Goal: Entertainment & Leisure: Browse casually

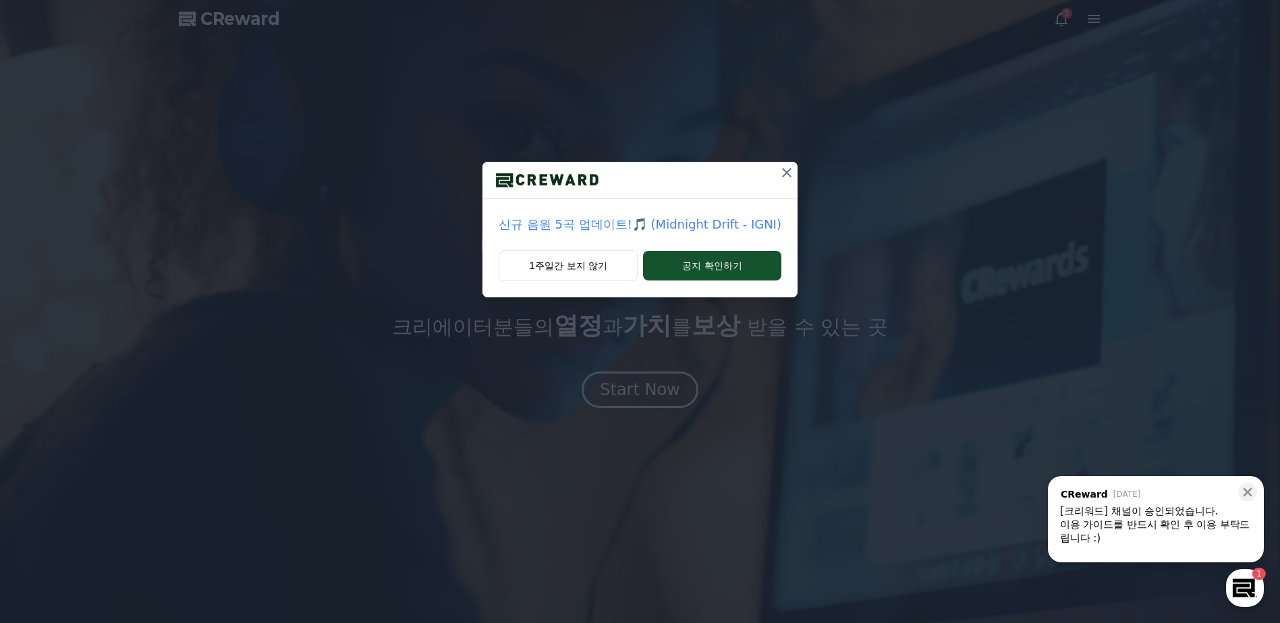
drag, startPoint x: 784, startPoint y: 166, endPoint x: 794, endPoint y: 165, distance: 10.1
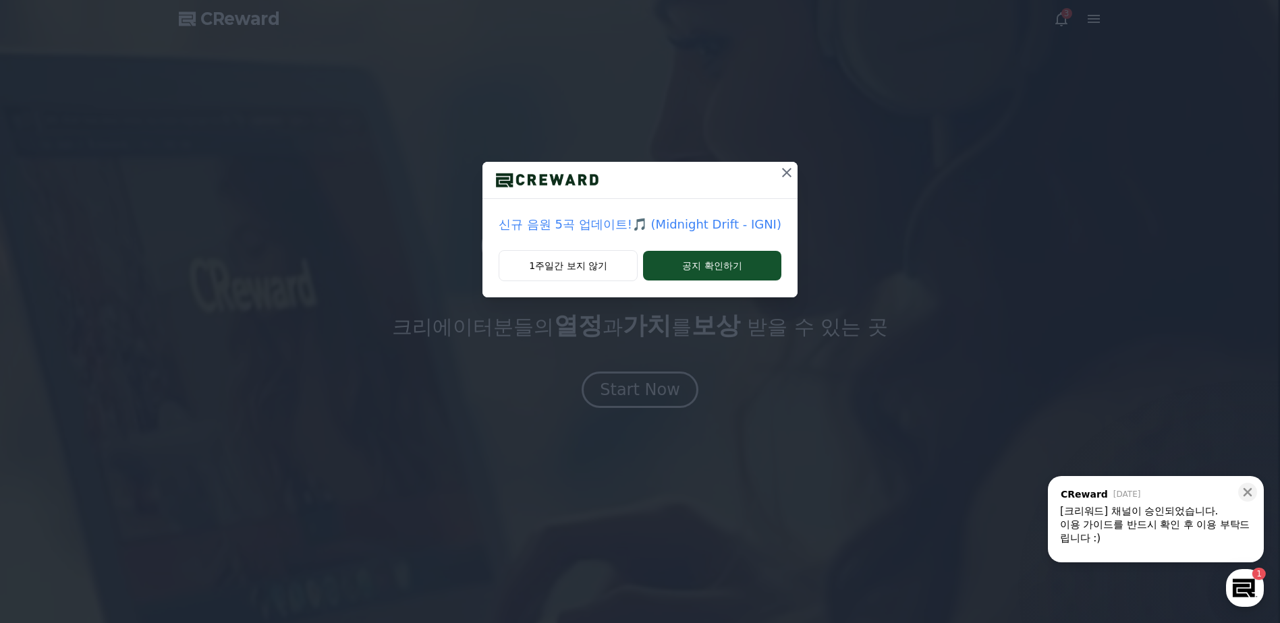
click at [784, 166] on icon at bounding box center [786, 173] width 16 height 16
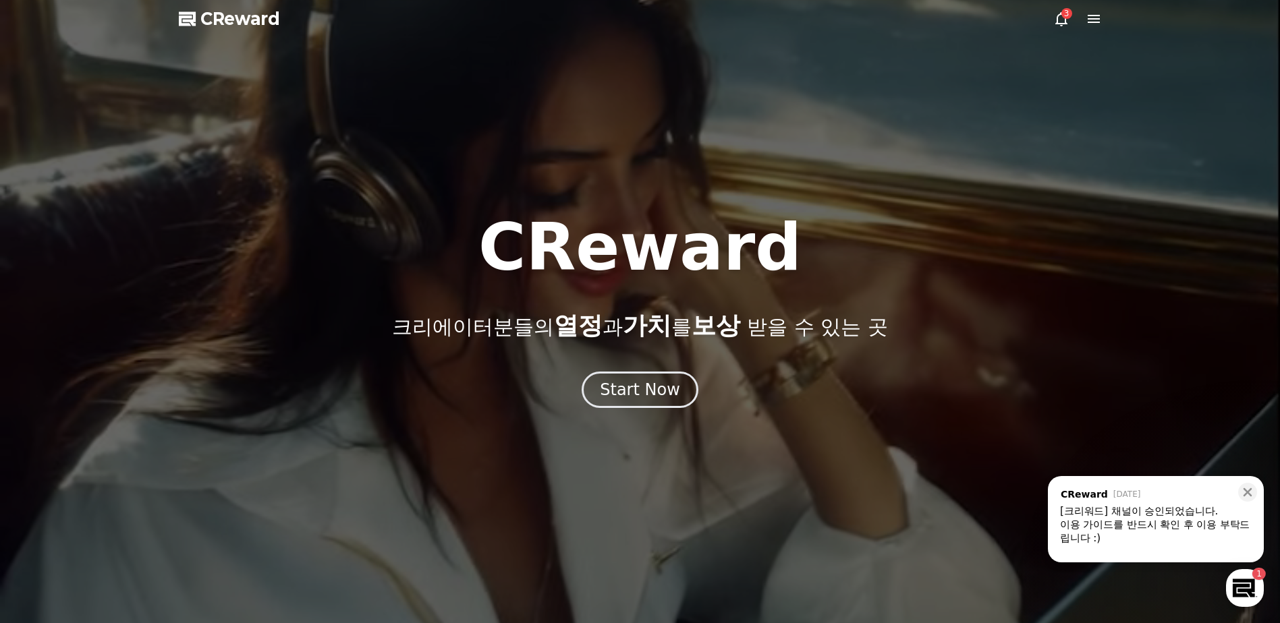
click at [1064, 24] on icon at bounding box center [1061, 19] width 12 height 14
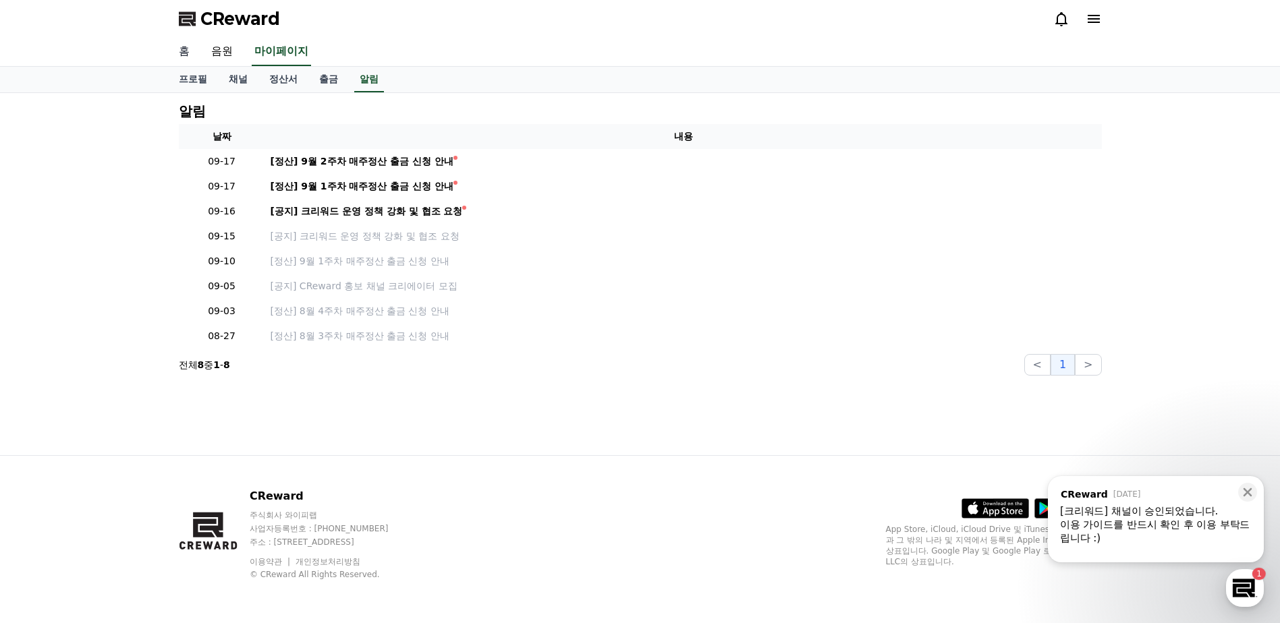
click at [194, 56] on link "홈" at bounding box center [184, 52] width 32 height 28
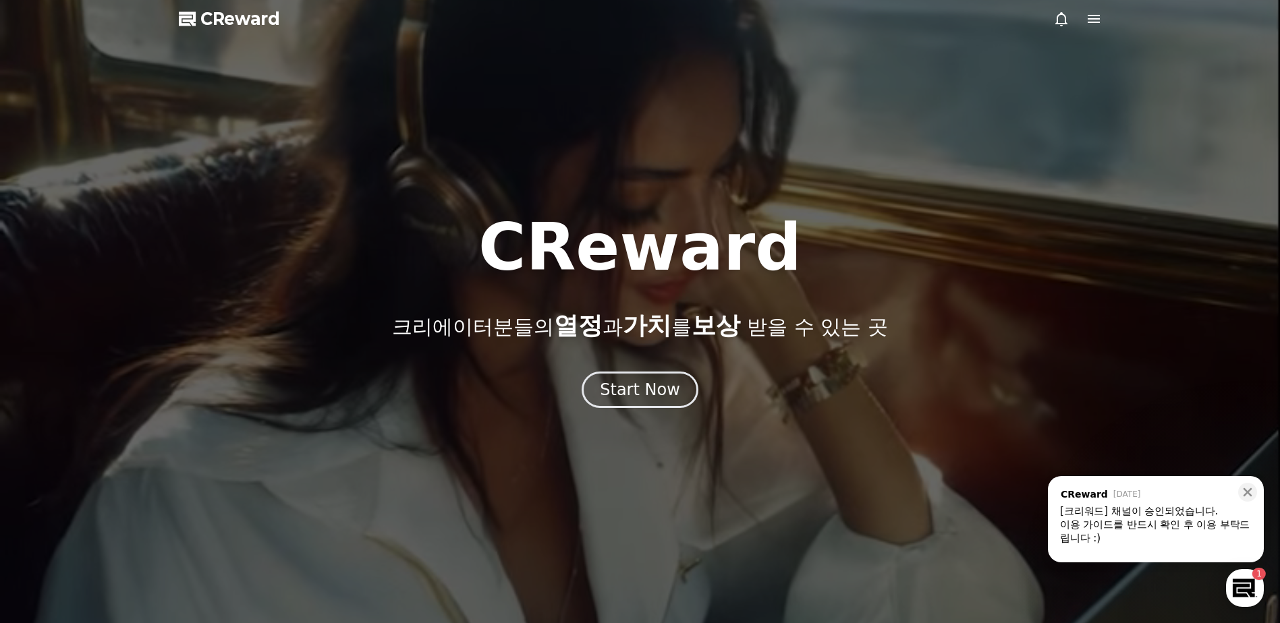
click at [1086, 27] on div at bounding box center [640, 311] width 1280 height 623
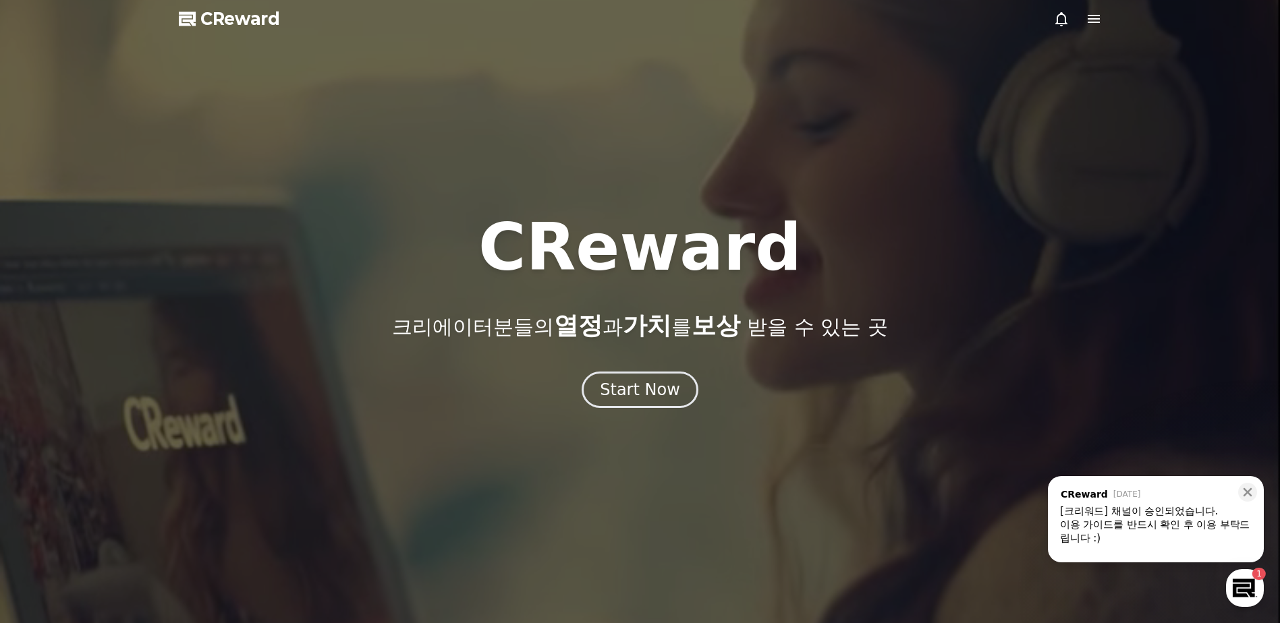
click at [1087, 15] on icon at bounding box center [1093, 19] width 12 height 8
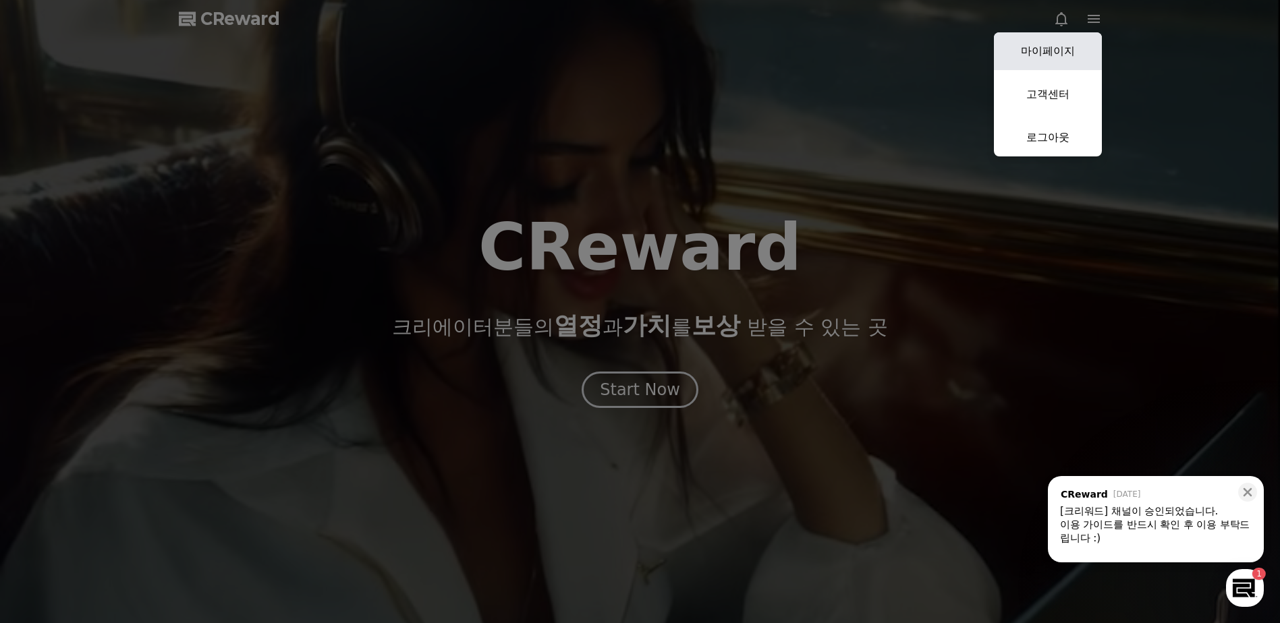
click at [1063, 59] on link "마이페이지" at bounding box center [1048, 51] width 108 height 38
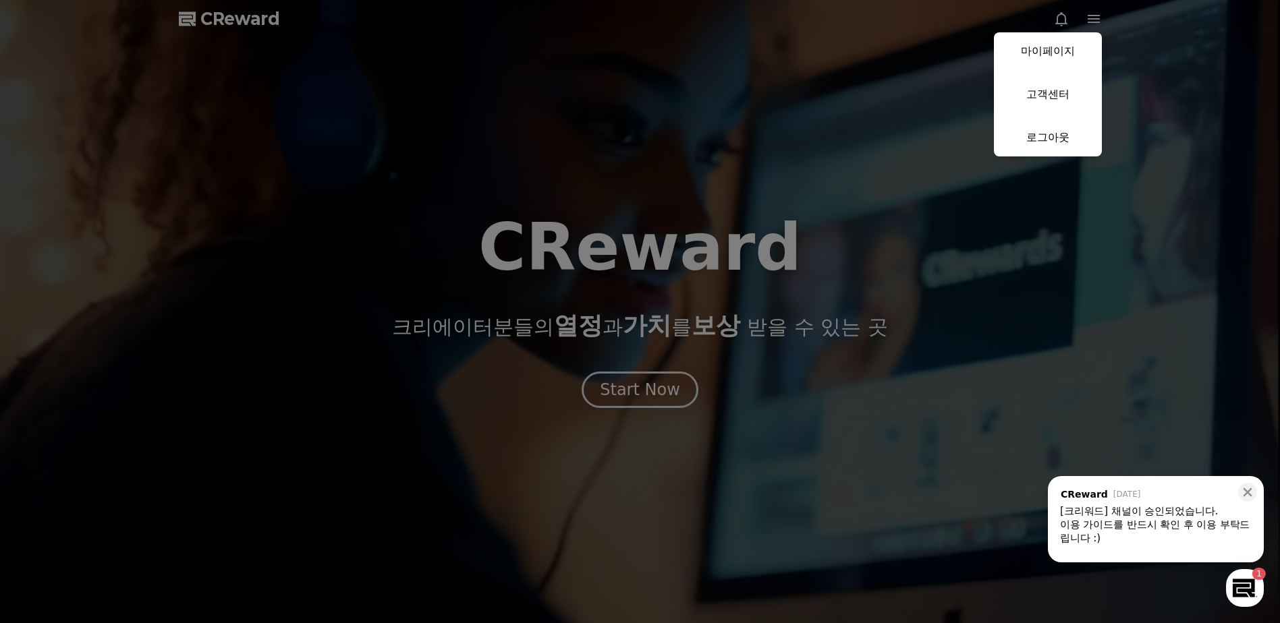
select select "**********"
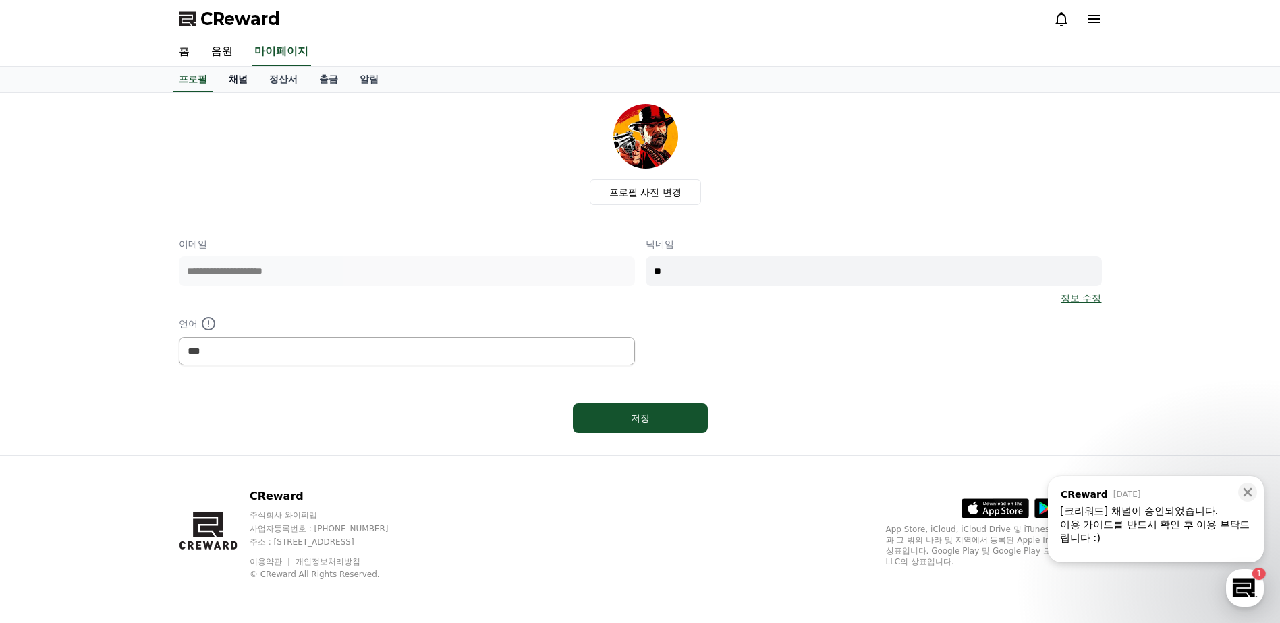
click at [248, 76] on link "채널" at bounding box center [238, 80] width 40 height 26
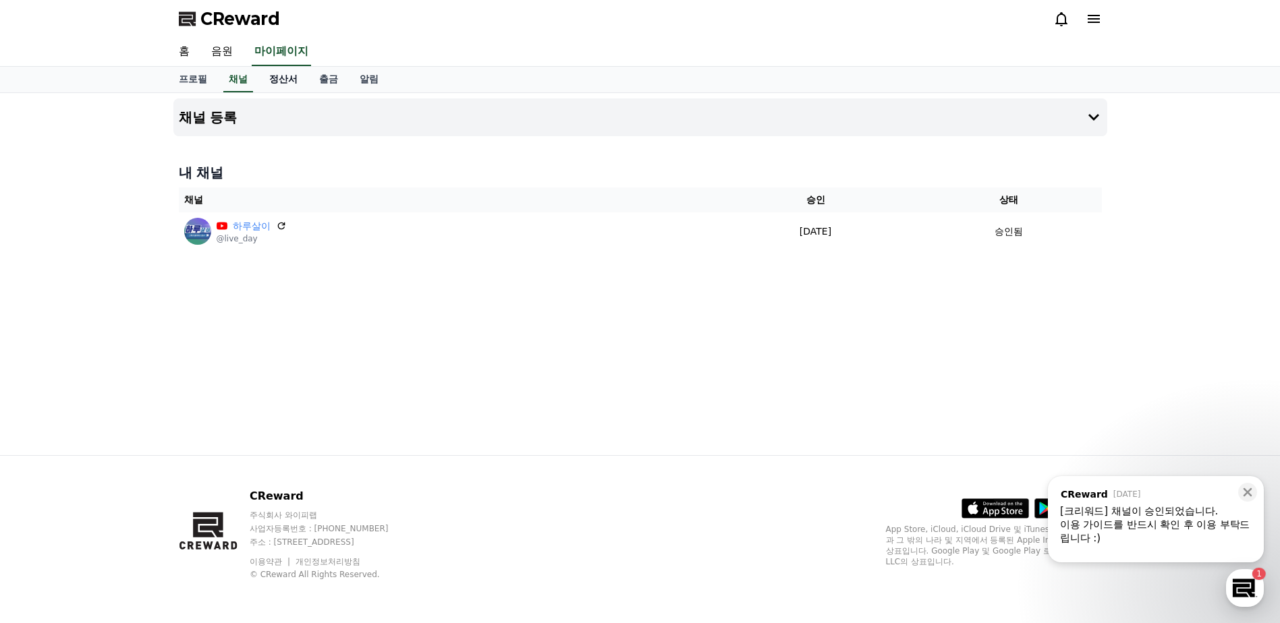
click at [279, 82] on link "정산서" at bounding box center [283, 80] width 50 height 26
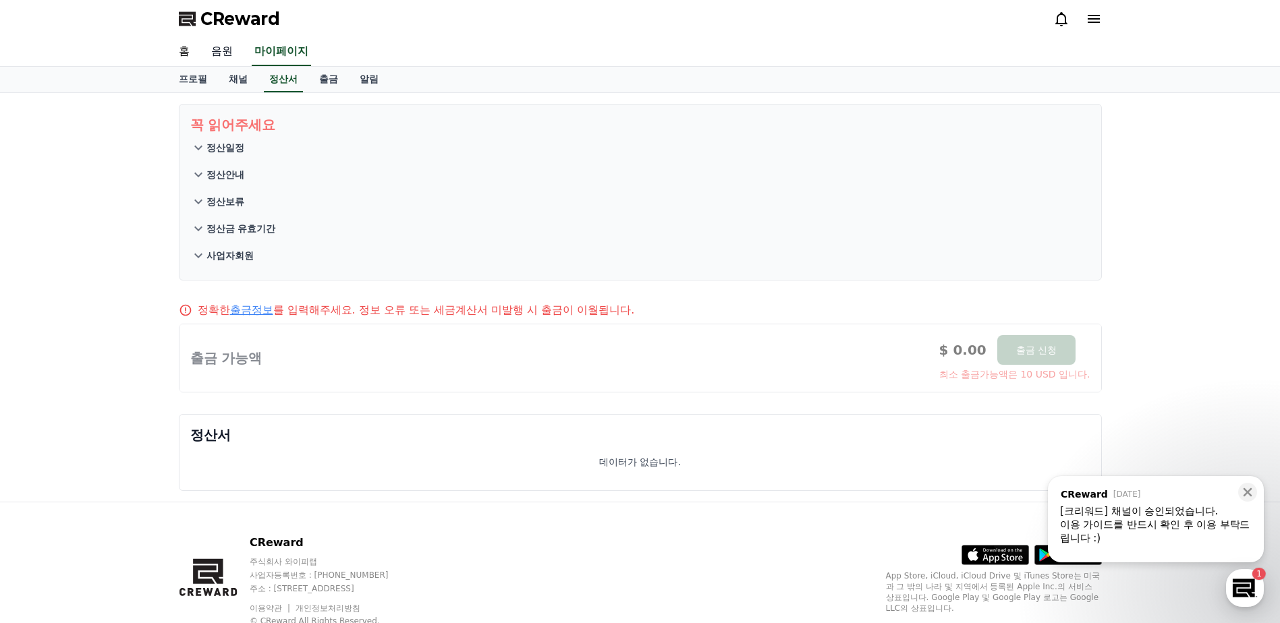
click at [212, 51] on link "음원" at bounding box center [221, 52] width 43 height 28
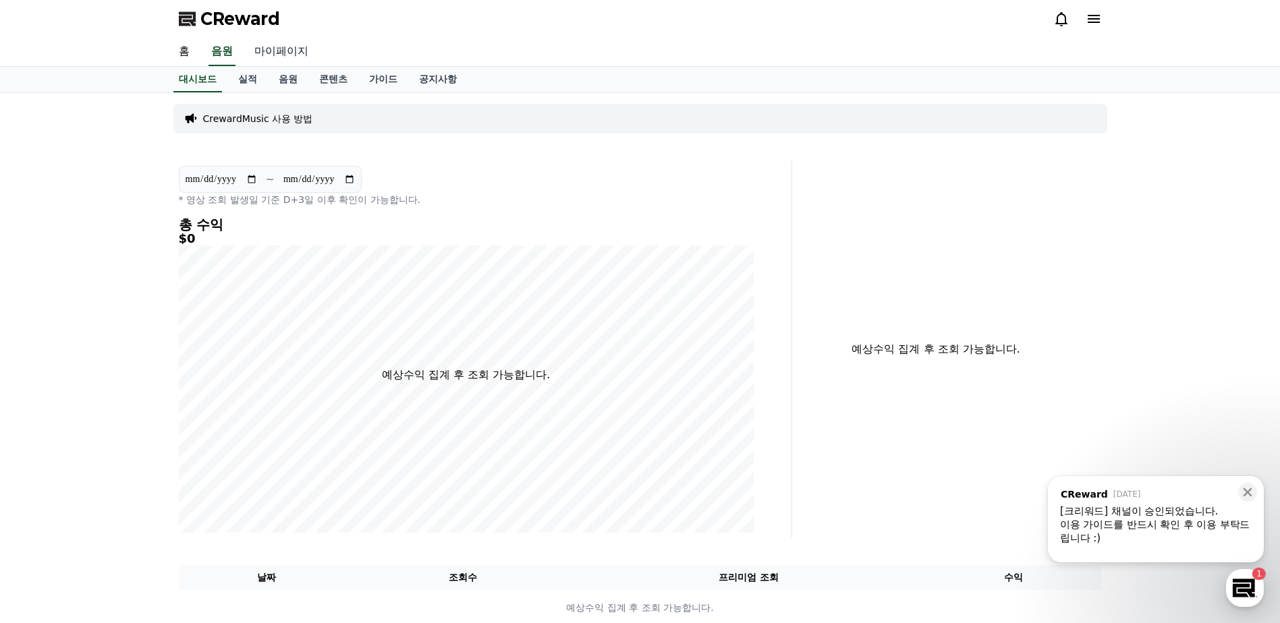
click at [298, 60] on link "마이페이지" at bounding box center [282, 52] width 76 height 28
select select "**********"
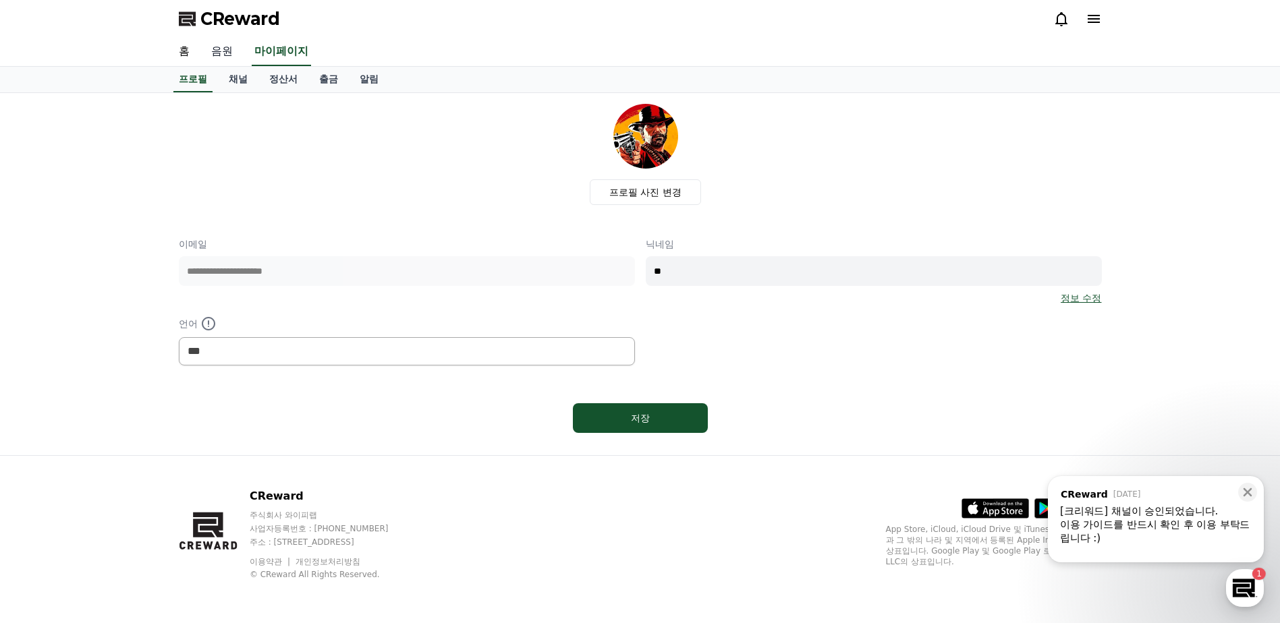
click at [225, 56] on link "음원" at bounding box center [221, 52] width 43 height 28
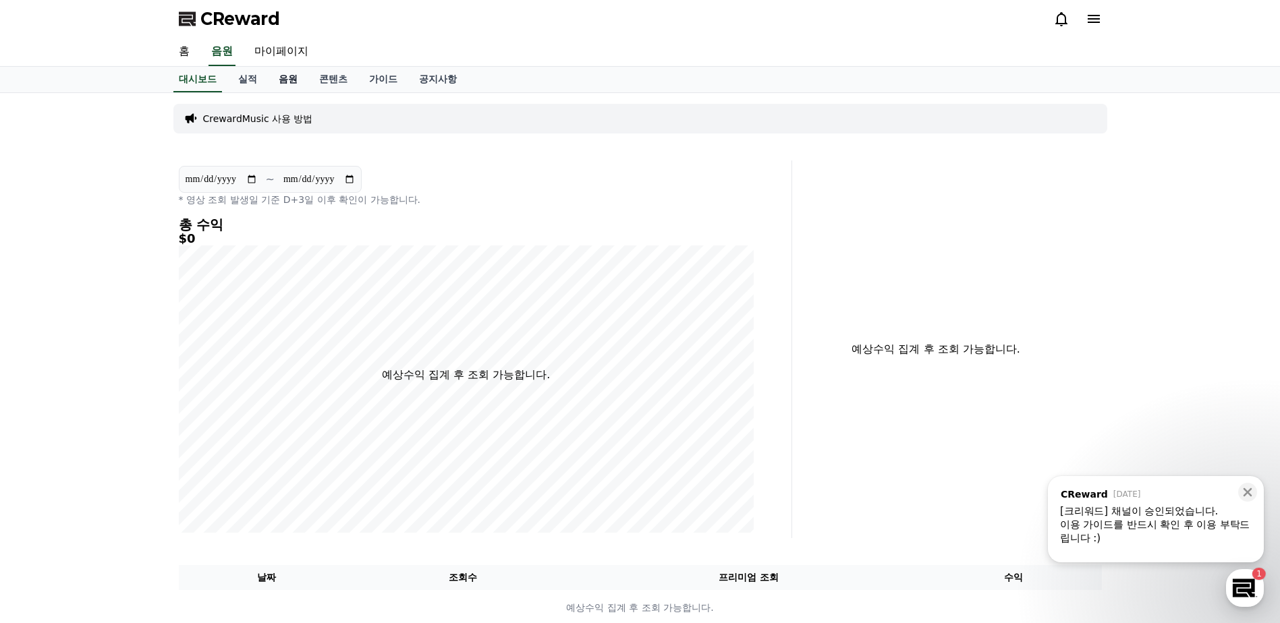
click at [284, 84] on link "음원" at bounding box center [288, 80] width 40 height 26
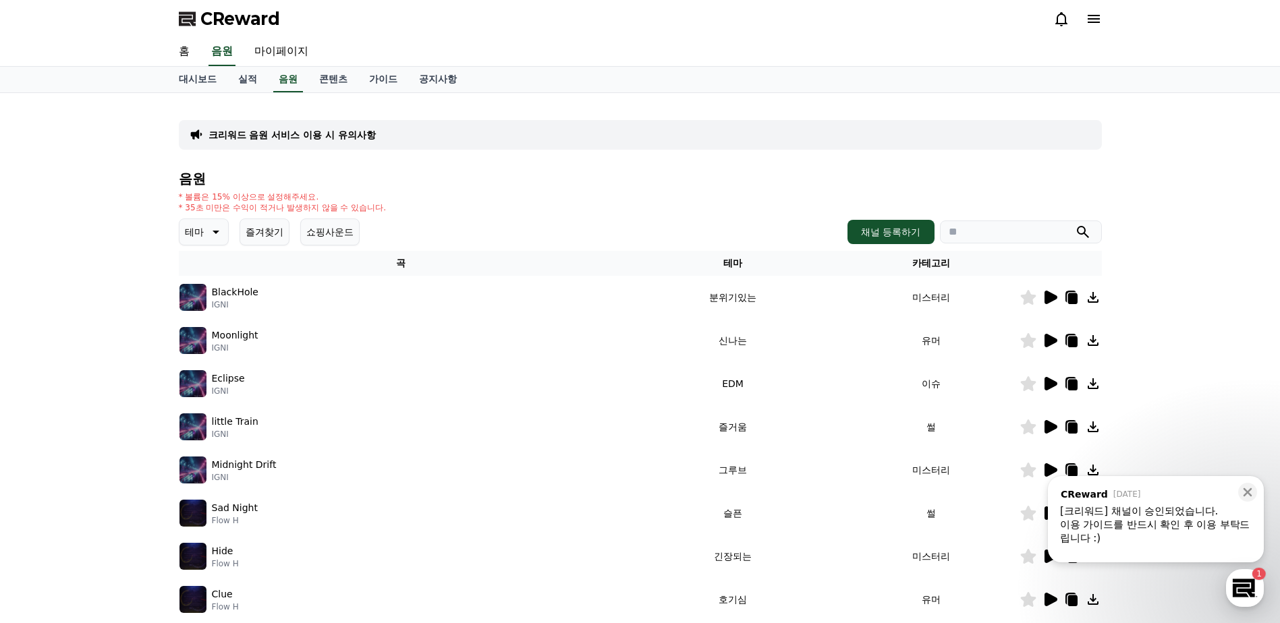
click at [1054, 296] on icon at bounding box center [1050, 297] width 13 height 13
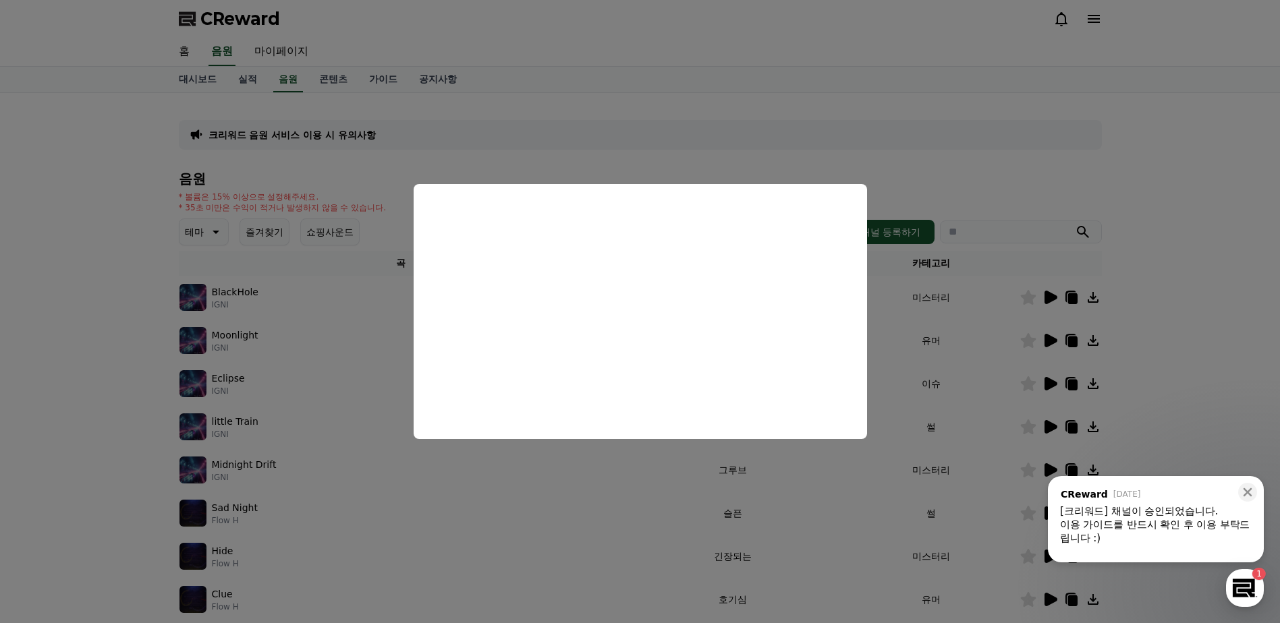
click at [1087, 123] on button "close modal" at bounding box center [640, 311] width 1280 height 623
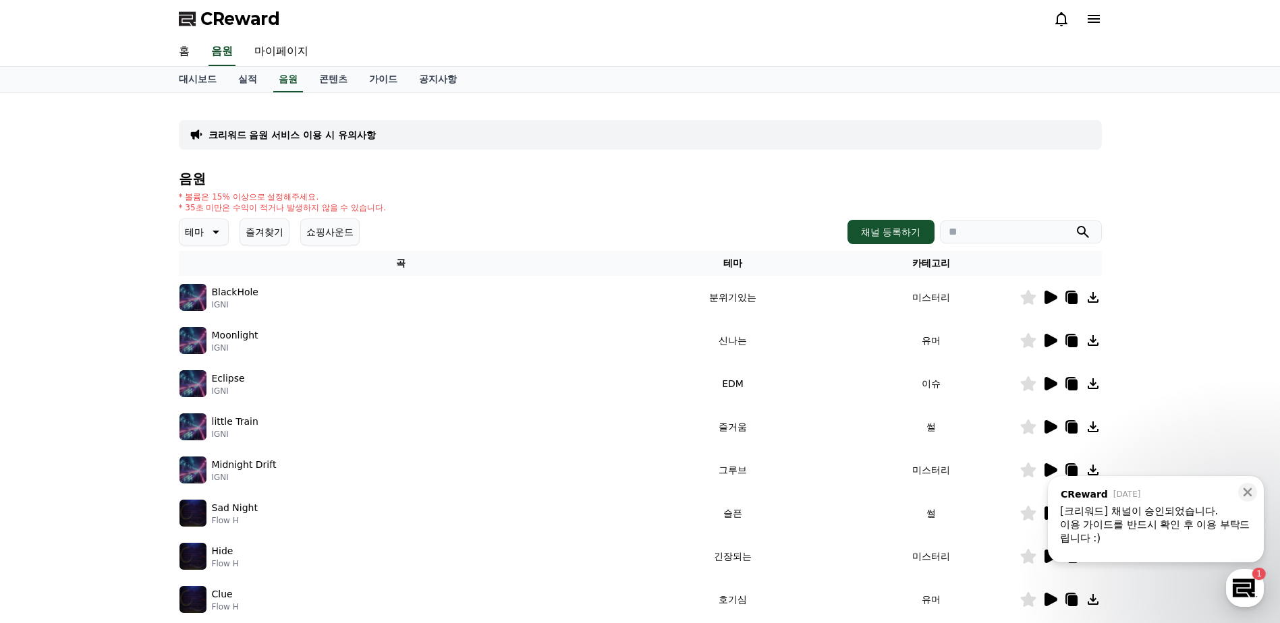
scroll to position [135, 0]
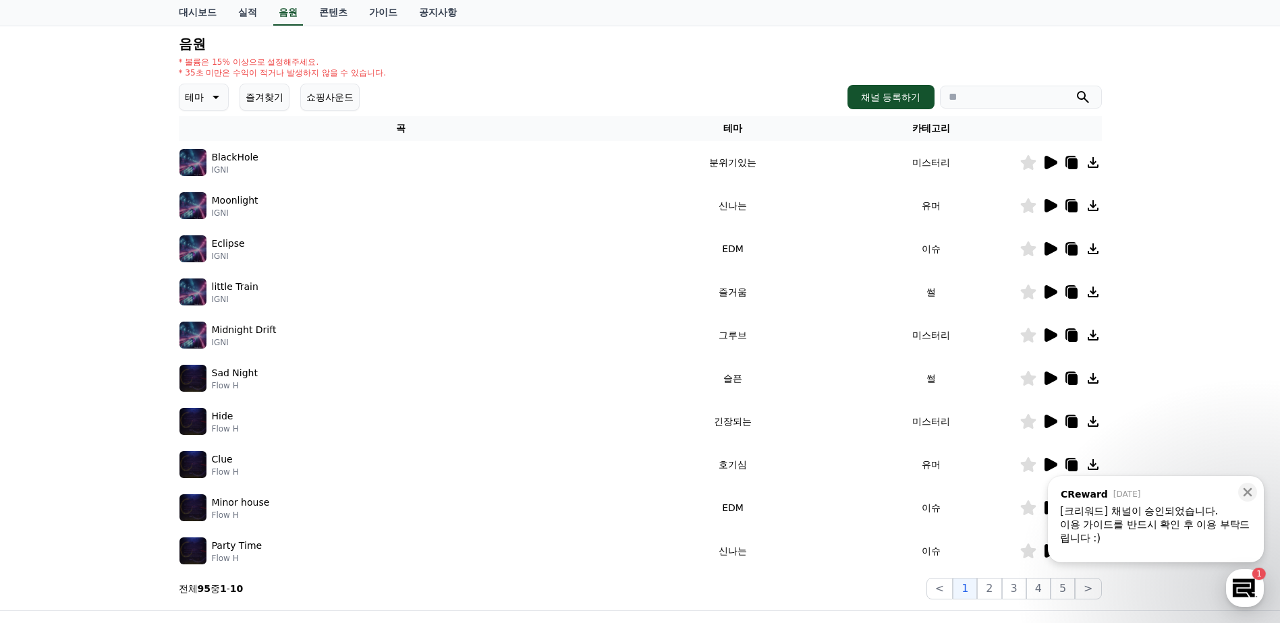
click at [202, 92] on p "테마" at bounding box center [194, 97] width 19 height 19
click at [216, 147] on button "신나는" at bounding box center [200, 141] width 39 height 30
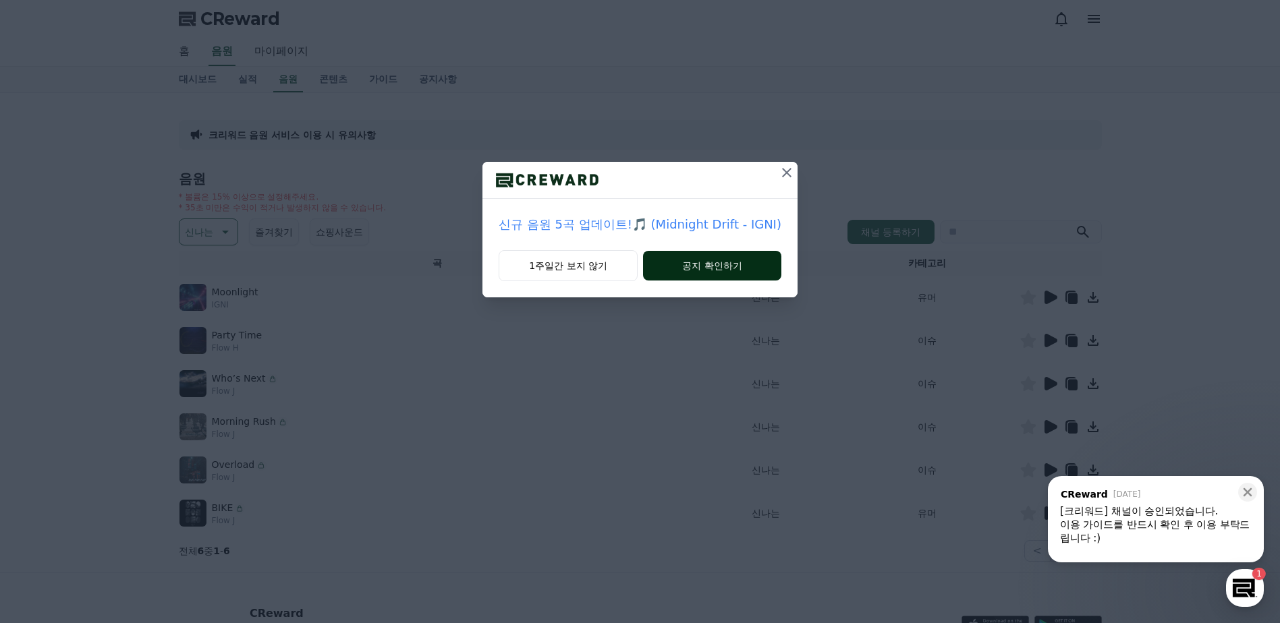
click at [720, 273] on button "공지 확인하기" at bounding box center [712, 266] width 138 height 30
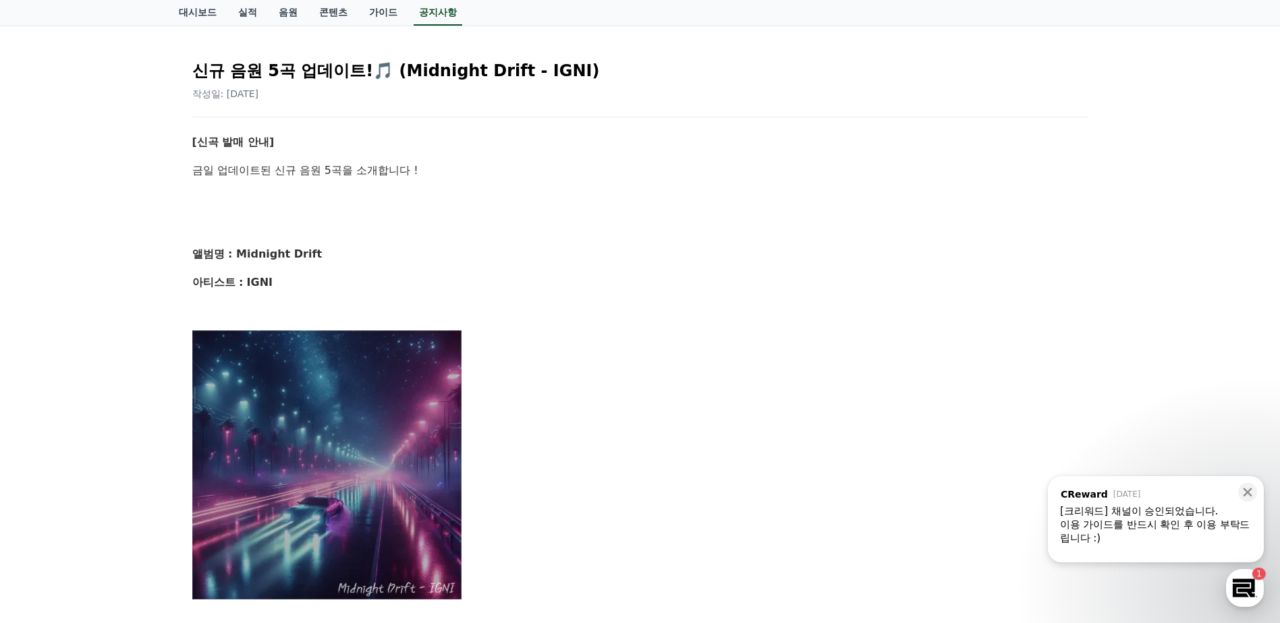
scroll to position [337, 0]
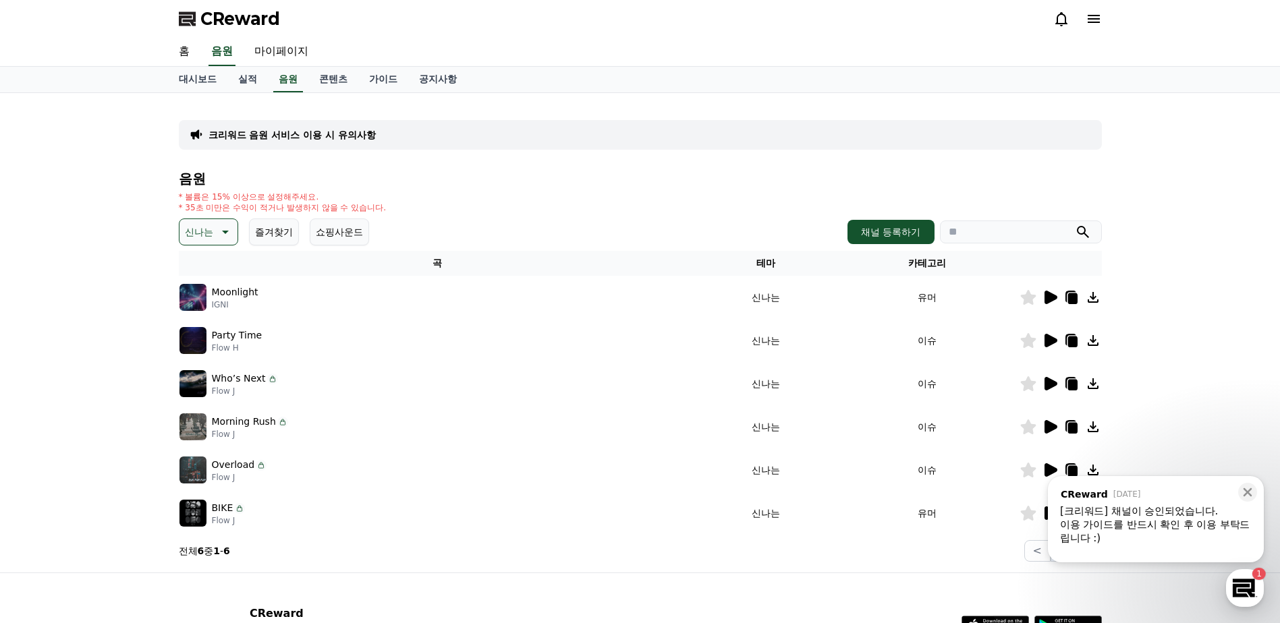
click at [1048, 304] on icon at bounding box center [1050, 297] width 13 height 13
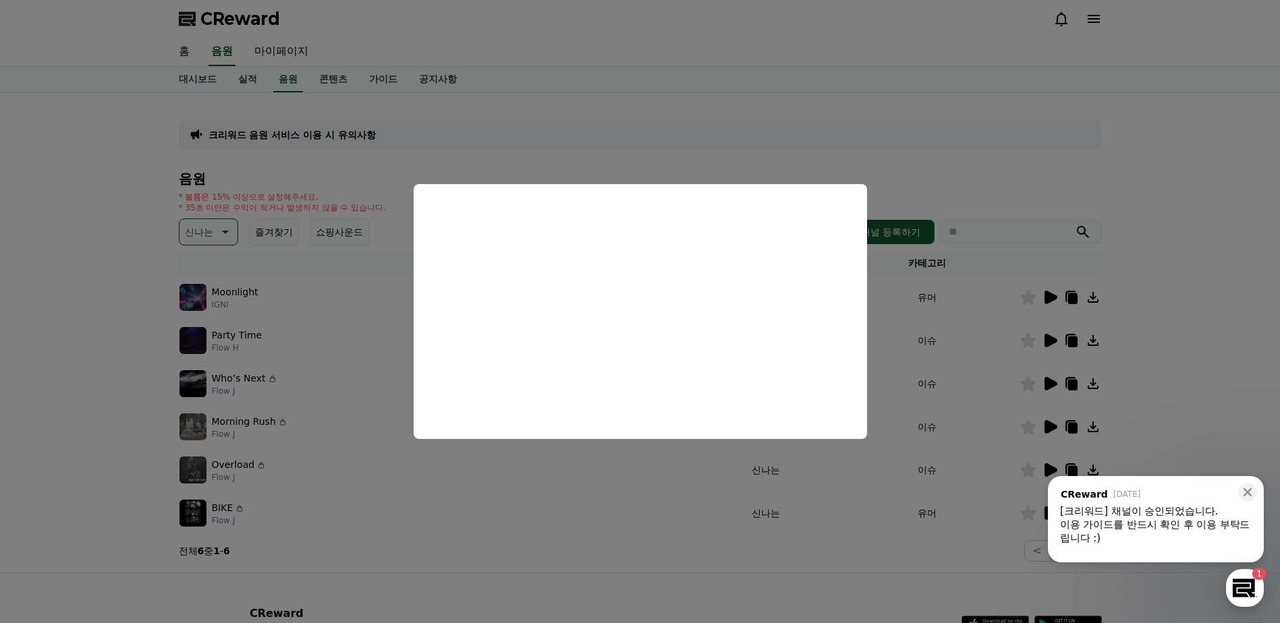
click at [963, 173] on button "close modal" at bounding box center [640, 311] width 1280 height 623
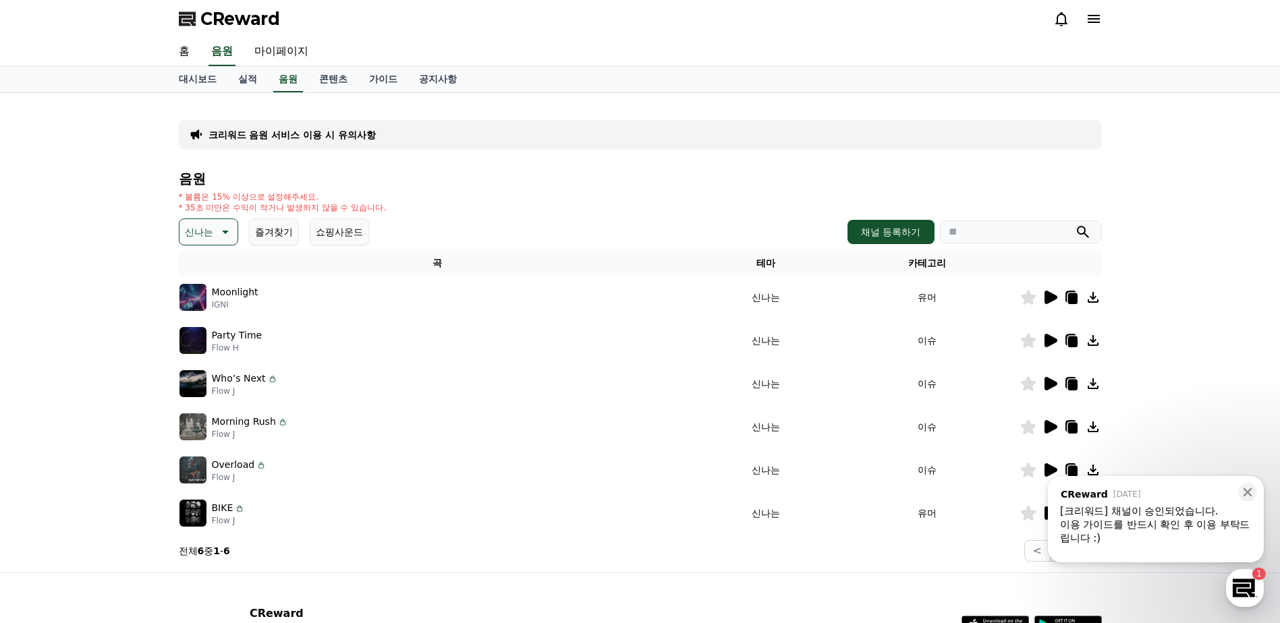
click at [1043, 345] on icon at bounding box center [1049, 341] width 16 height 16
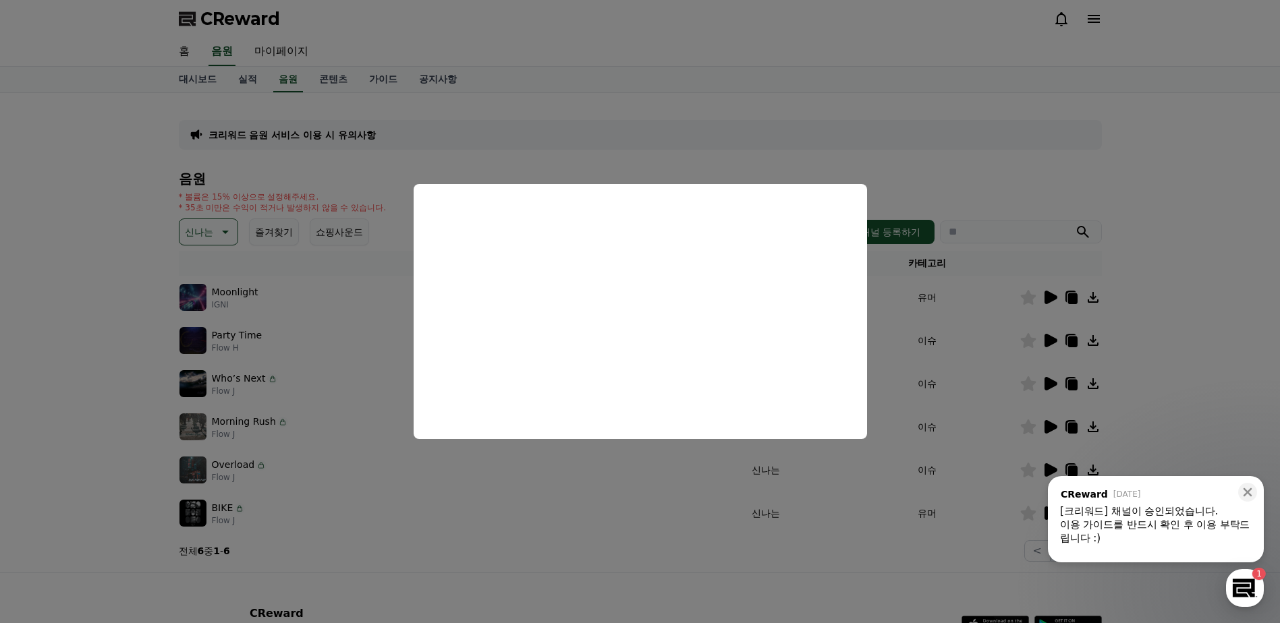
drag, startPoint x: 1021, startPoint y: 221, endPoint x: 1030, endPoint y: 205, distance: 18.4
click at [1023, 218] on button "close modal" at bounding box center [640, 311] width 1280 height 623
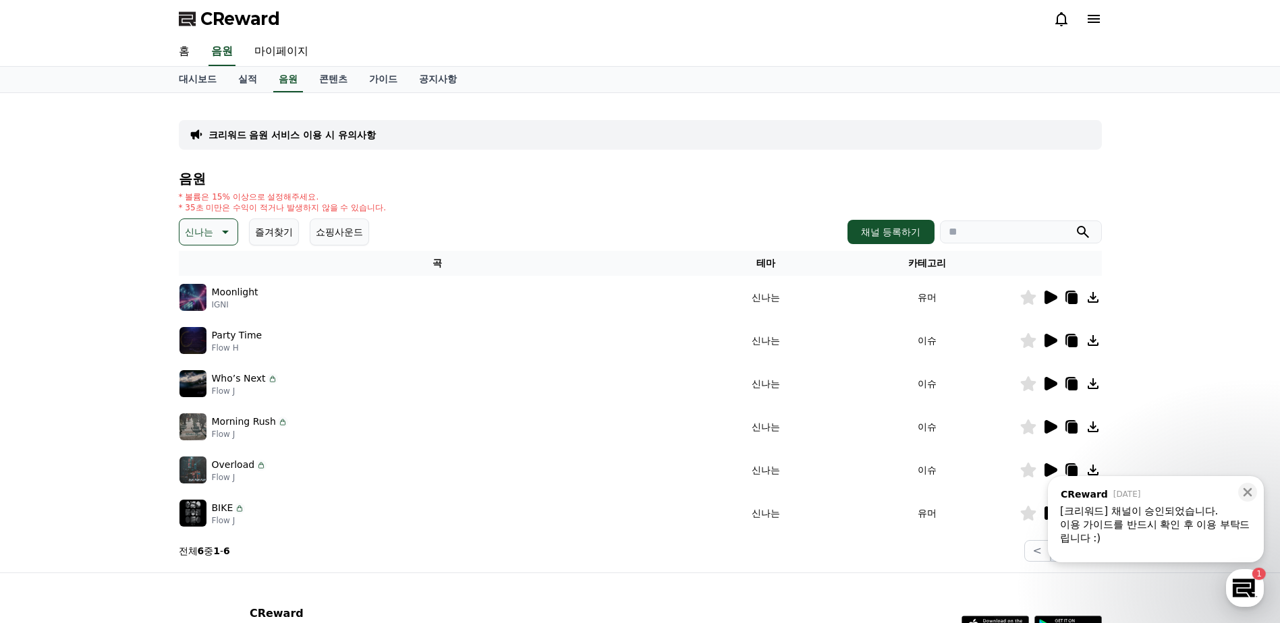
click at [1052, 384] on icon at bounding box center [1050, 383] width 13 height 13
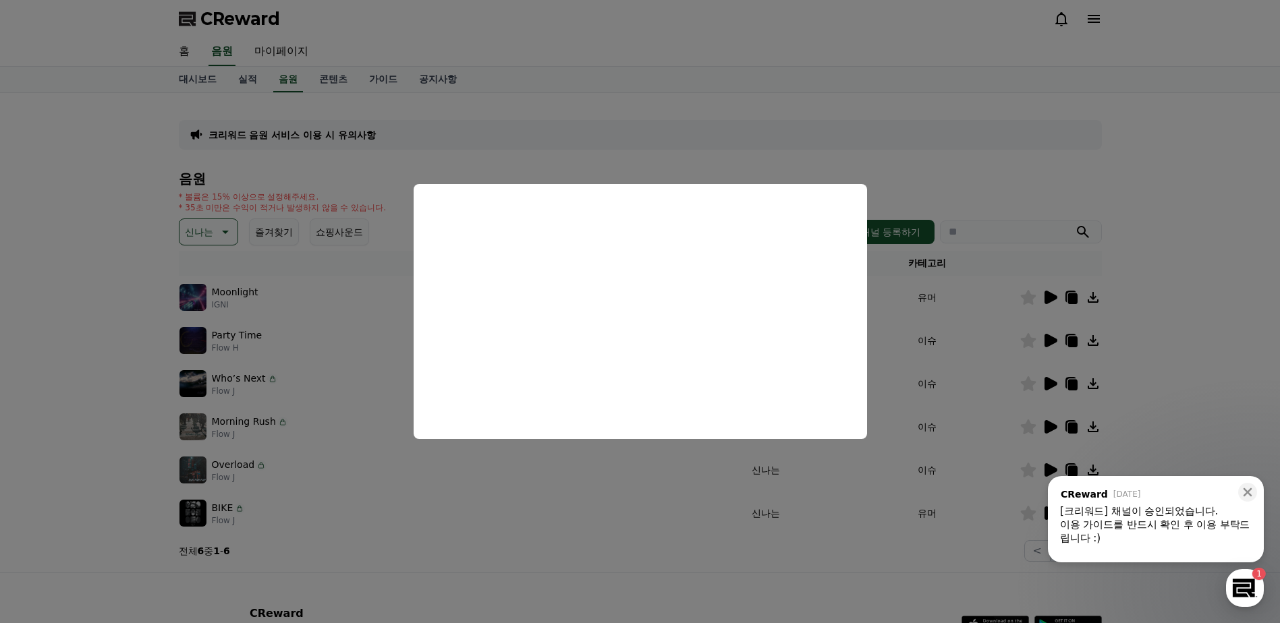
click at [968, 197] on button "close modal" at bounding box center [640, 311] width 1280 height 623
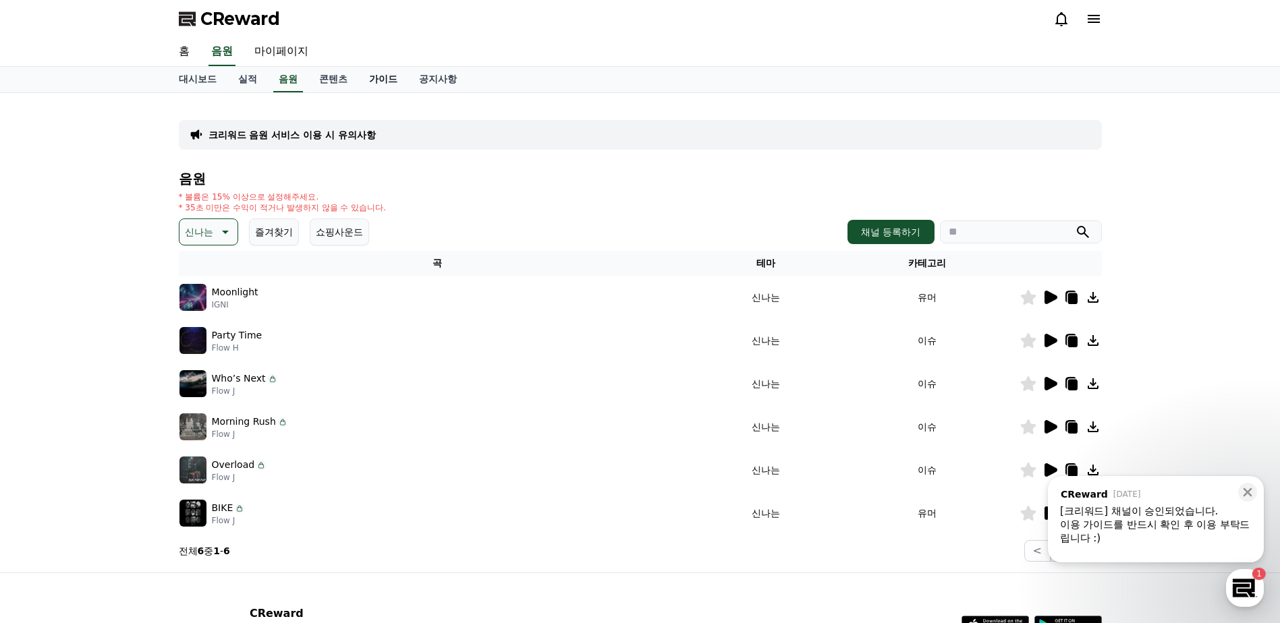
click at [396, 75] on link "가이드" at bounding box center [383, 80] width 50 height 26
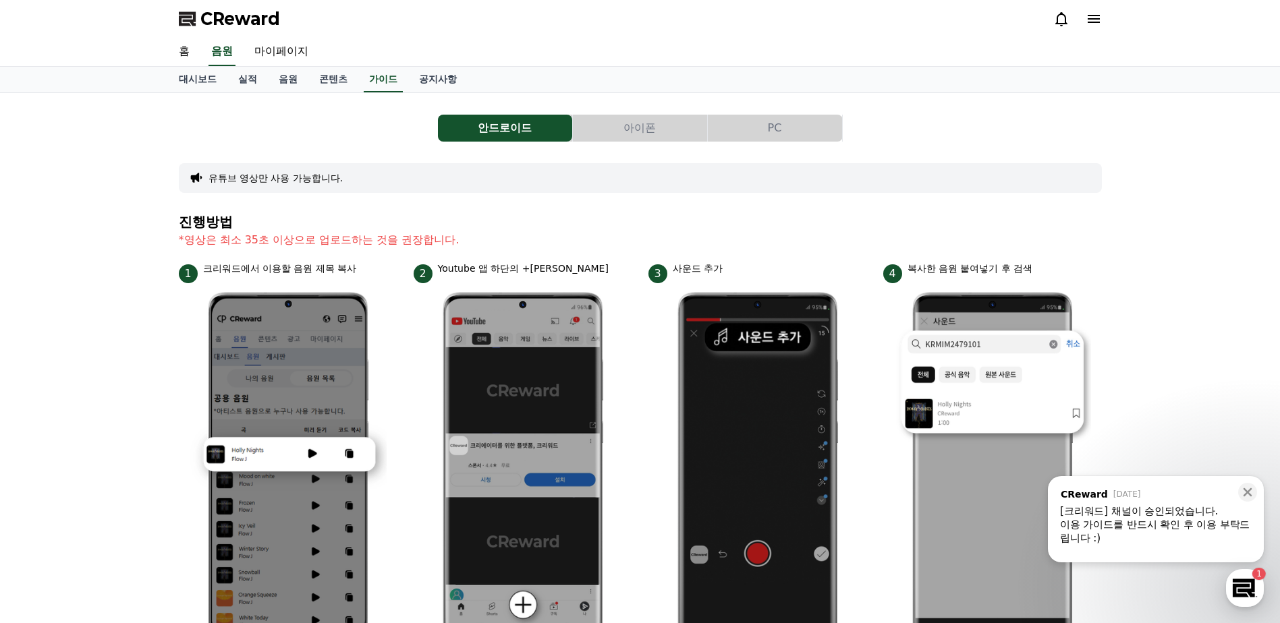
click at [618, 123] on button "아이폰" at bounding box center [640, 128] width 134 height 27
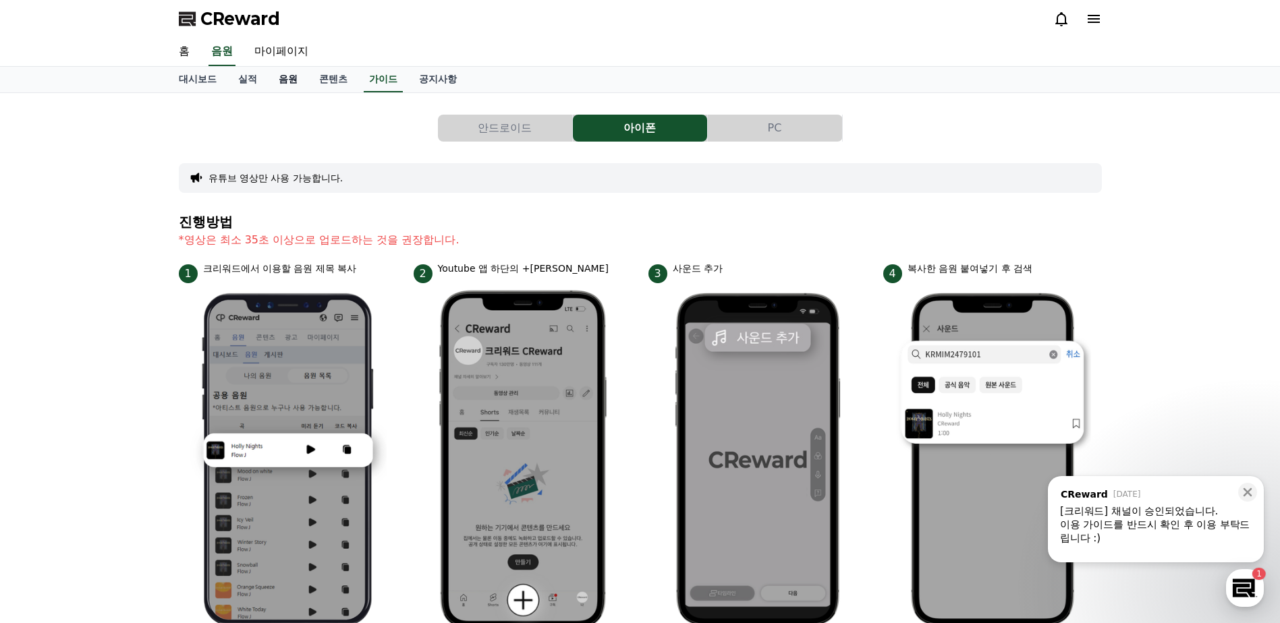
click at [279, 80] on link "음원" at bounding box center [288, 80] width 40 height 26
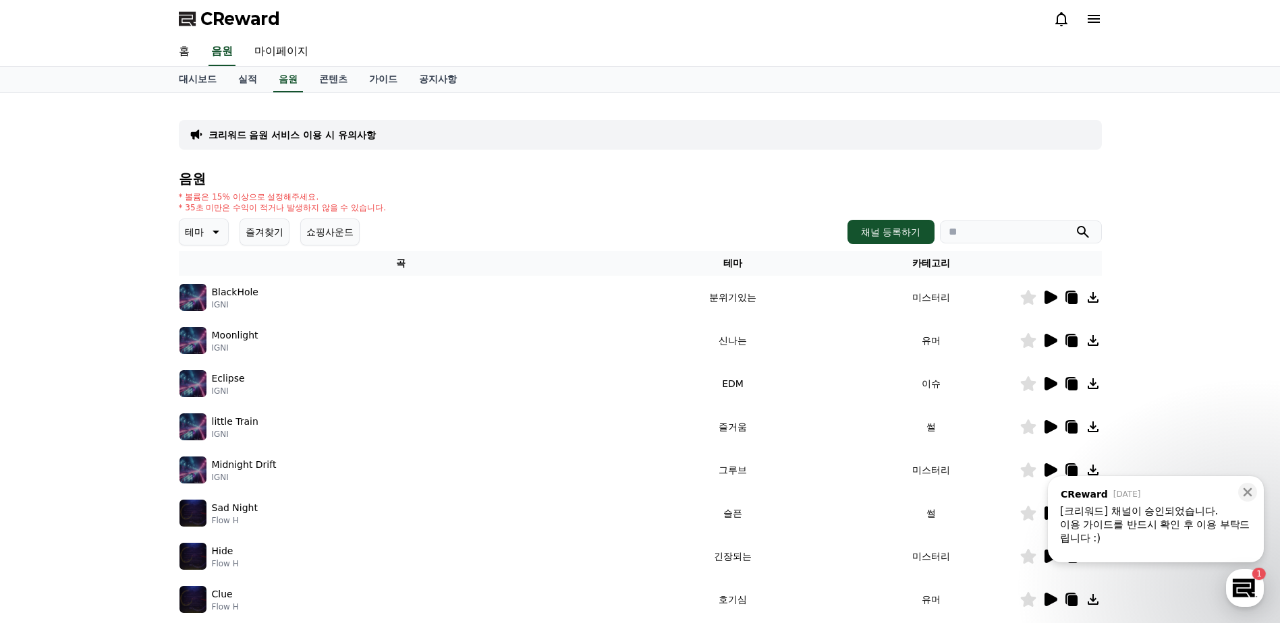
click at [196, 232] on p "테마" at bounding box center [194, 232] width 19 height 19
click at [223, 281] on div "전체 환상적인 호기심 어두운 밝은 통통튀는 신나는 반전 웅장한 드라마틱 즐거움 분위기있는 EDM 그루브 슬픈 잔잔한 귀여운 감동적인 긴장되는 …" at bounding box center [210, 533] width 58 height 696
click at [216, 275] on button "호기심" at bounding box center [200, 271] width 39 height 30
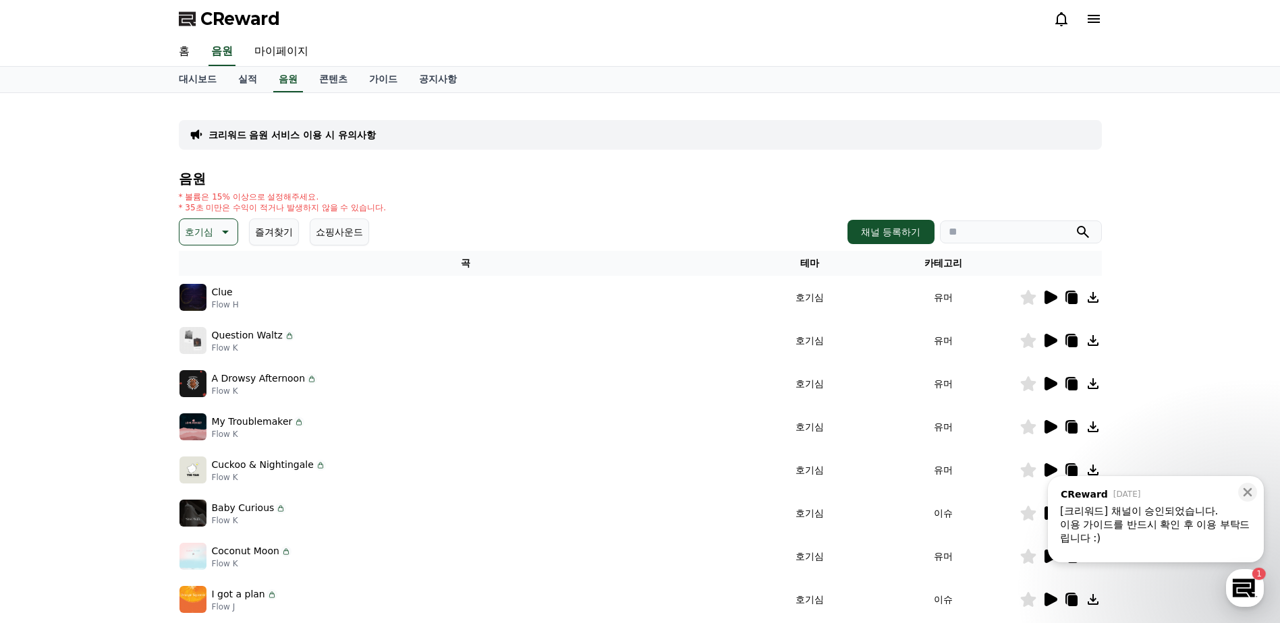
click at [1056, 300] on icon at bounding box center [1049, 297] width 16 height 16
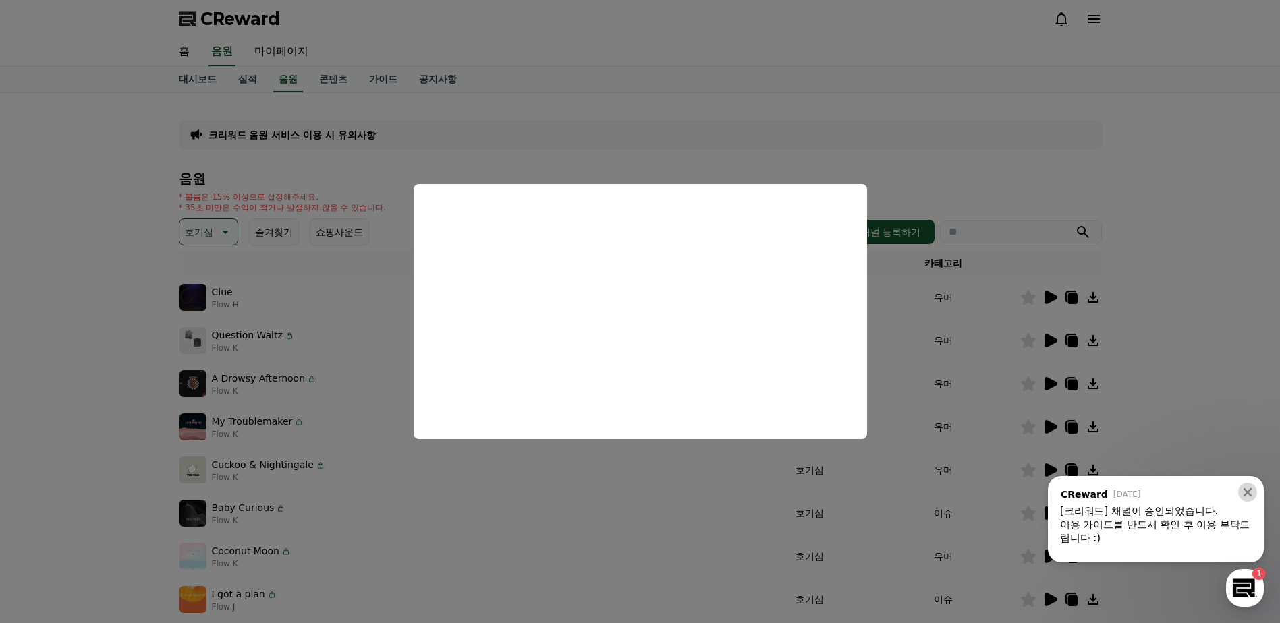
click at [1253, 489] on icon at bounding box center [1246, 492] width 13 height 13
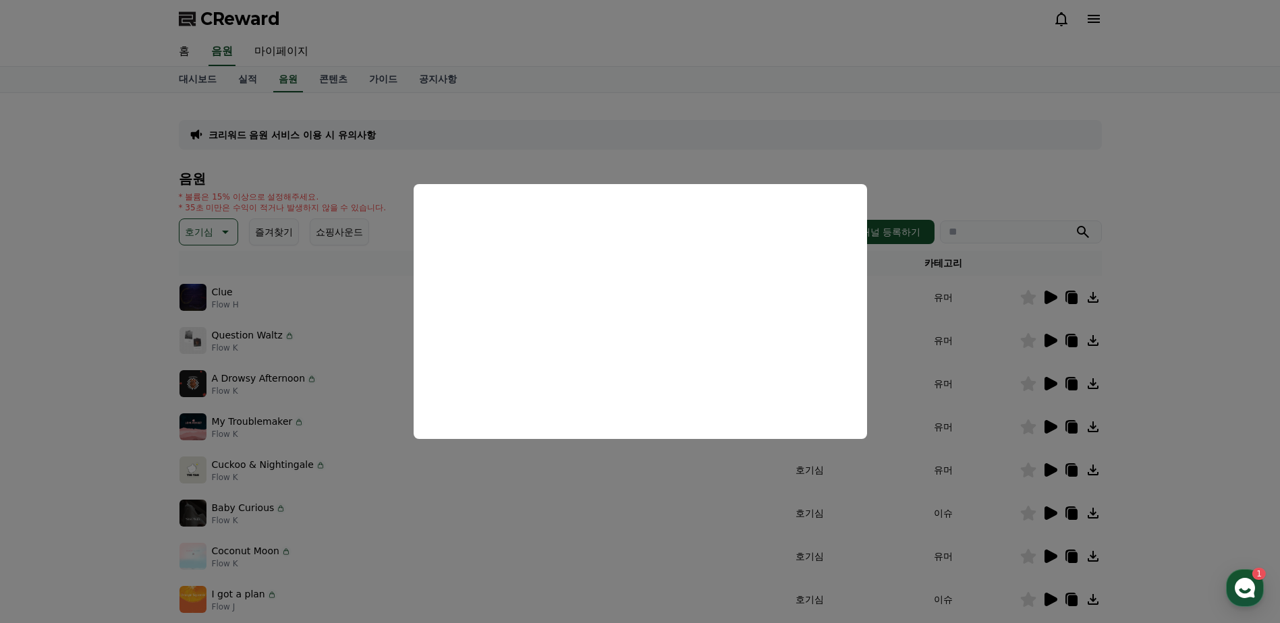
drag, startPoint x: 1289, startPoint y: 430, endPoint x: 863, endPoint y: 525, distance: 436.1
click at [863, 525] on button "close modal" at bounding box center [640, 311] width 1280 height 623
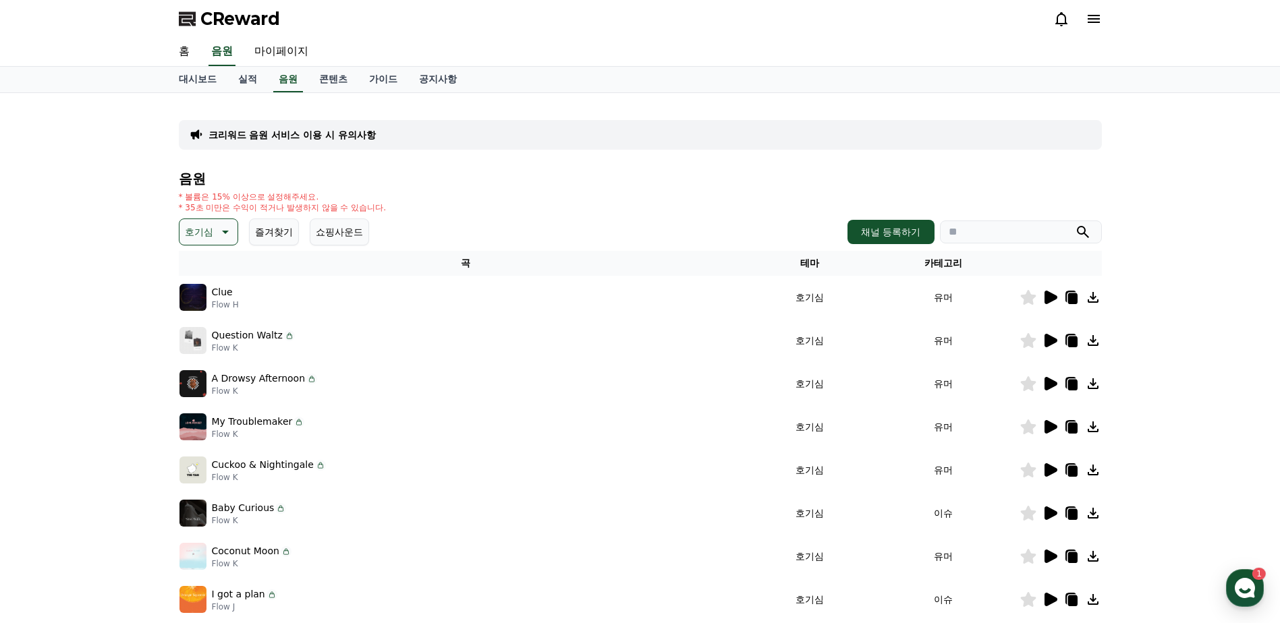
click at [1052, 345] on icon at bounding box center [1049, 341] width 16 height 16
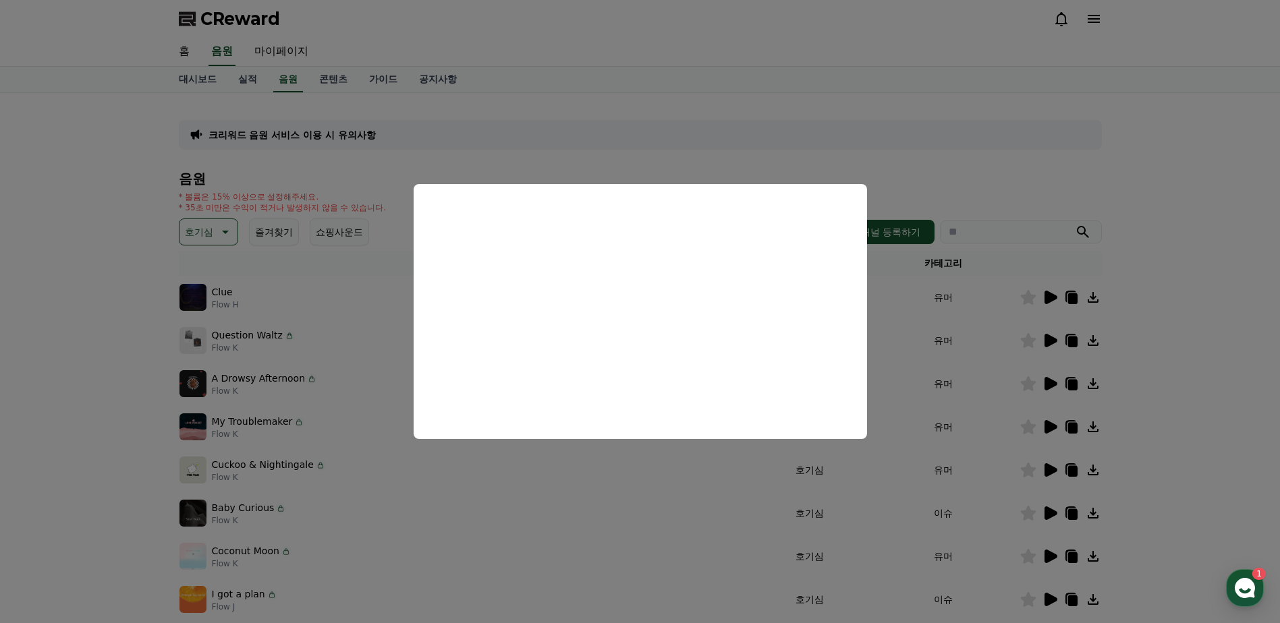
click at [987, 380] on button "close modal" at bounding box center [640, 311] width 1280 height 623
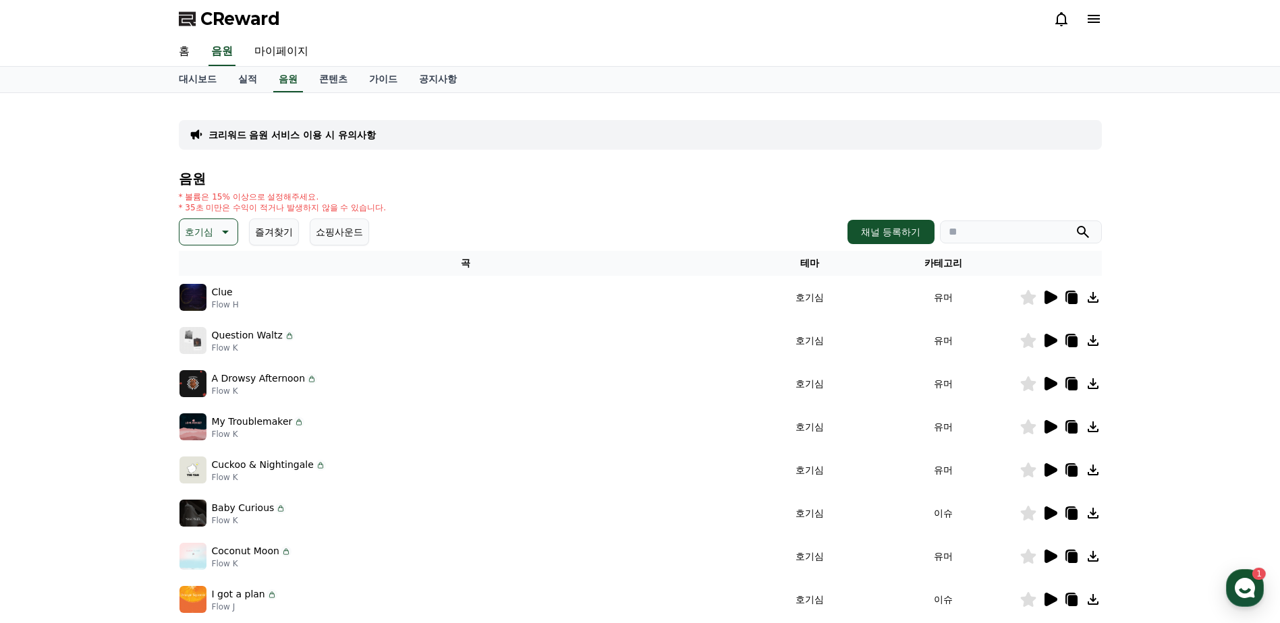
click at [221, 227] on icon at bounding box center [224, 232] width 16 height 16
click at [210, 304] on button "어두운" at bounding box center [200, 306] width 39 height 30
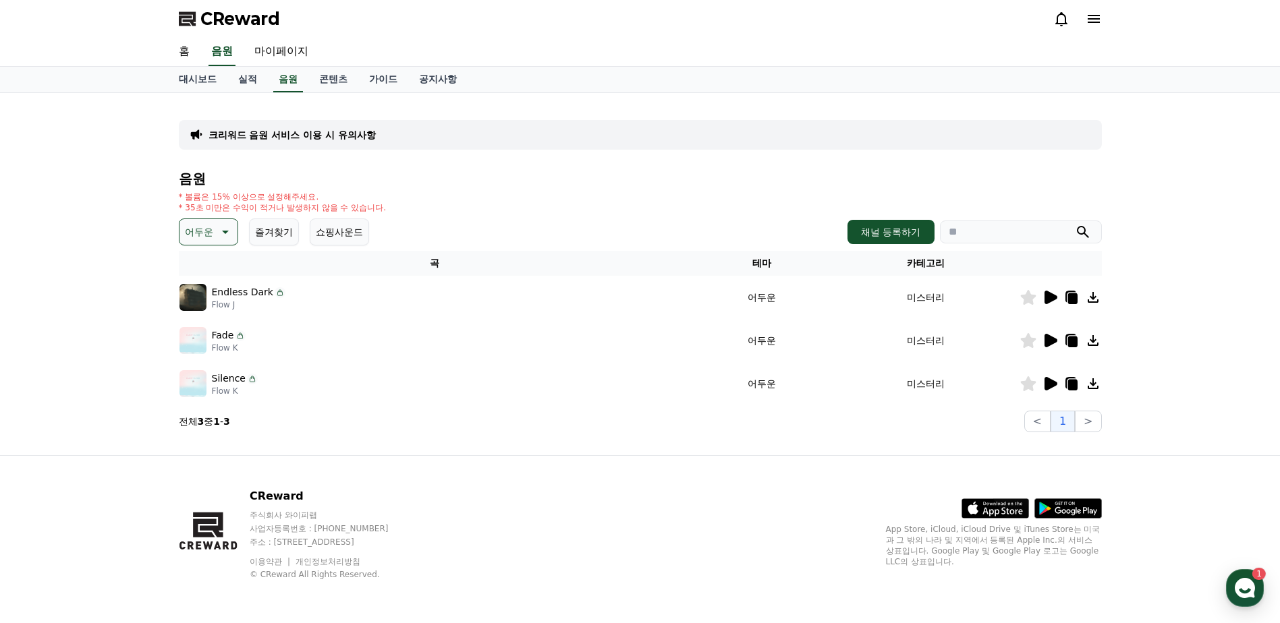
click at [1048, 299] on icon at bounding box center [1050, 297] width 13 height 13
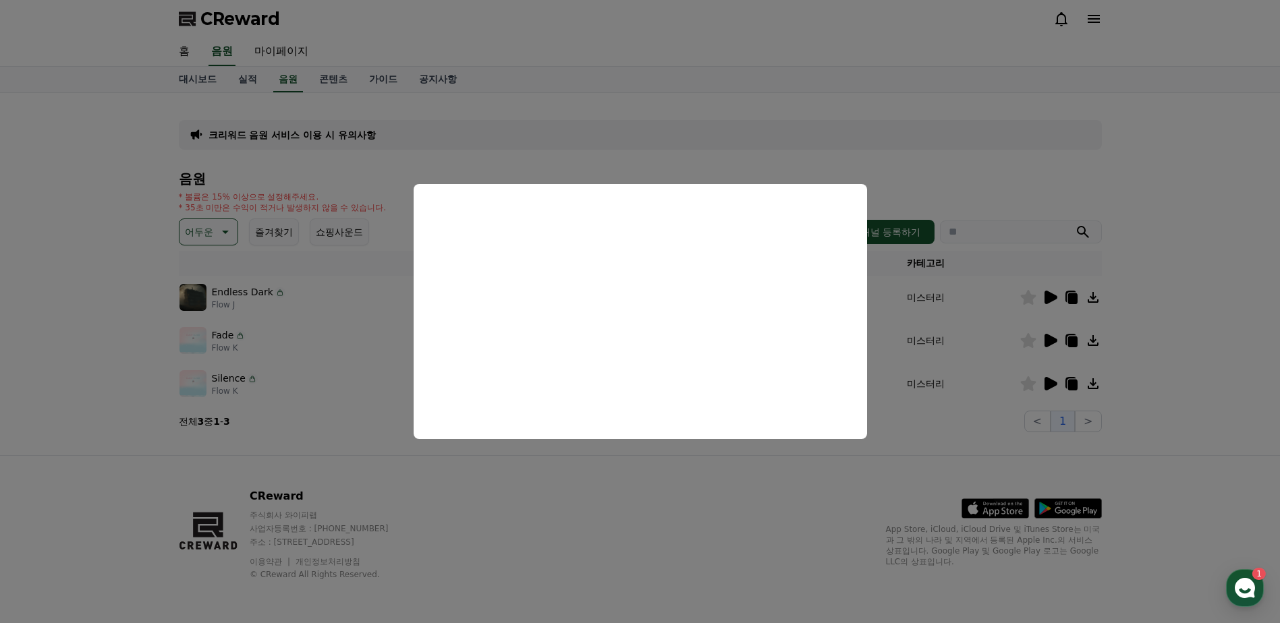
click at [931, 370] on button "close modal" at bounding box center [640, 311] width 1280 height 623
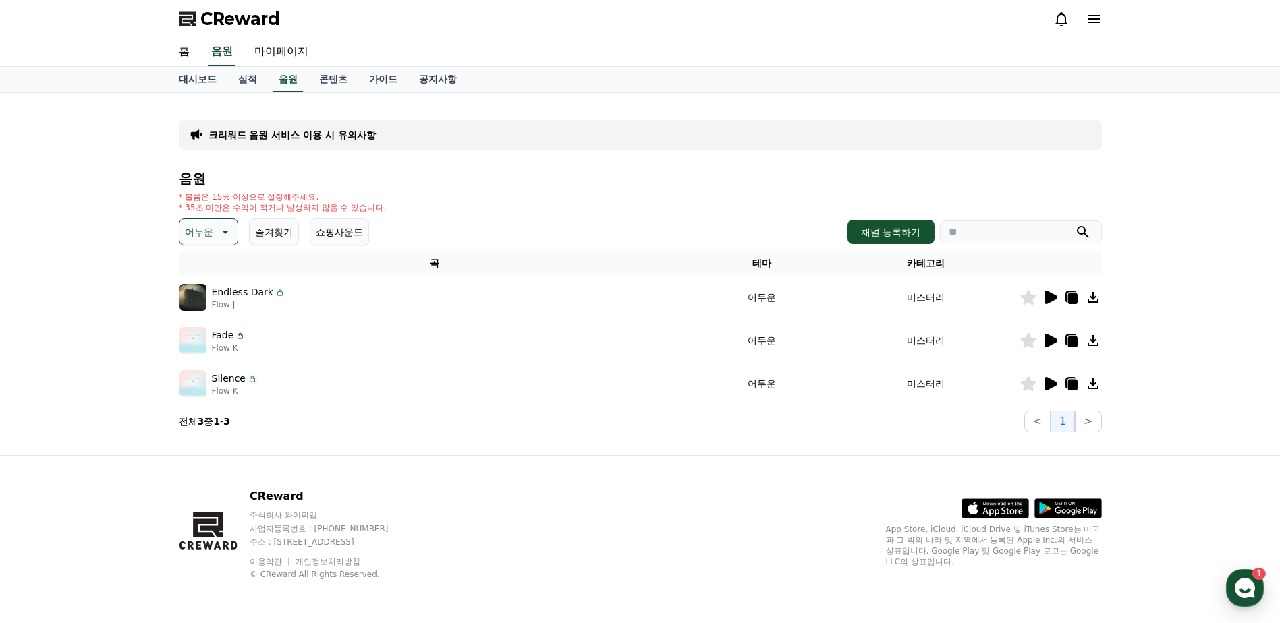
click at [1050, 339] on icon at bounding box center [1050, 340] width 13 height 13
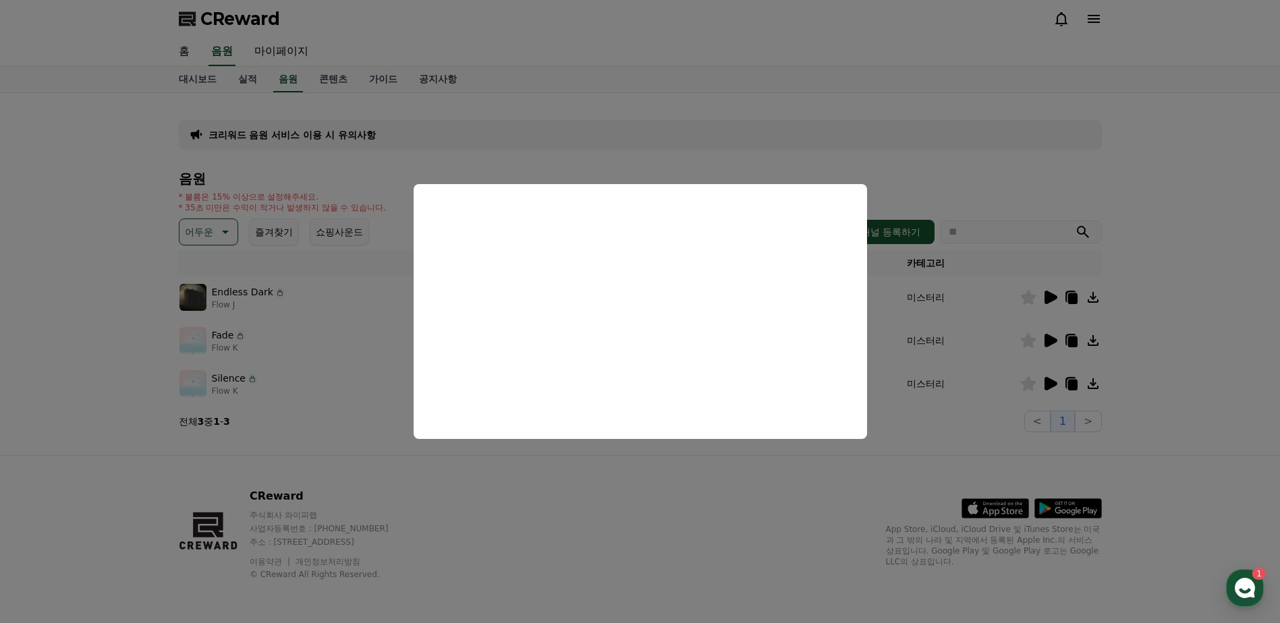
click at [938, 380] on button "close modal" at bounding box center [640, 311] width 1280 height 623
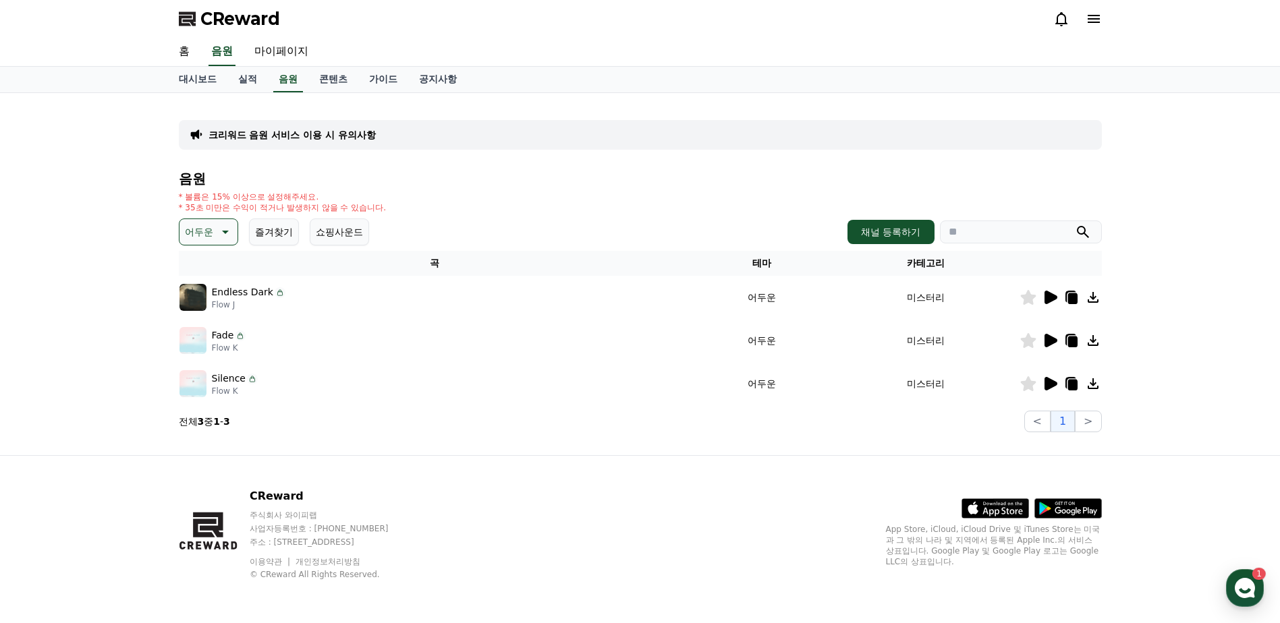
click at [1044, 387] on icon at bounding box center [1050, 383] width 13 height 13
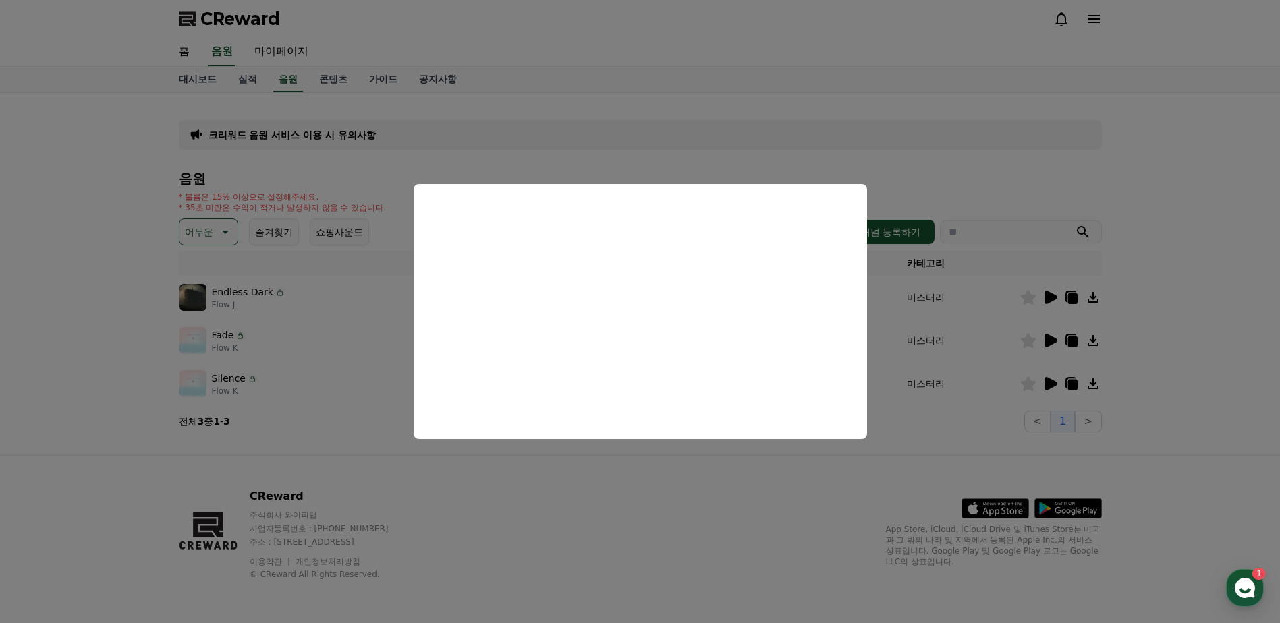
click at [882, 105] on button "close modal" at bounding box center [640, 311] width 1280 height 623
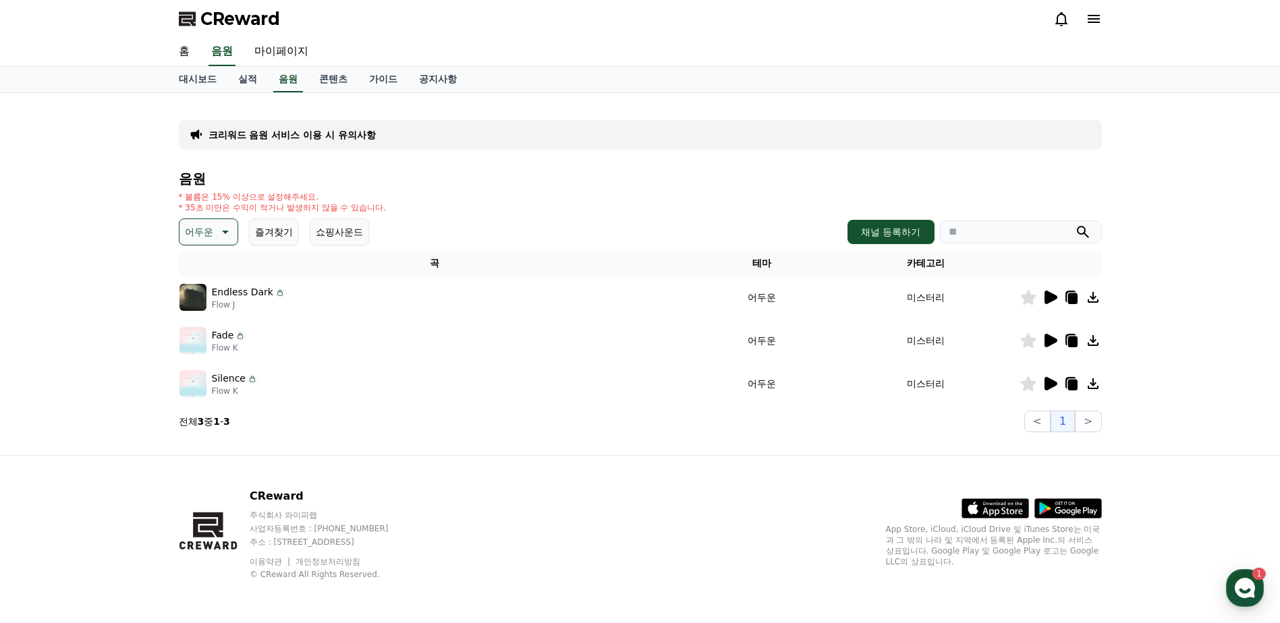
click at [199, 238] on p "어두운" at bounding box center [199, 232] width 28 height 19
click at [215, 303] on button "환상적인" at bounding box center [205, 303] width 49 height 30
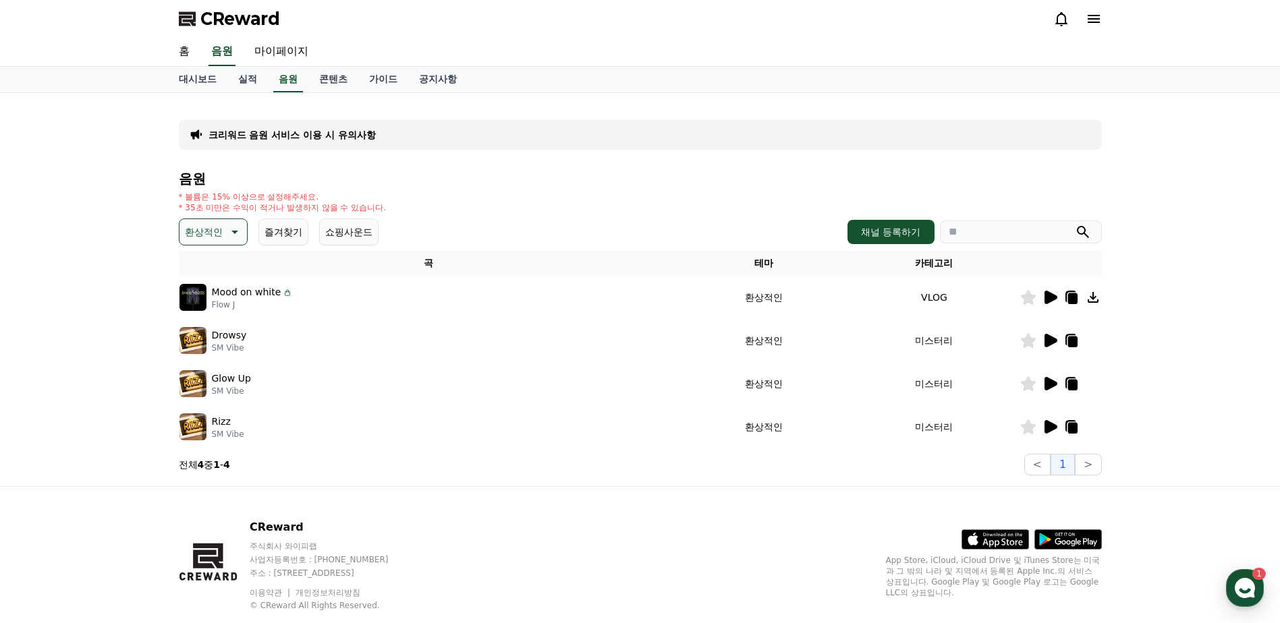
click at [1047, 295] on icon at bounding box center [1050, 297] width 13 height 13
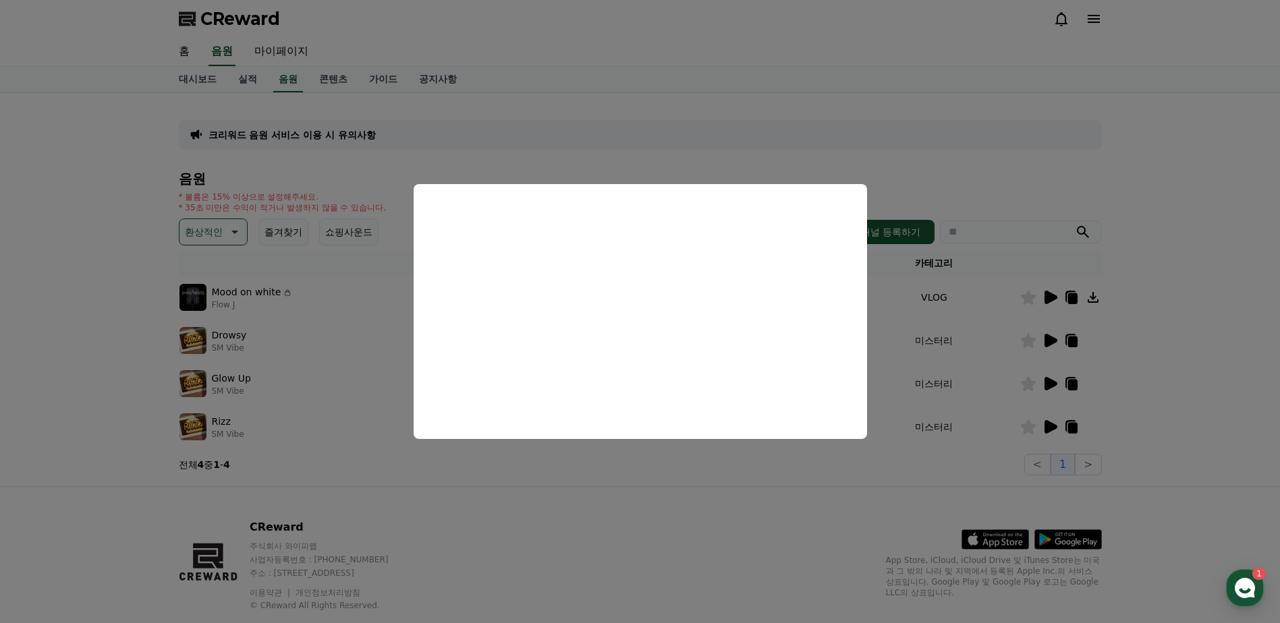
click at [969, 386] on button "close modal" at bounding box center [640, 311] width 1280 height 623
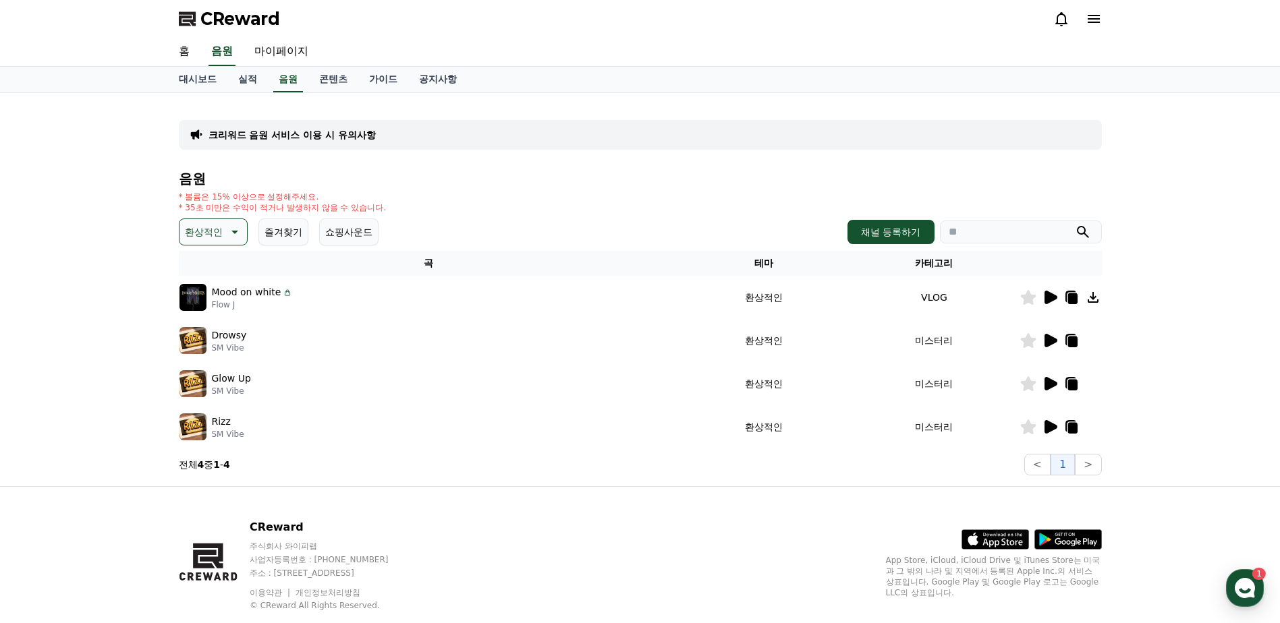
click at [1048, 340] on icon at bounding box center [1050, 340] width 13 height 13
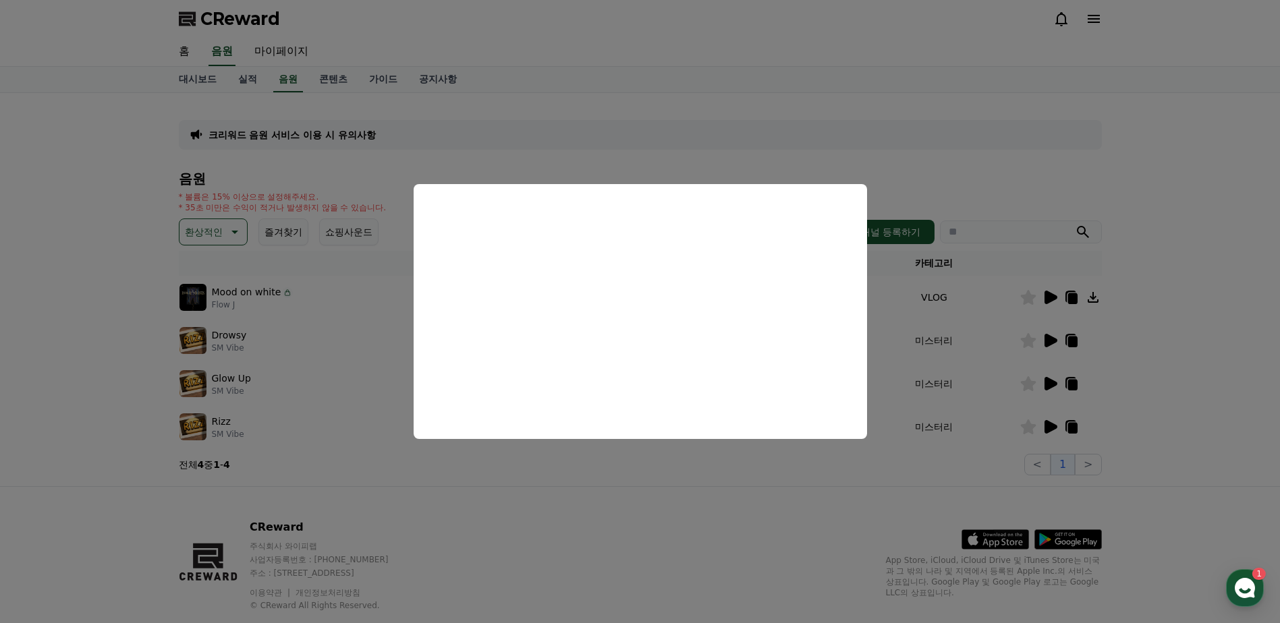
click at [967, 352] on button "close modal" at bounding box center [640, 311] width 1280 height 623
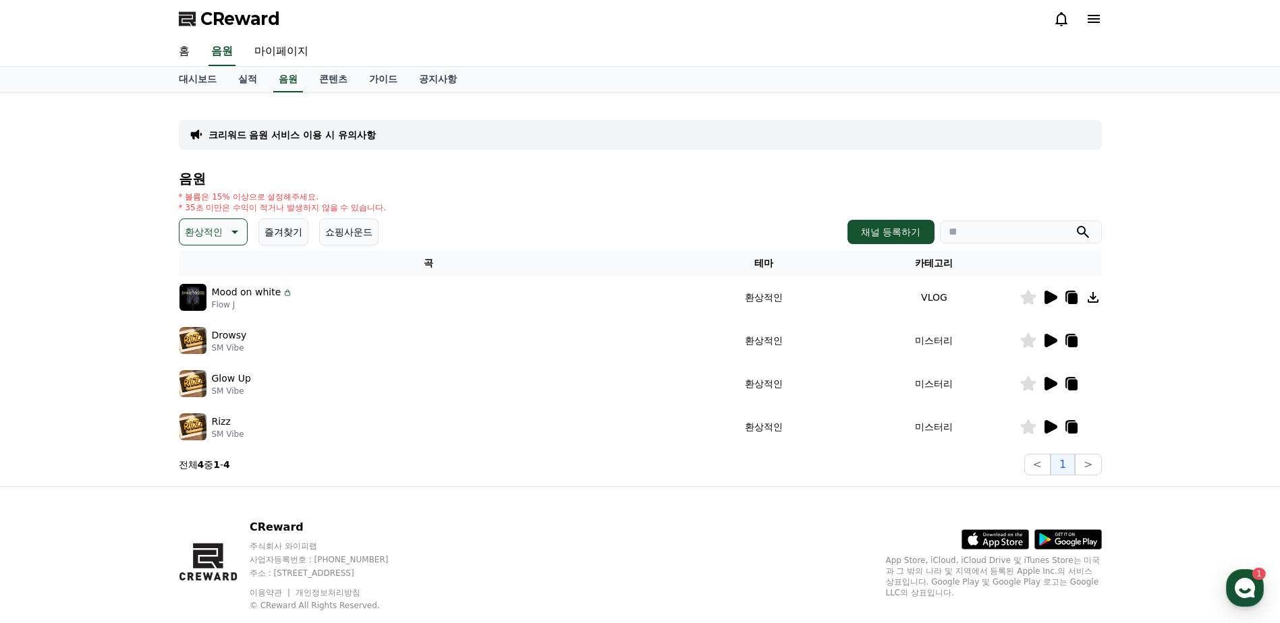
click at [1053, 380] on icon at bounding box center [1049, 384] width 16 height 16
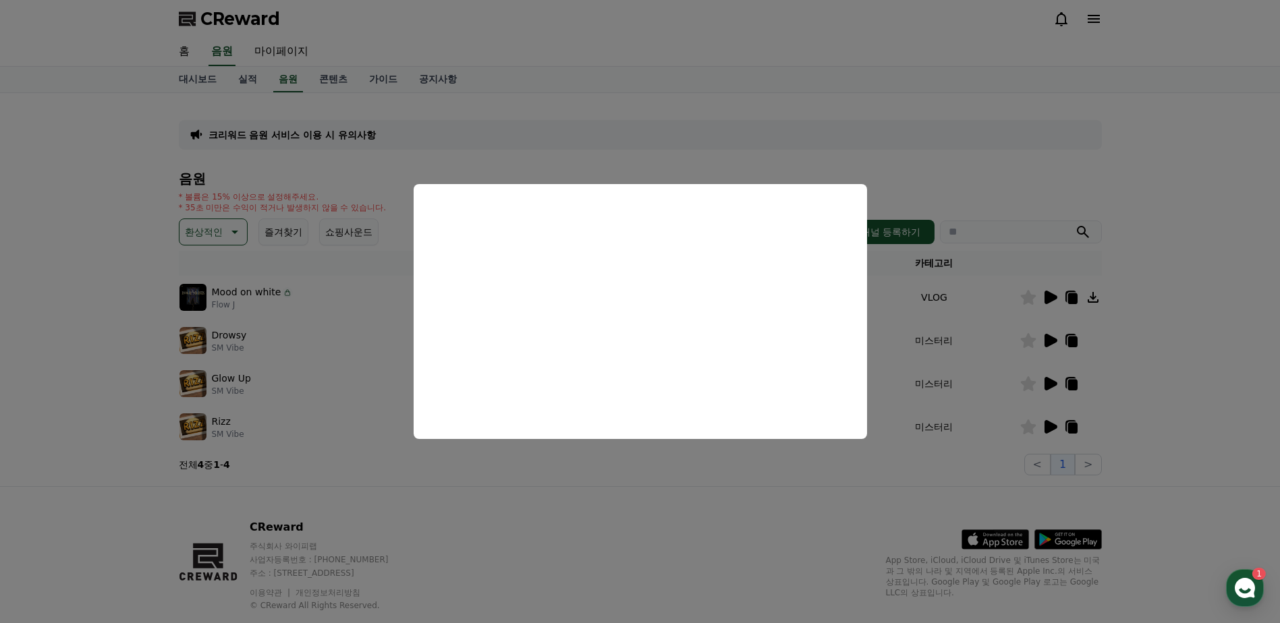
click at [919, 344] on button "close modal" at bounding box center [640, 311] width 1280 height 623
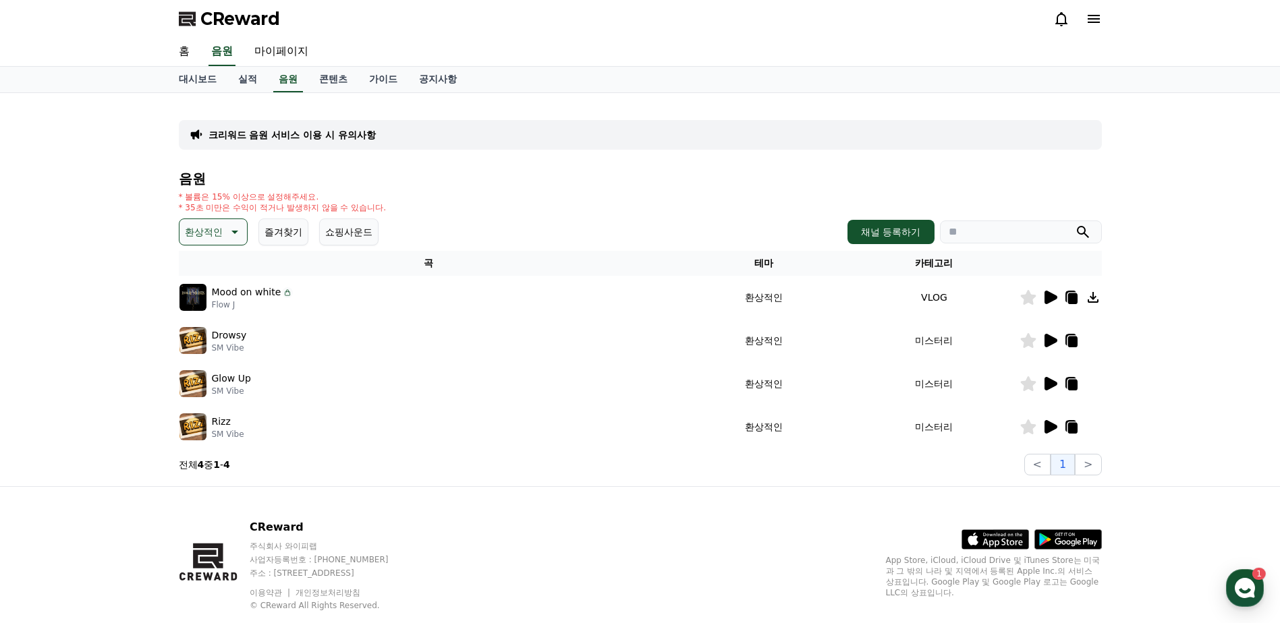
click at [1043, 427] on icon at bounding box center [1049, 427] width 16 height 16
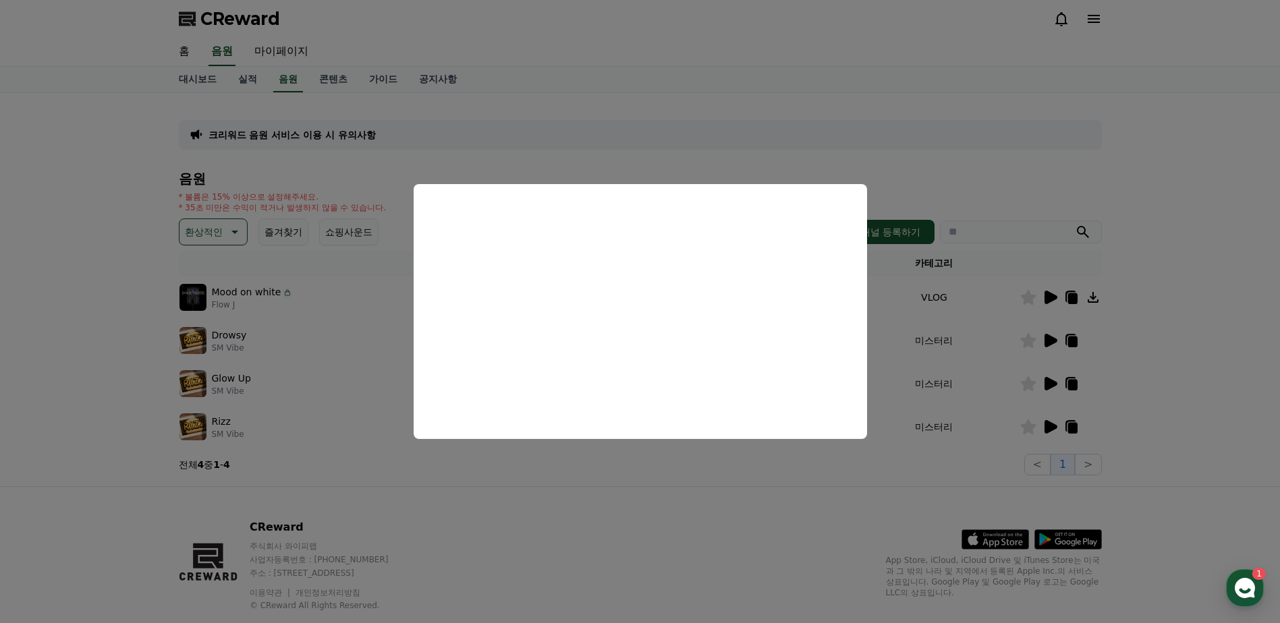
click at [966, 349] on button "close modal" at bounding box center [640, 311] width 1280 height 623
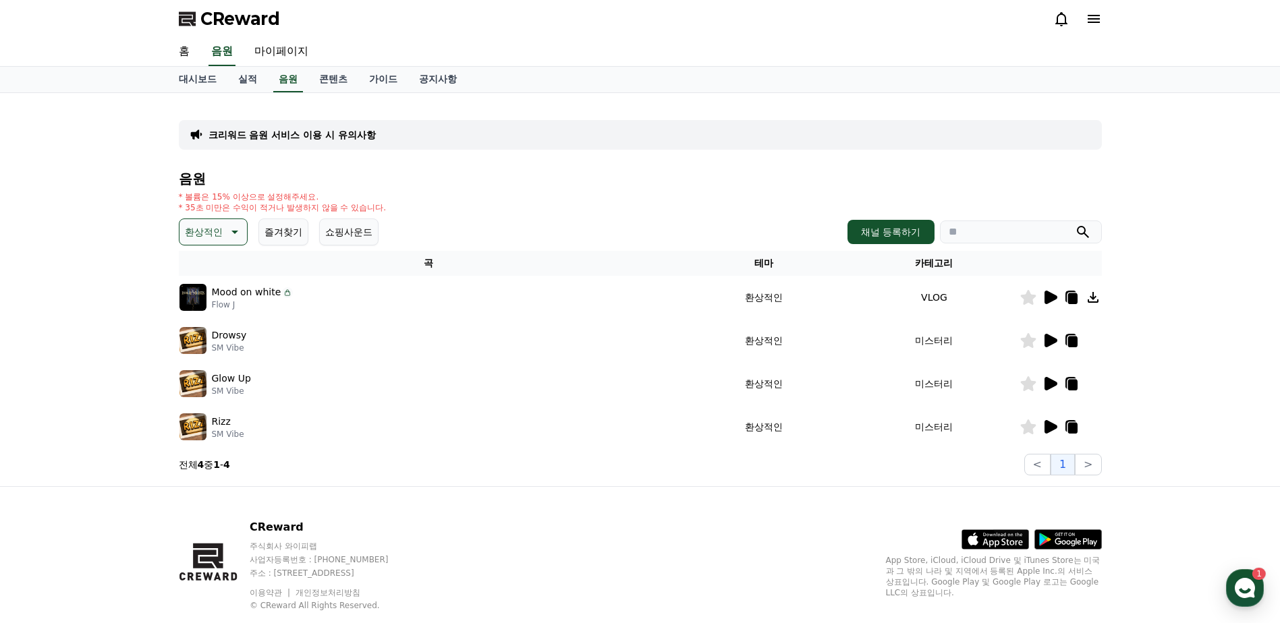
click at [231, 231] on icon at bounding box center [233, 232] width 16 height 16
click at [217, 337] on button "호기심" at bounding box center [200, 338] width 39 height 30
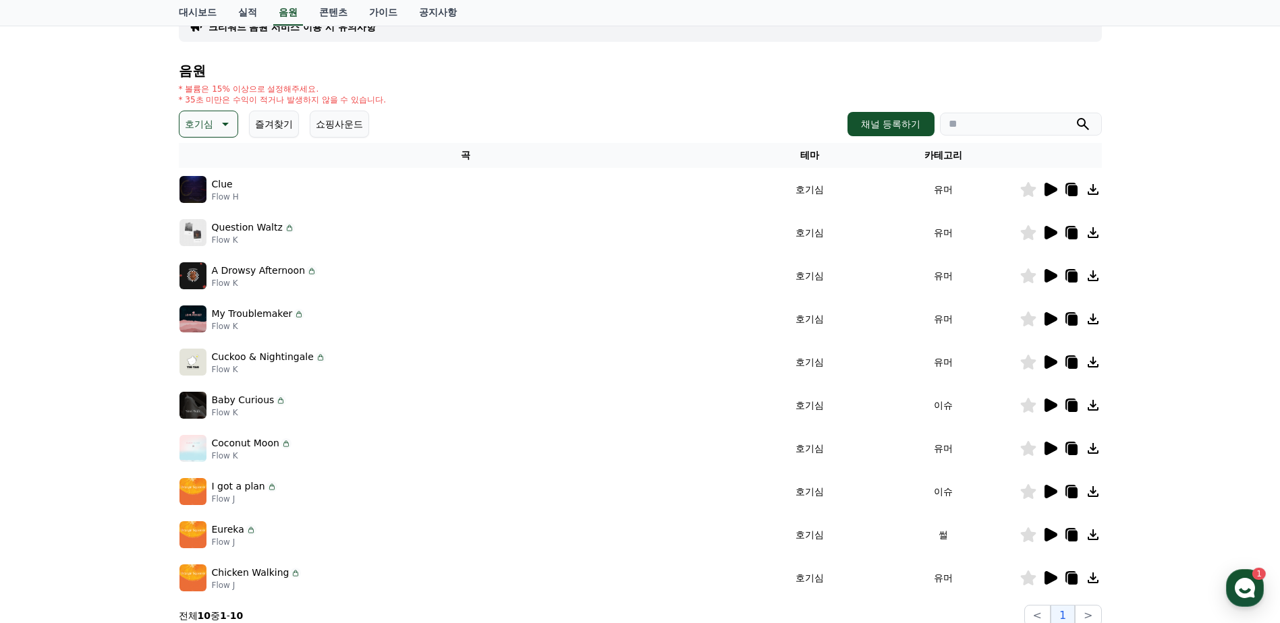
scroll to position [202, 0]
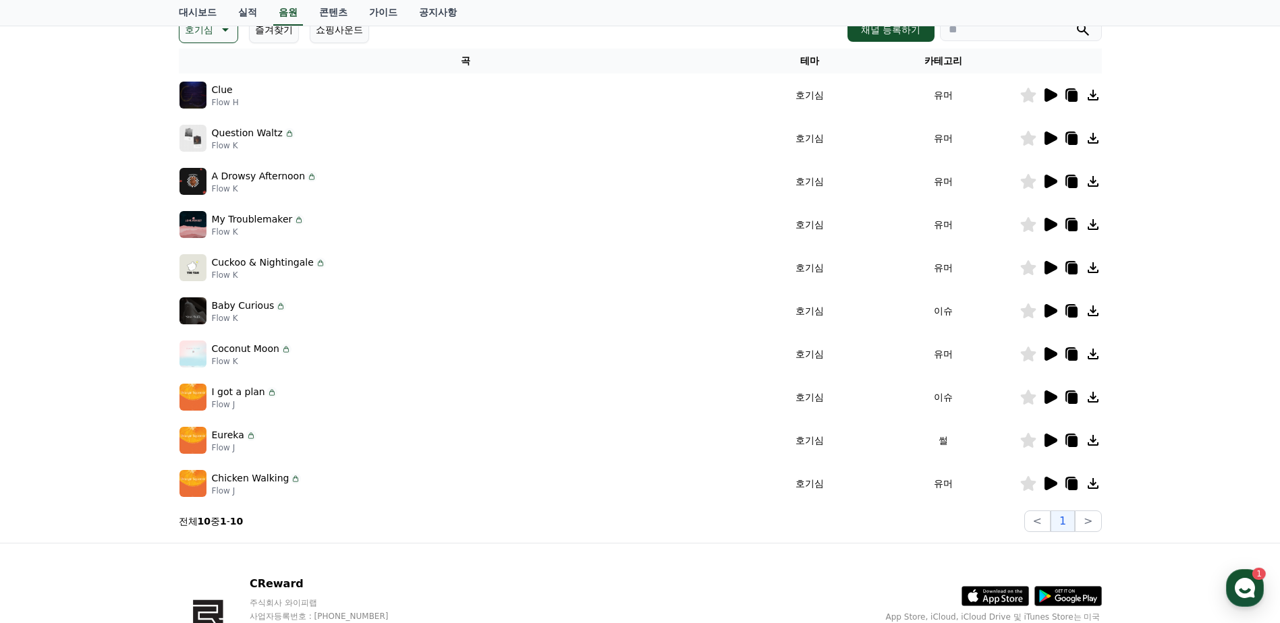
click at [1048, 140] on icon at bounding box center [1050, 138] width 13 height 13
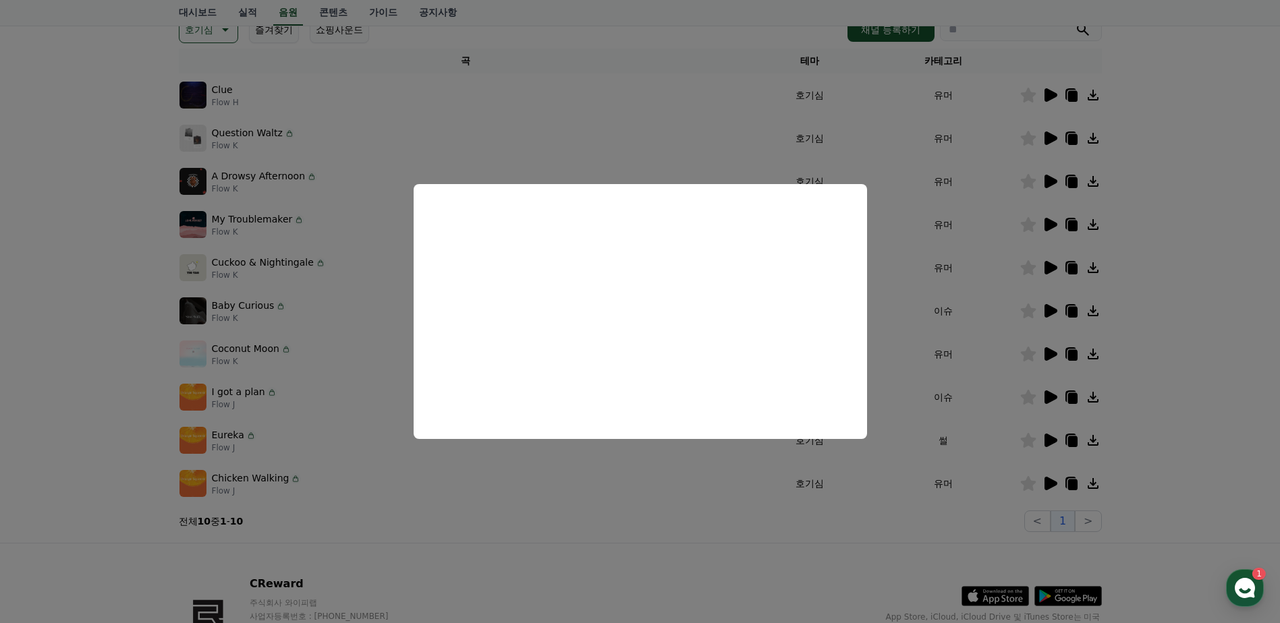
click at [703, 462] on button "close modal" at bounding box center [640, 311] width 1280 height 623
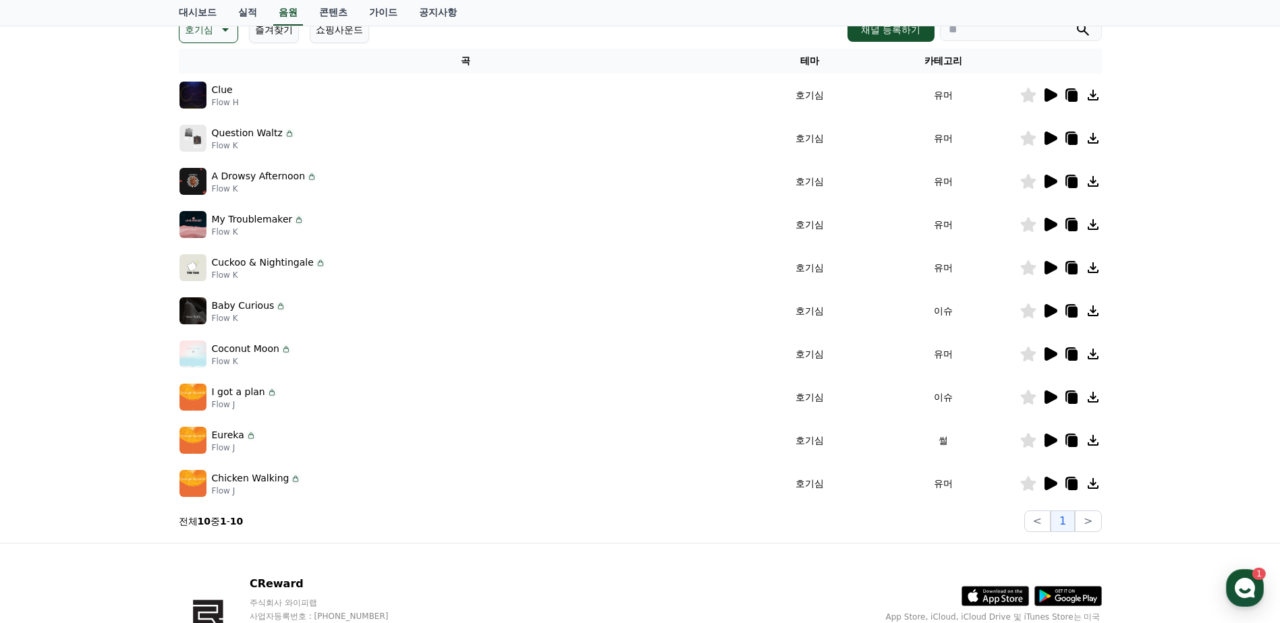
click at [1055, 442] on icon at bounding box center [1050, 440] width 13 height 13
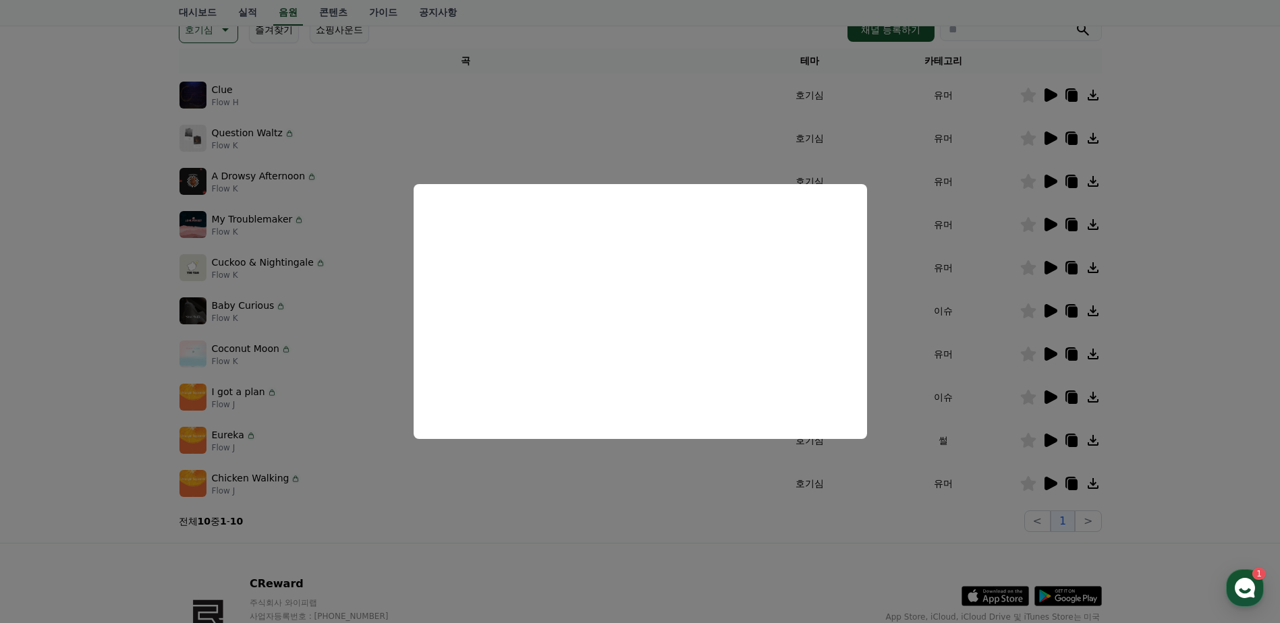
click at [922, 410] on button "close modal" at bounding box center [640, 311] width 1280 height 623
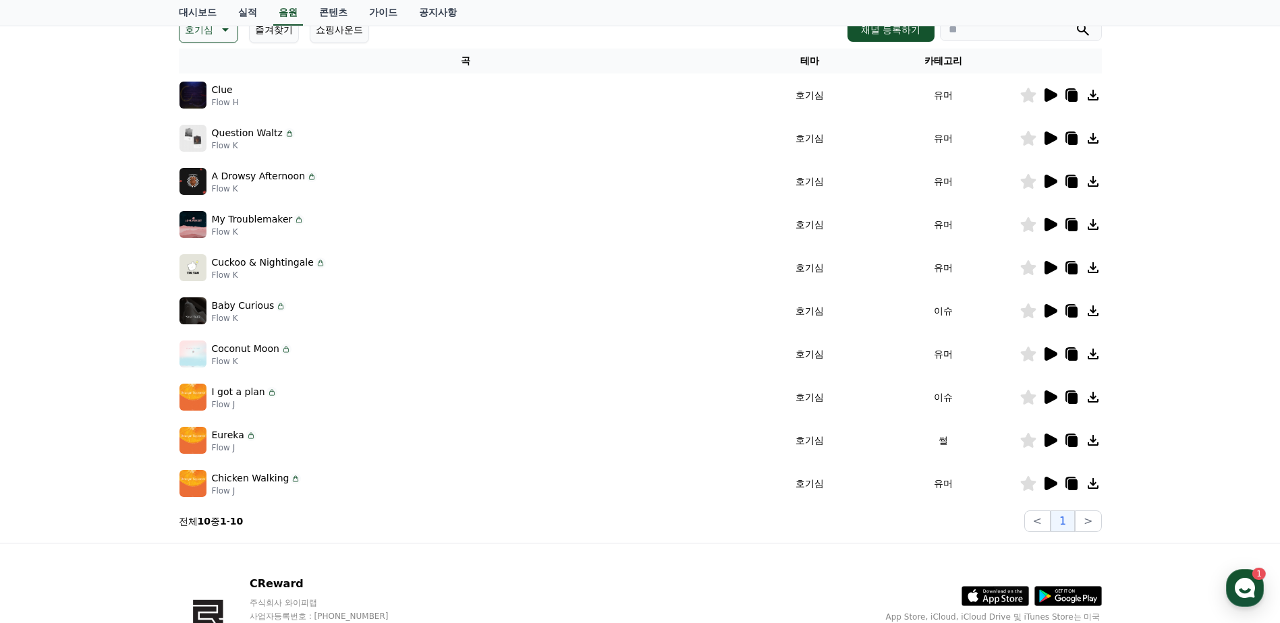
click at [1052, 491] on icon at bounding box center [1049, 484] width 16 height 16
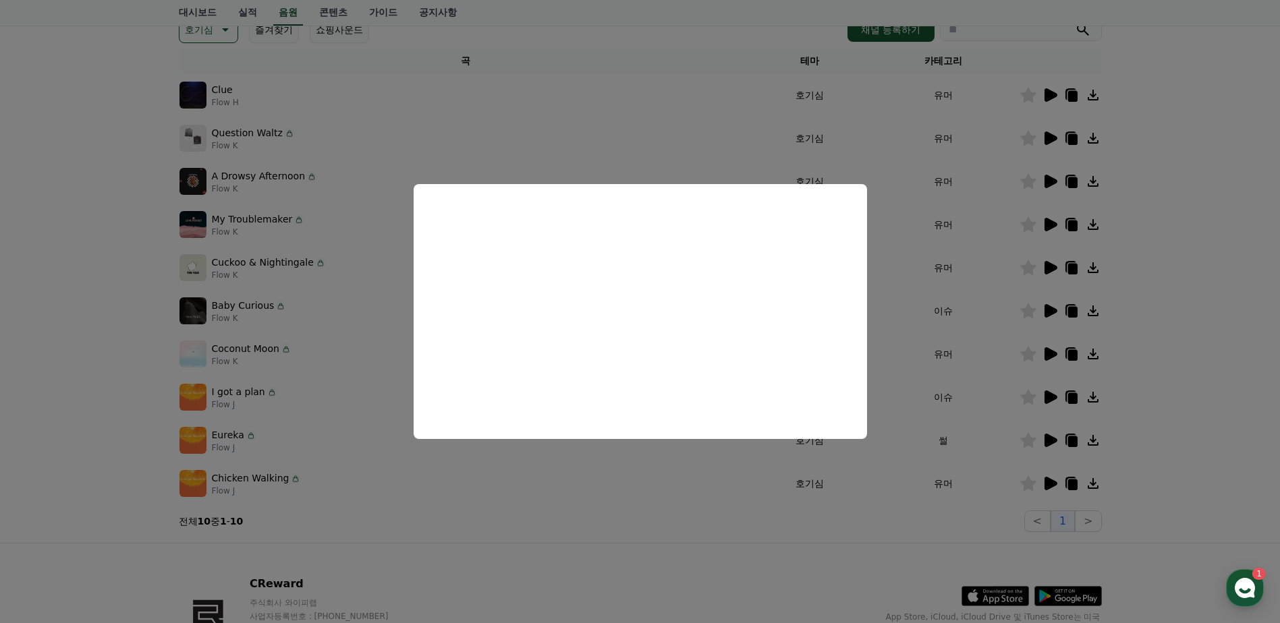
click at [1135, 399] on button "close modal" at bounding box center [640, 311] width 1280 height 623
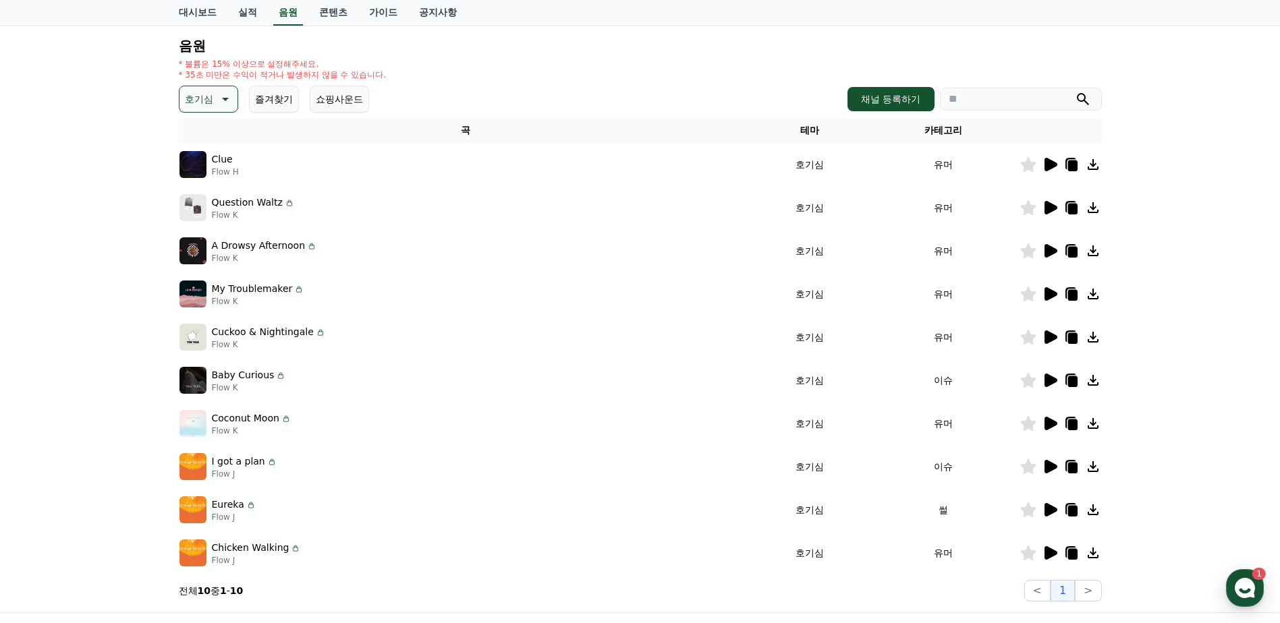
scroll to position [0, 0]
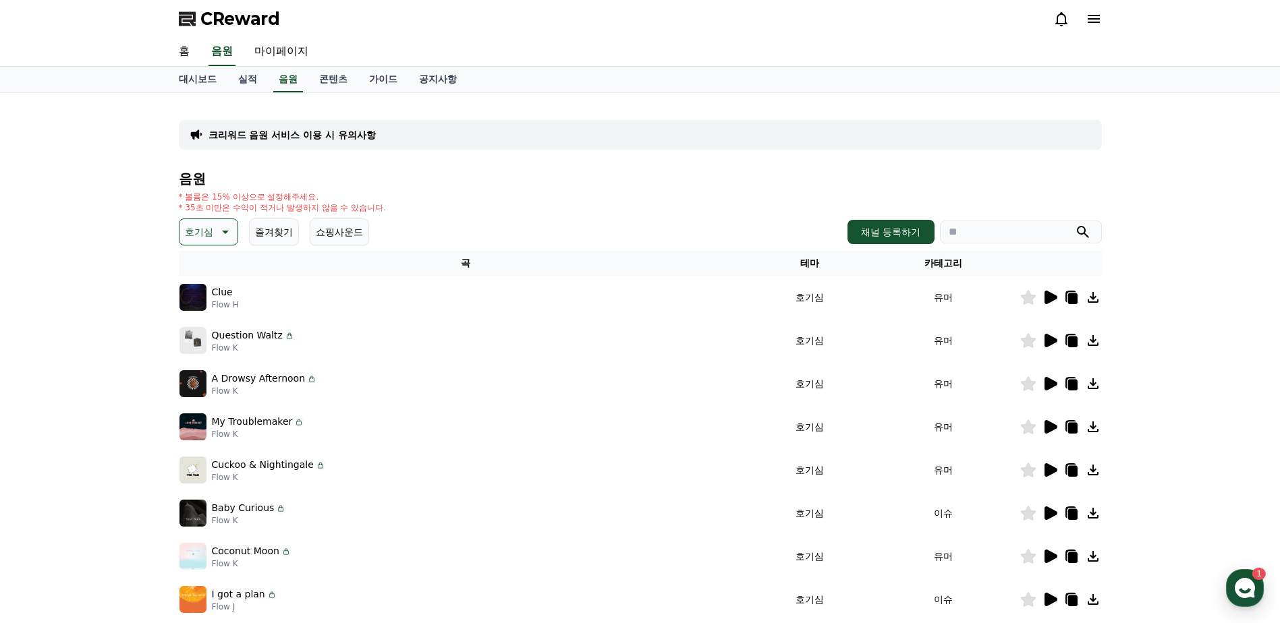
click at [202, 237] on p "호기심" at bounding box center [199, 232] width 28 height 19
click at [197, 303] on button "통통튀는" at bounding box center [205, 308] width 49 height 30
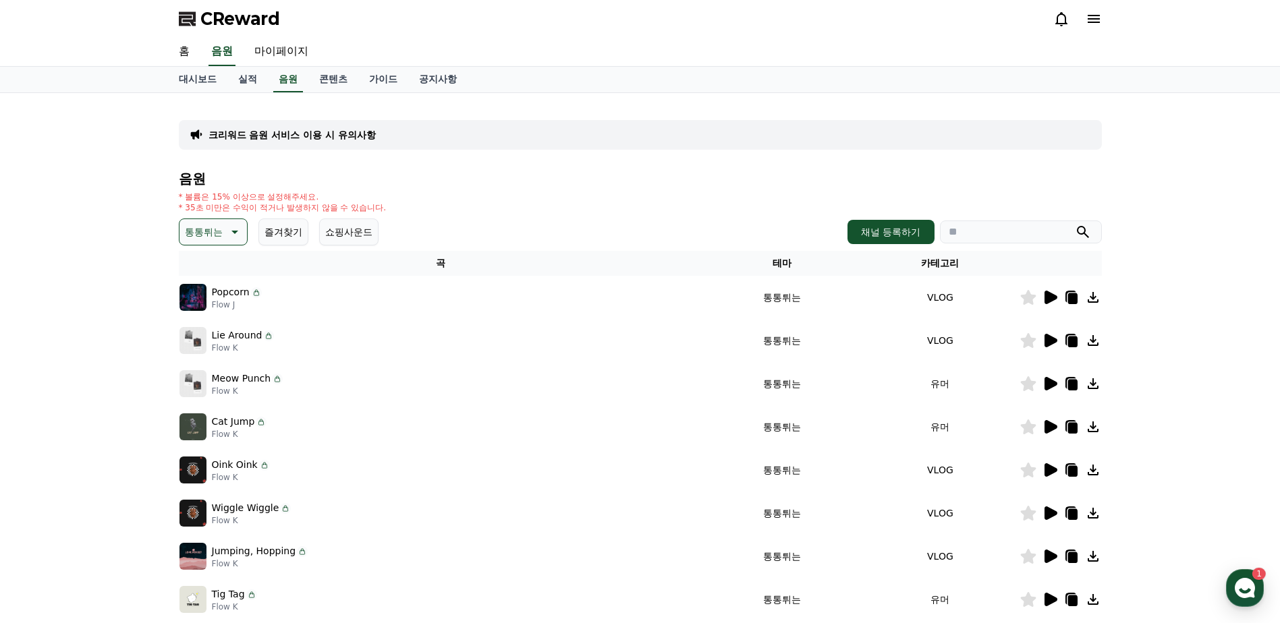
click at [246, 238] on button "통통튀는" at bounding box center [213, 232] width 69 height 27
click at [212, 320] on button "분위기있는" at bounding box center [210, 317] width 58 height 30
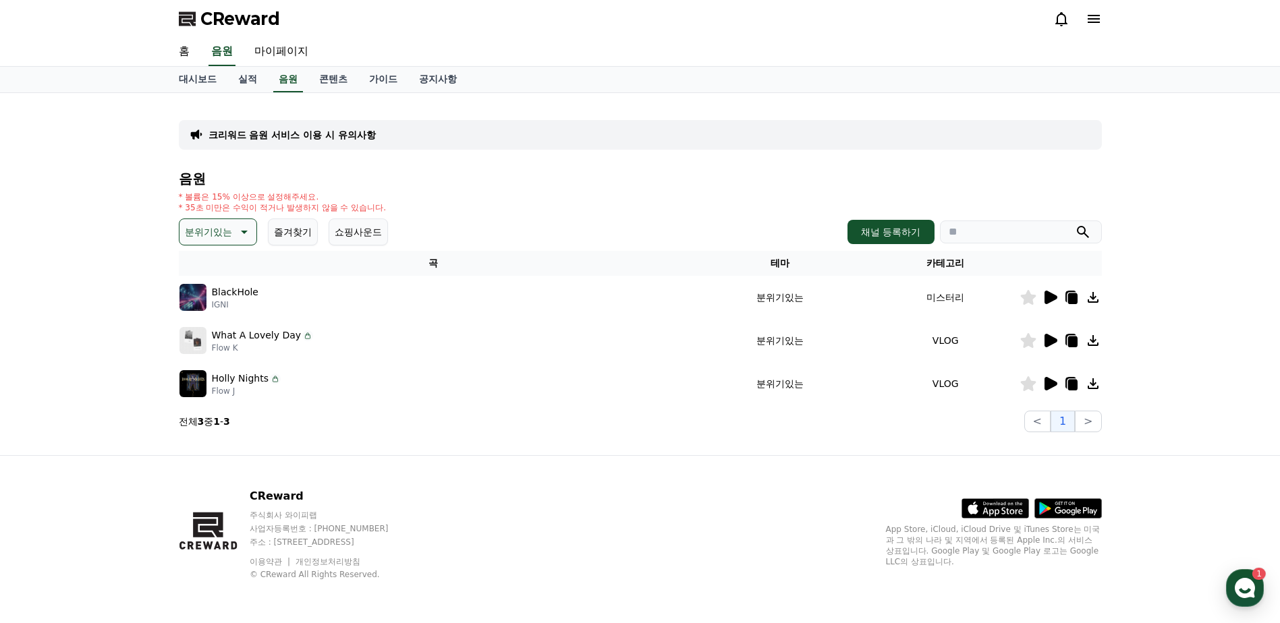
click at [1045, 300] on icon at bounding box center [1050, 297] width 13 height 13
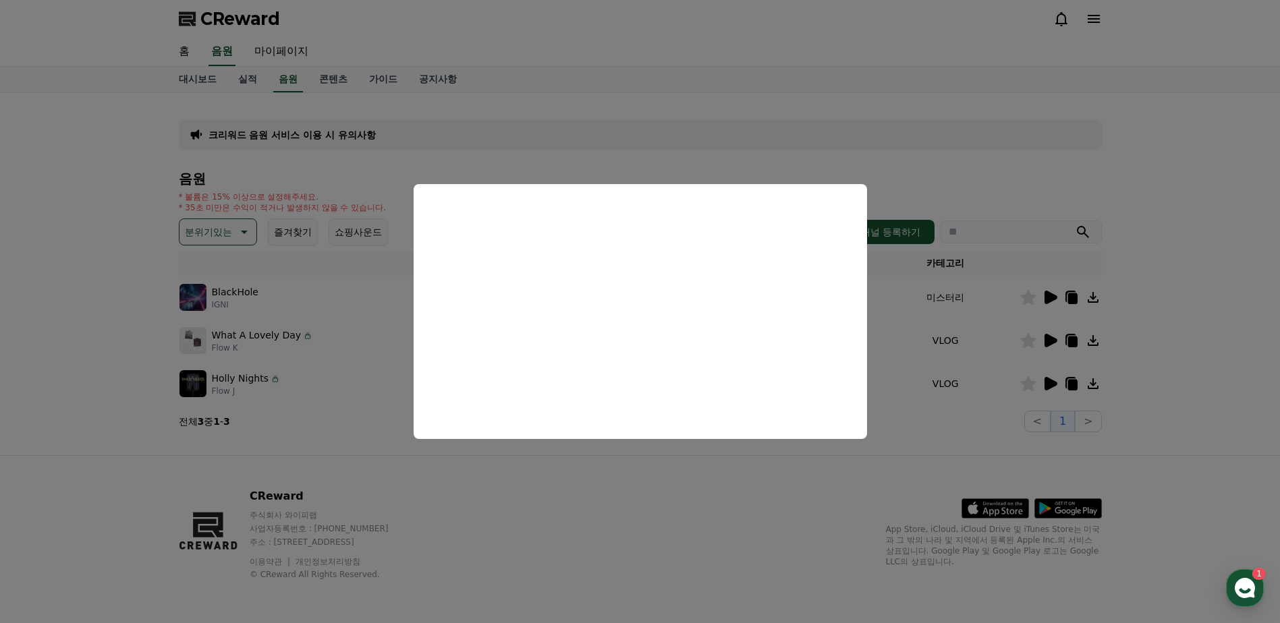
click at [1008, 136] on button "close modal" at bounding box center [640, 311] width 1280 height 623
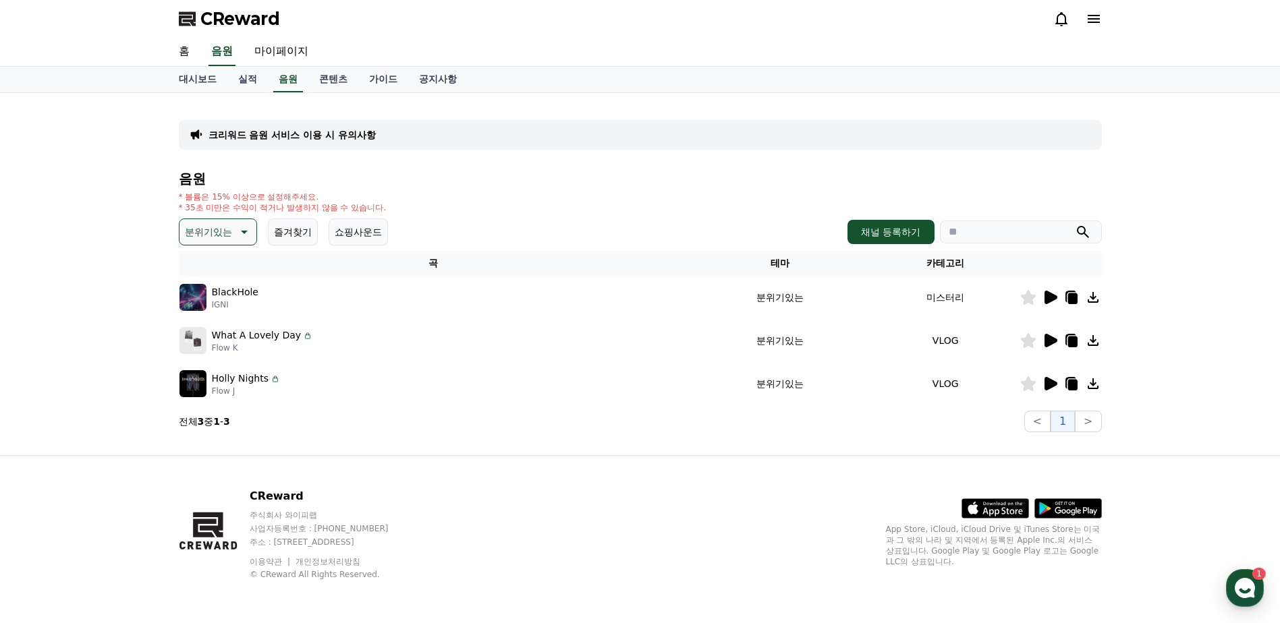
click at [1055, 343] on icon at bounding box center [1050, 340] width 13 height 13
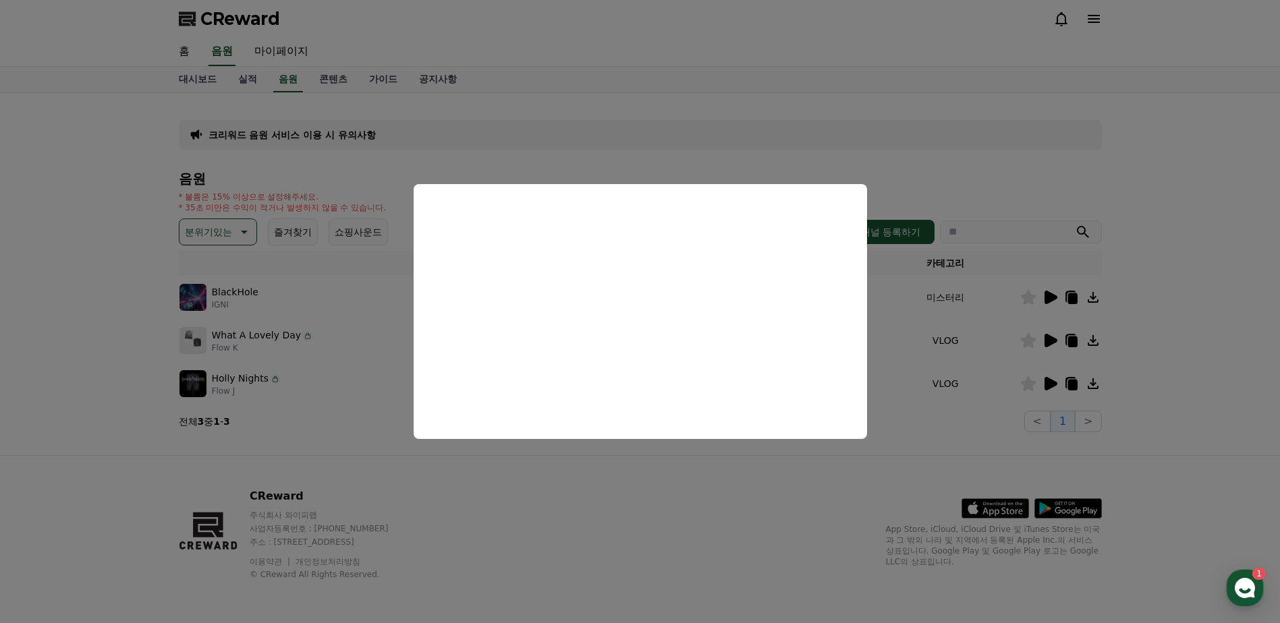
drag, startPoint x: 946, startPoint y: 366, endPoint x: 963, endPoint y: 367, distance: 16.9
click at [948, 366] on button "close modal" at bounding box center [640, 311] width 1280 height 623
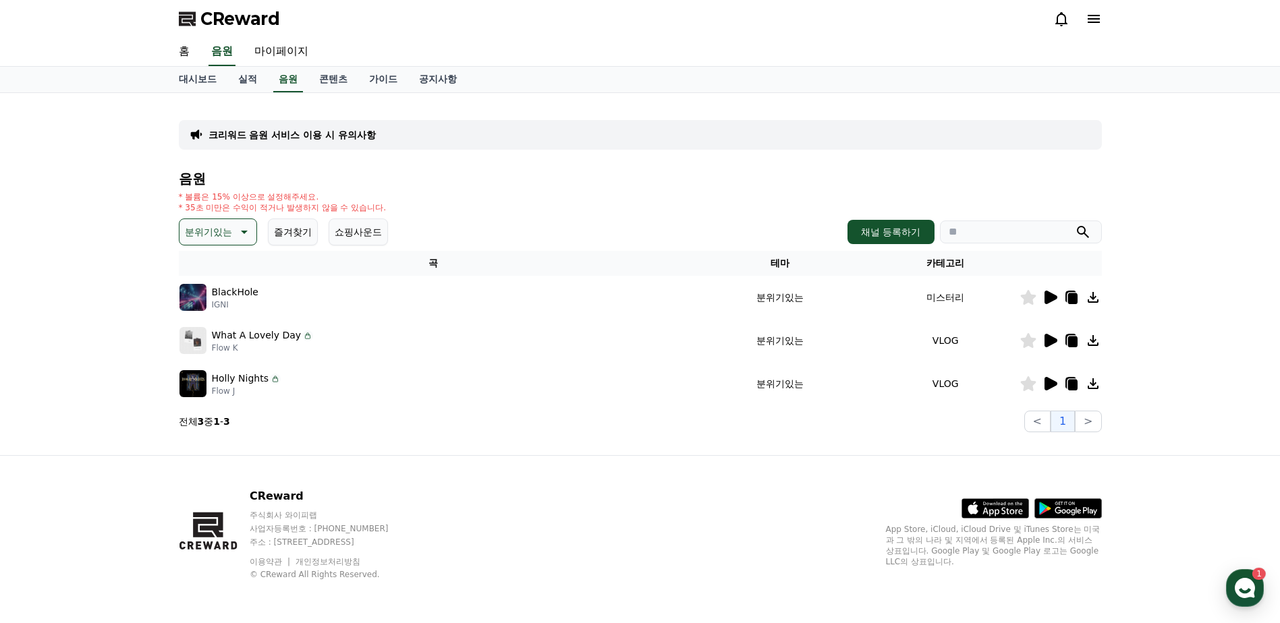
click at [1047, 381] on icon at bounding box center [1050, 383] width 13 height 13
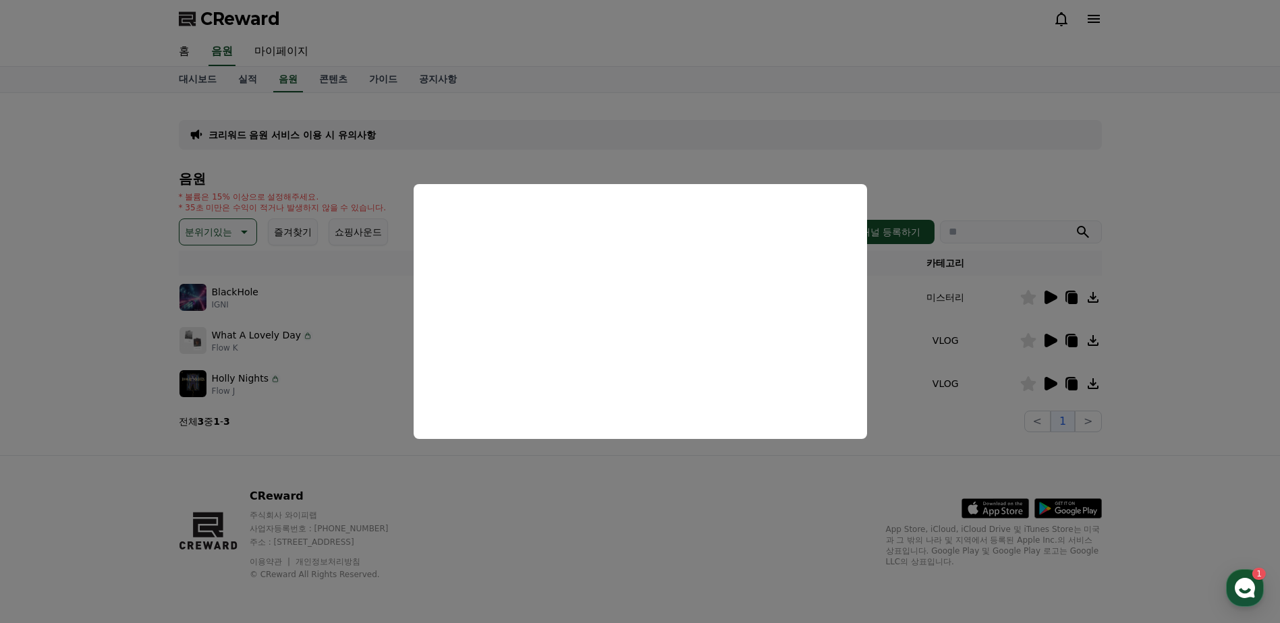
click at [301, 284] on button "close modal" at bounding box center [640, 311] width 1280 height 623
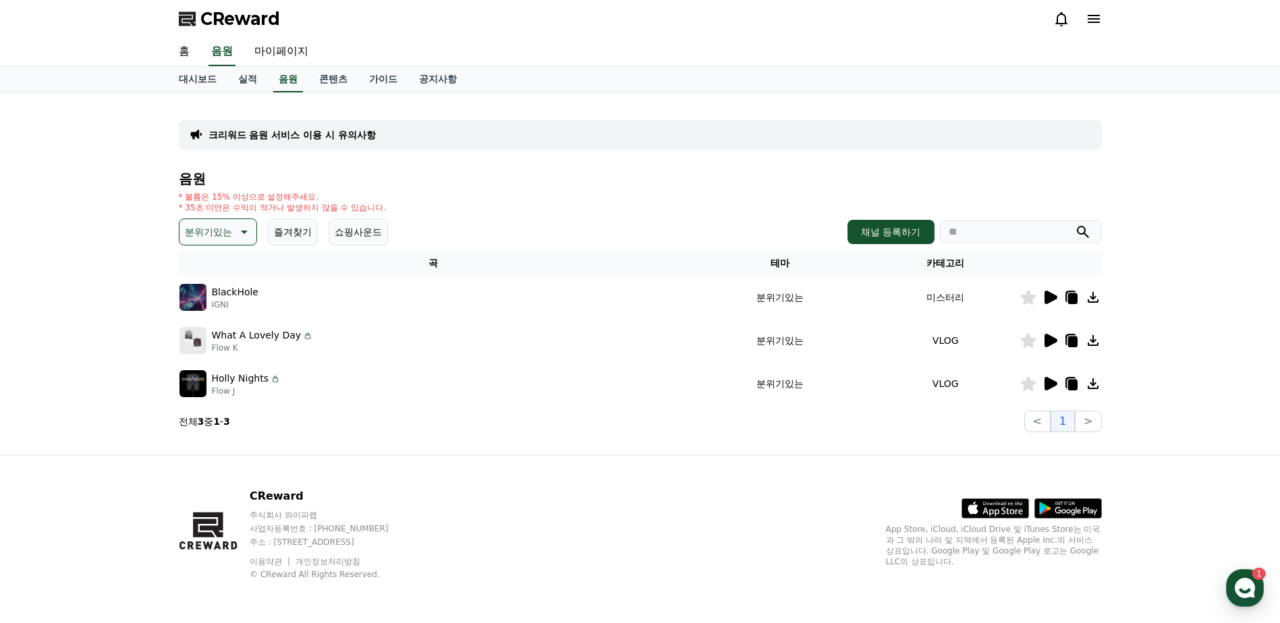
click at [237, 226] on icon at bounding box center [243, 232] width 16 height 16
click at [210, 282] on button "즐거움" at bounding box center [200, 281] width 39 height 30
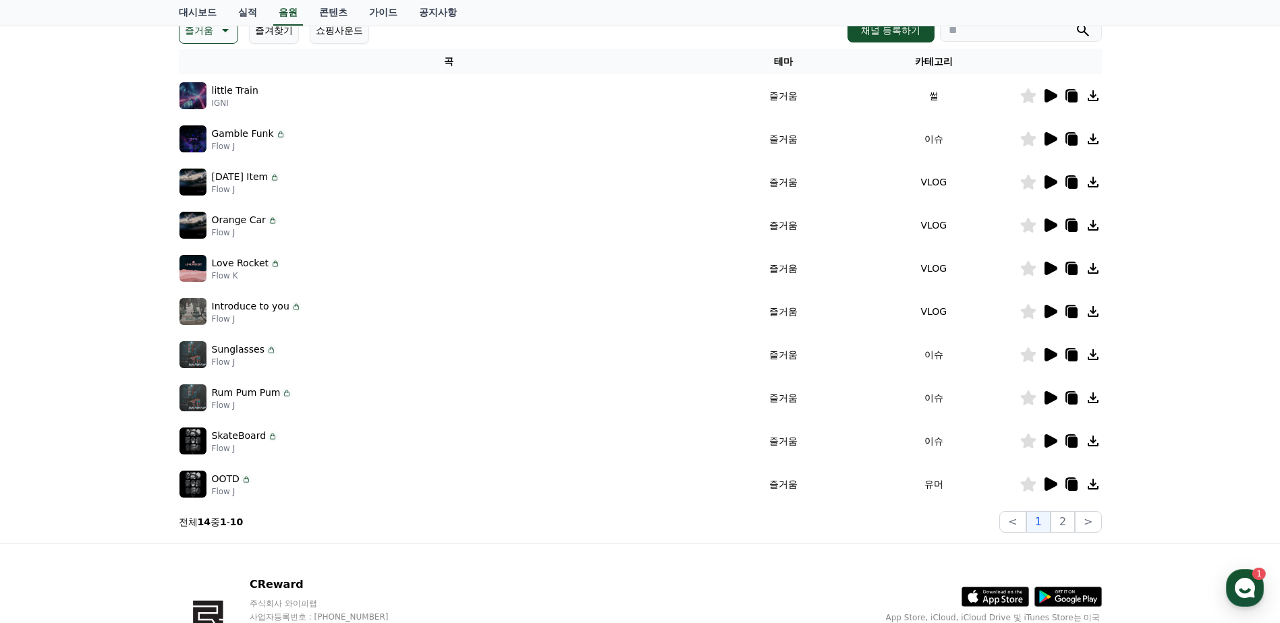
scroll to position [202, 0]
click at [1050, 488] on icon at bounding box center [1050, 483] width 13 height 13
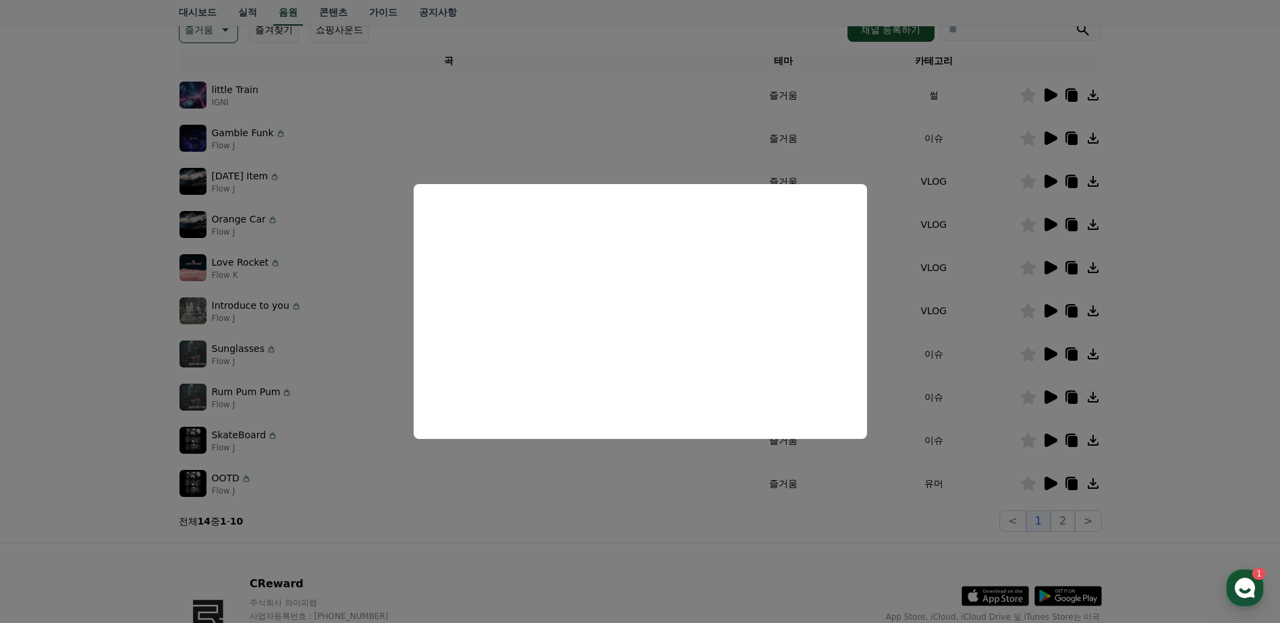
drag, startPoint x: 951, startPoint y: 383, endPoint x: 1008, endPoint y: 426, distance: 71.4
click at [952, 383] on button "close modal" at bounding box center [640, 311] width 1280 height 623
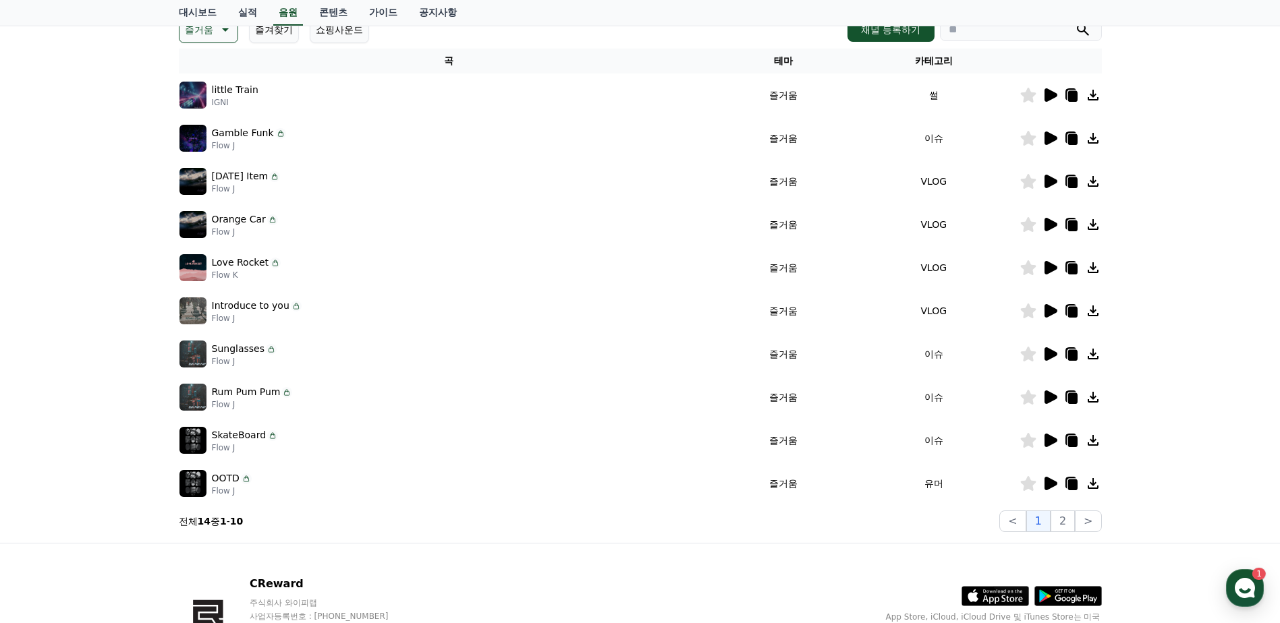
click at [1053, 433] on icon at bounding box center [1049, 440] width 16 height 16
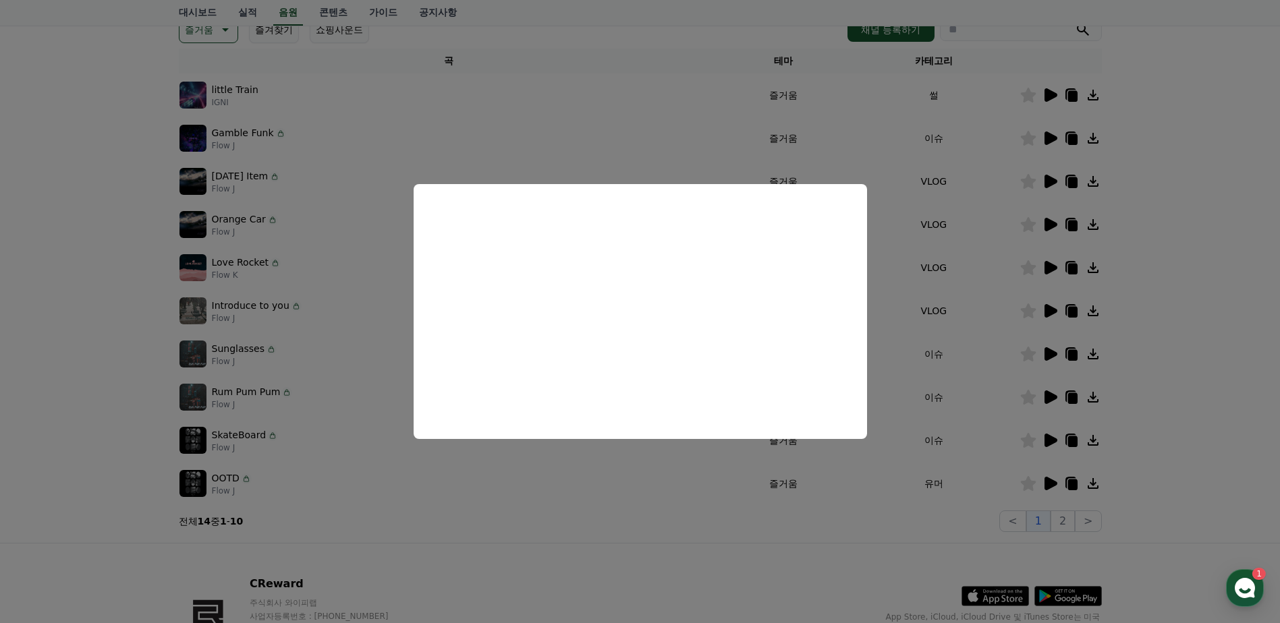
click at [1010, 386] on button "close modal" at bounding box center [640, 311] width 1280 height 623
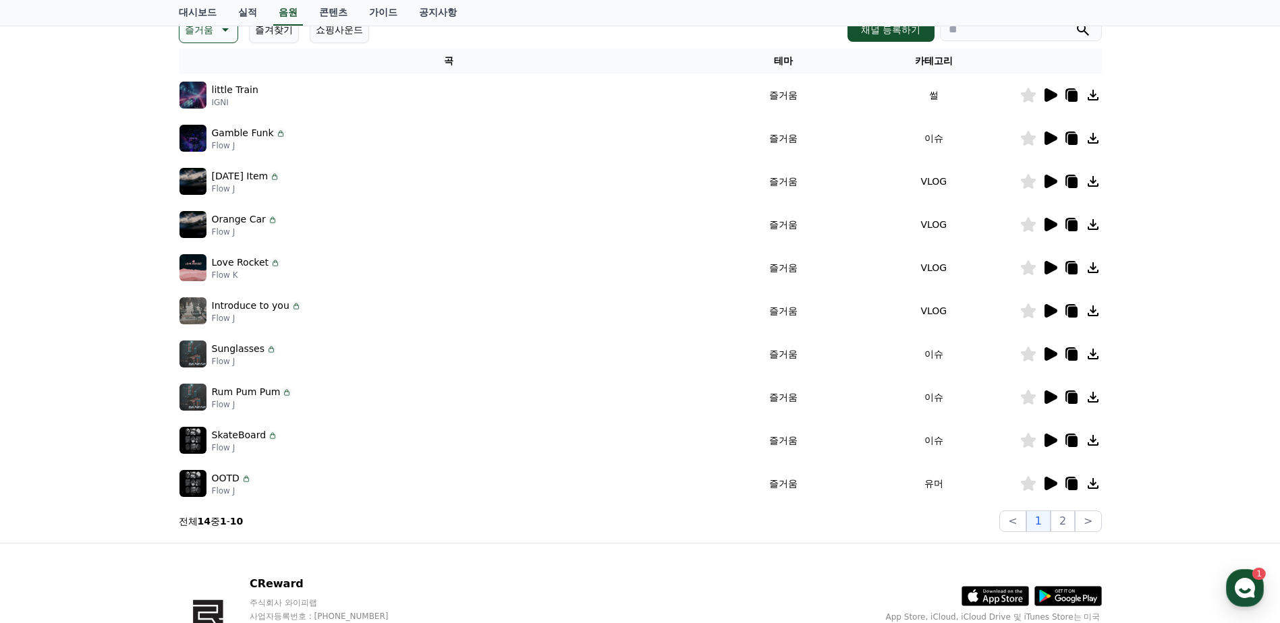
click at [1056, 395] on icon at bounding box center [1049, 397] width 16 height 16
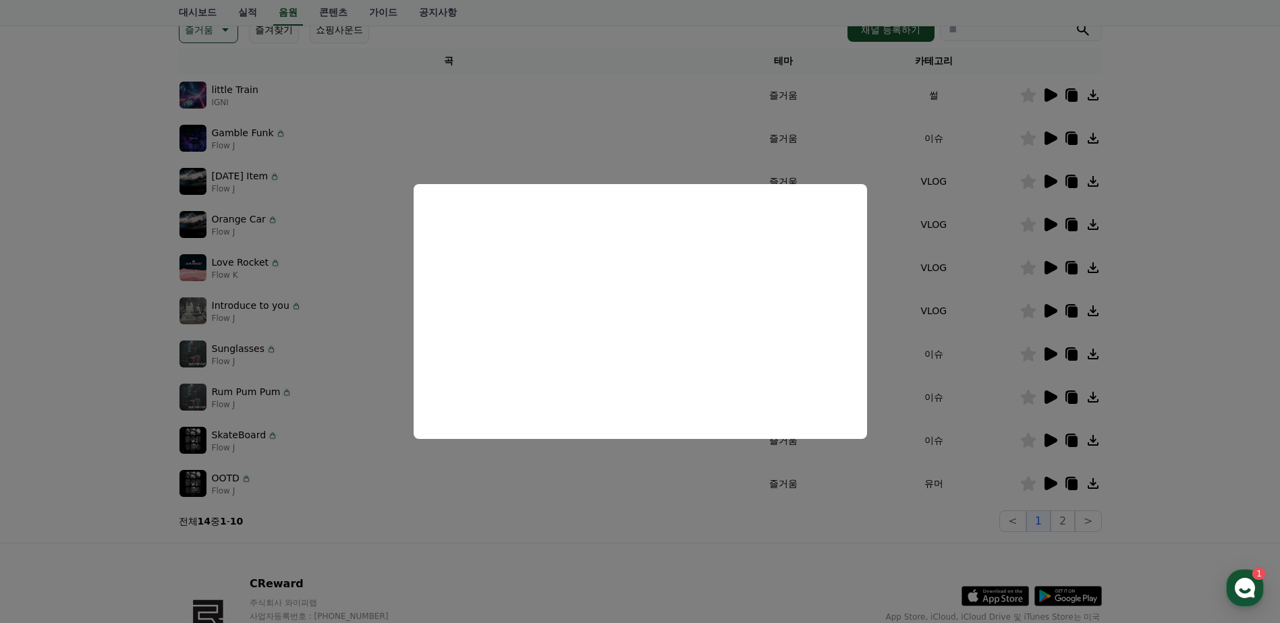
click at [27, 9] on button "close modal" at bounding box center [640, 311] width 1280 height 623
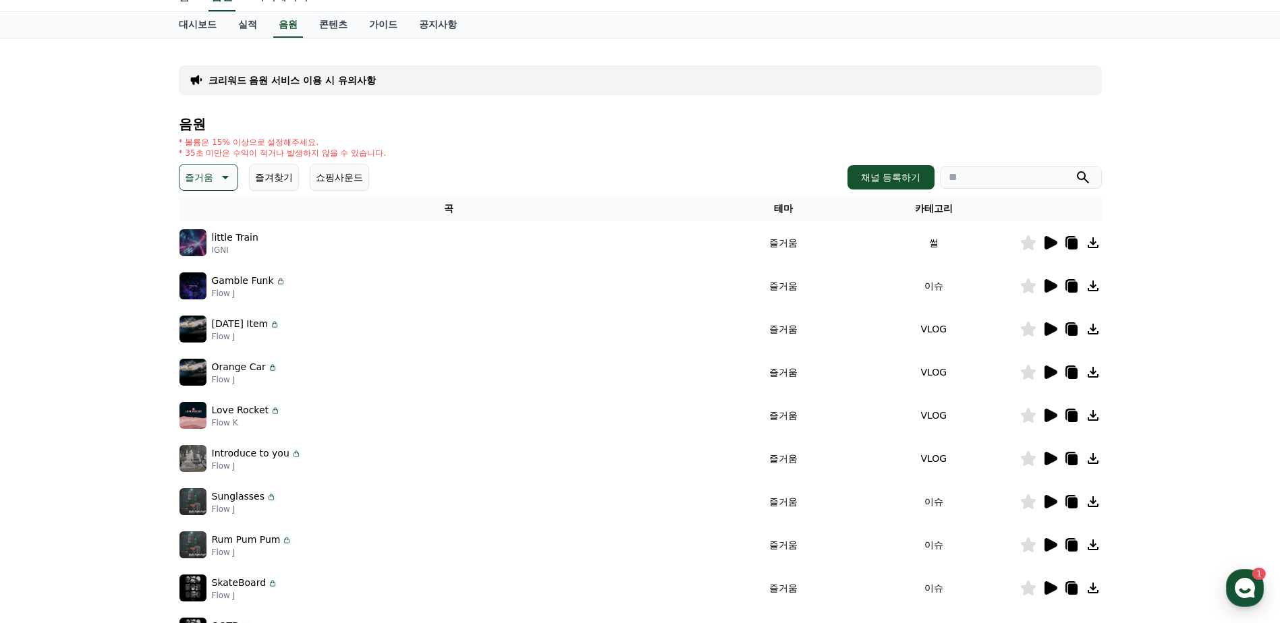
scroll to position [0, 0]
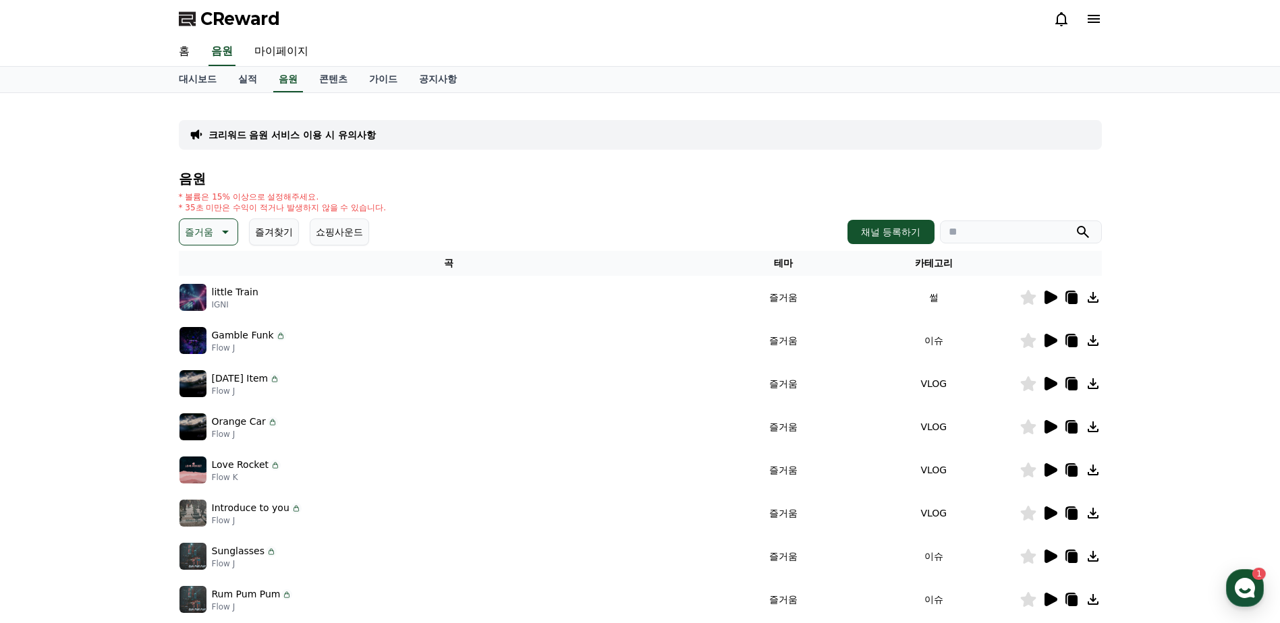
click at [212, 230] on p "즐거움" at bounding box center [199, 232] width 28 height 19
click at [217, 300] on button "어두운" at bounding box center [200, 306] width 39 height 30
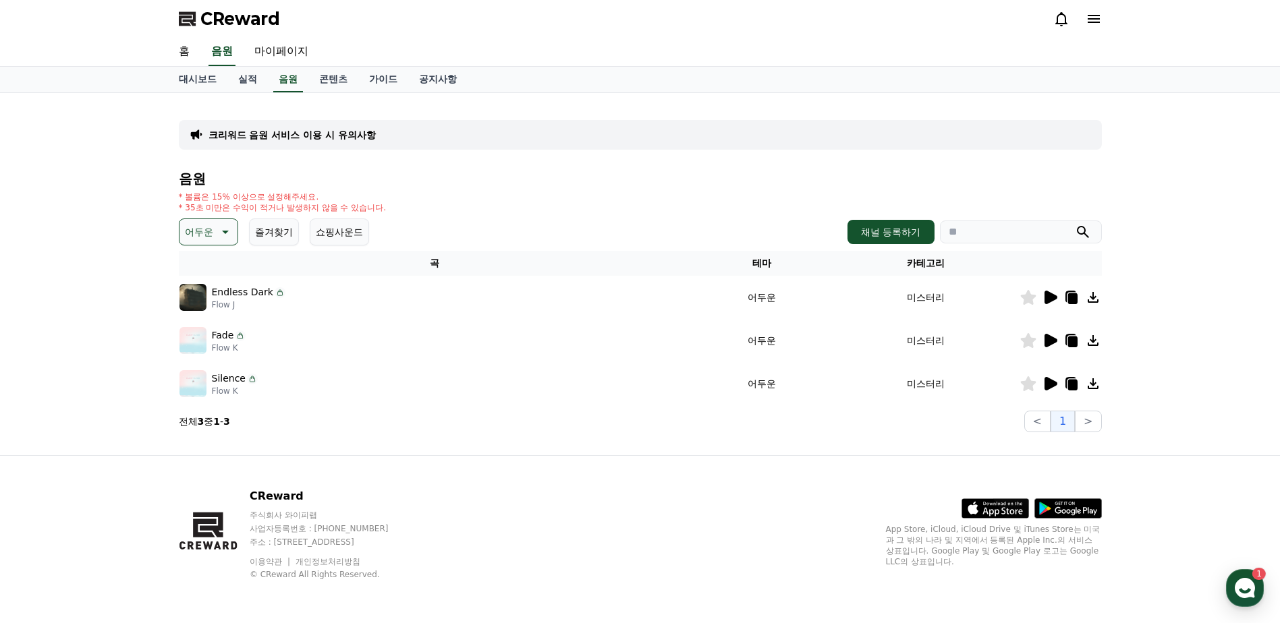
click at [225, 239] on icon at bounding box center [224, 232] width 16 height 16
click at [210, 369] on button "잔잔한" at bounding box center [200, 373] width 39 height 30
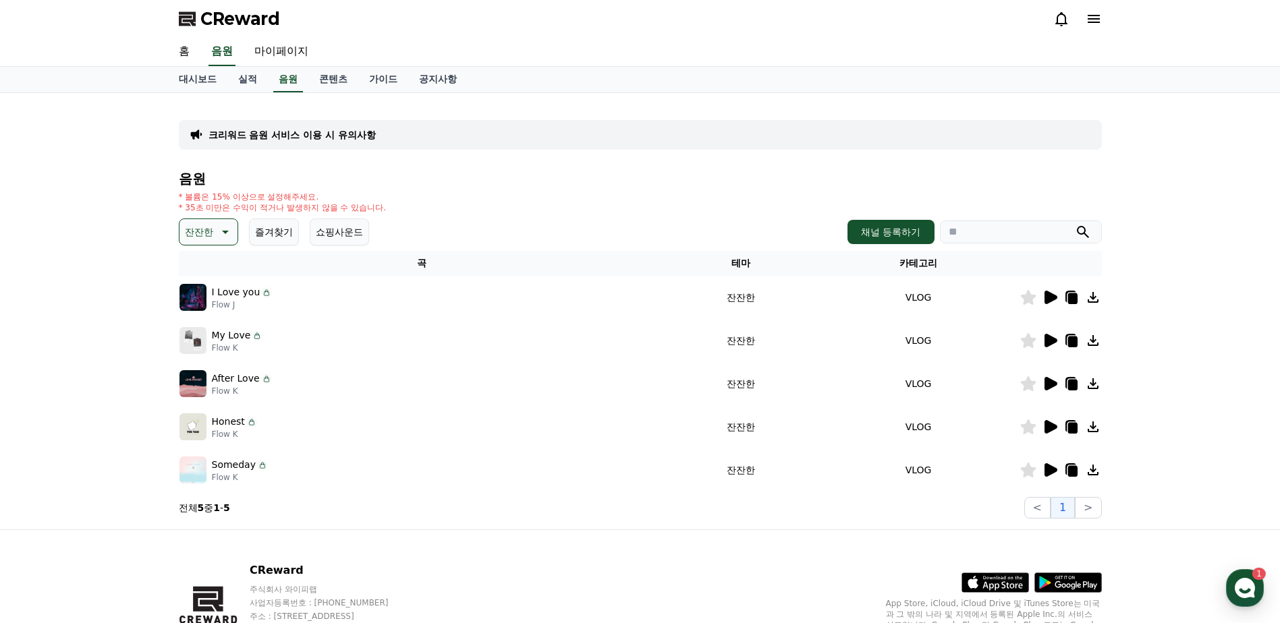
click at [1047, 299] on icon at bounding box center [1050, 297] width 13 height 13
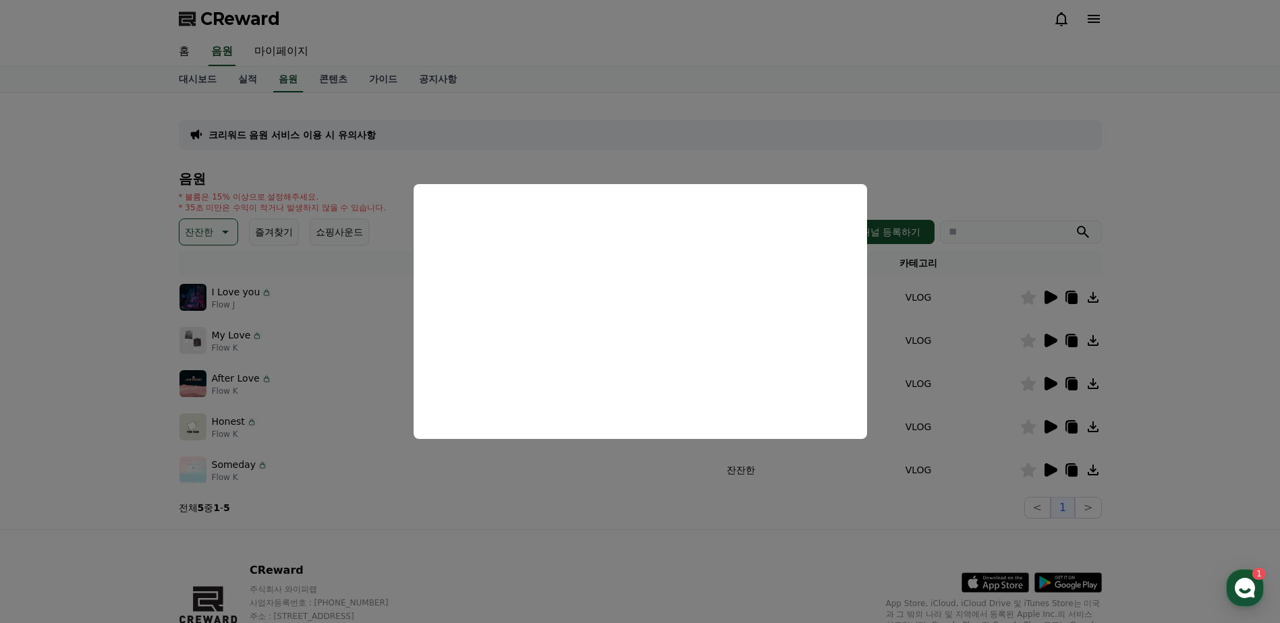
click at [1039, 343] on button "close modal" at bounding box center [640, 311] width 1280 height 623
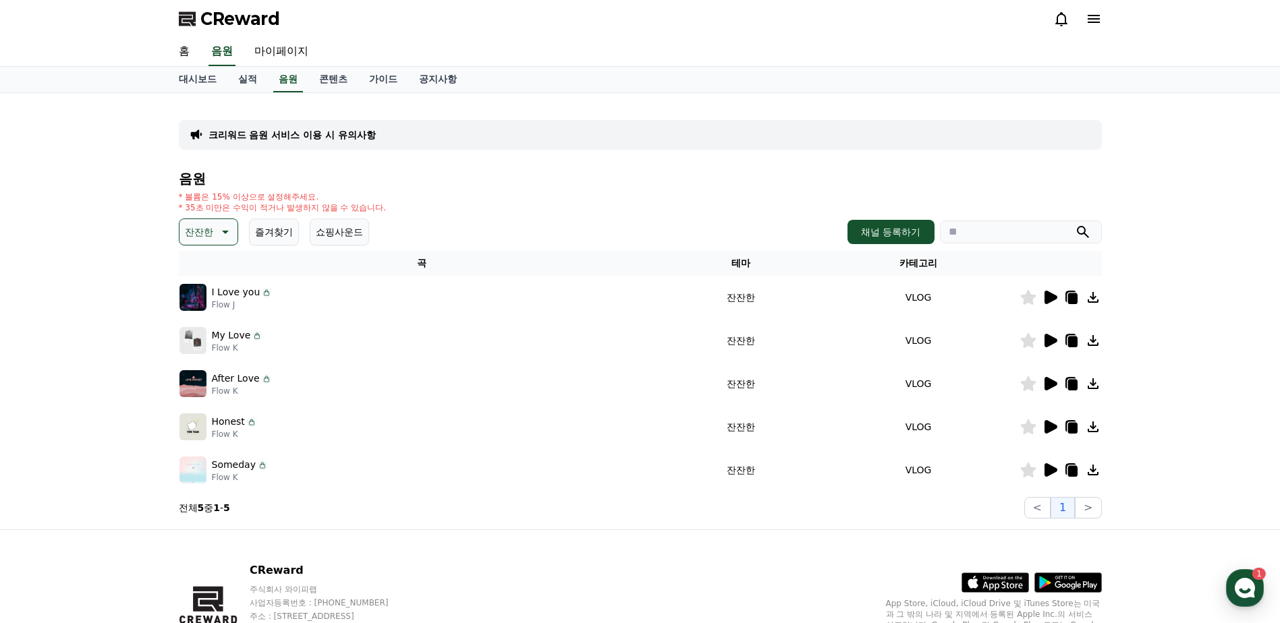
click at [1053, 341] on icon at bounding box center [1050, 340] width 13 height 13
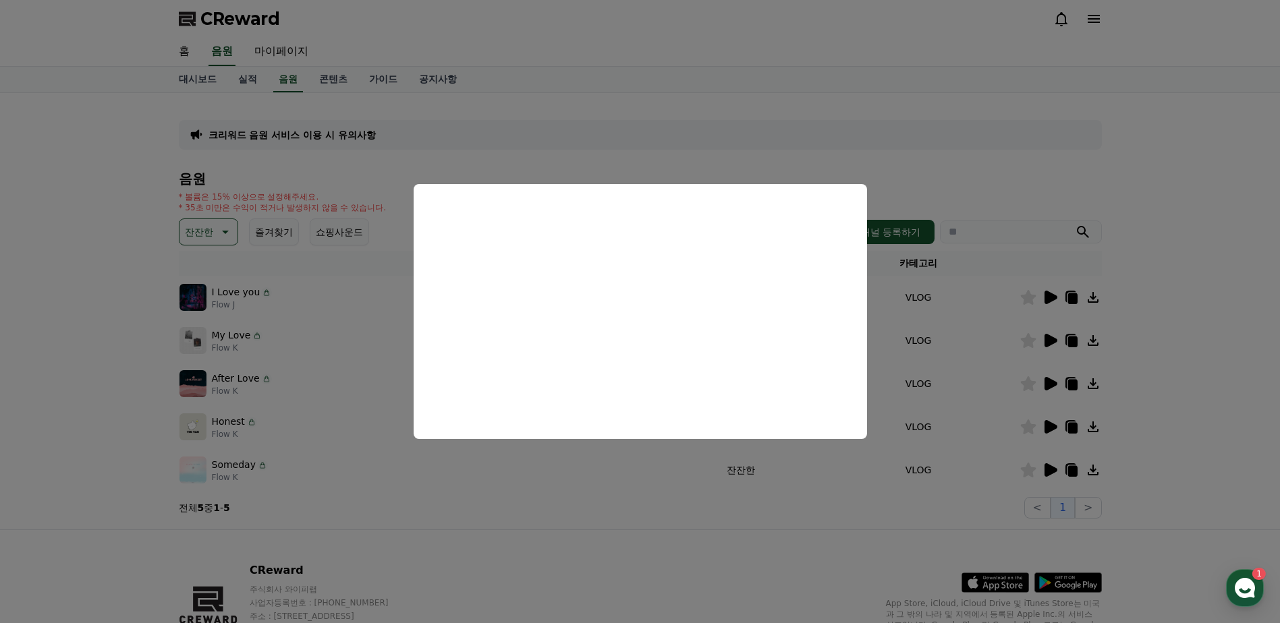
click at [921, 407] on button "close modal" at bounding box center [640, 311] width 1280 height 623
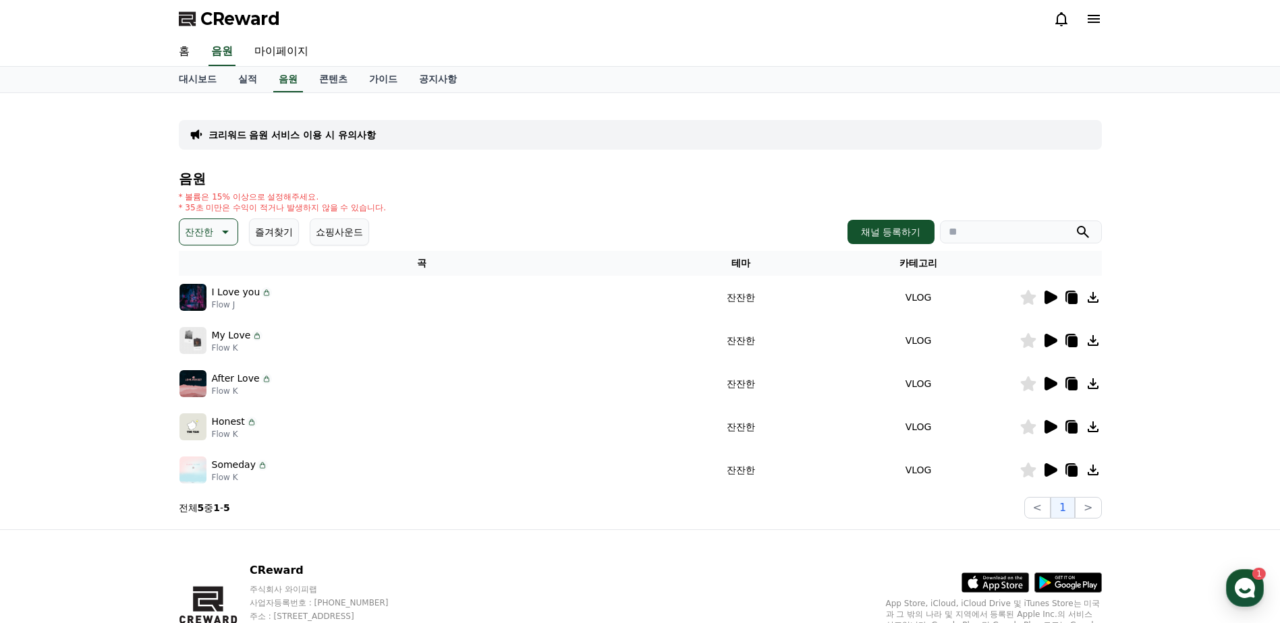
click at [1045, 386] on icon at bounding box center [1050, 383] width 13 height 13
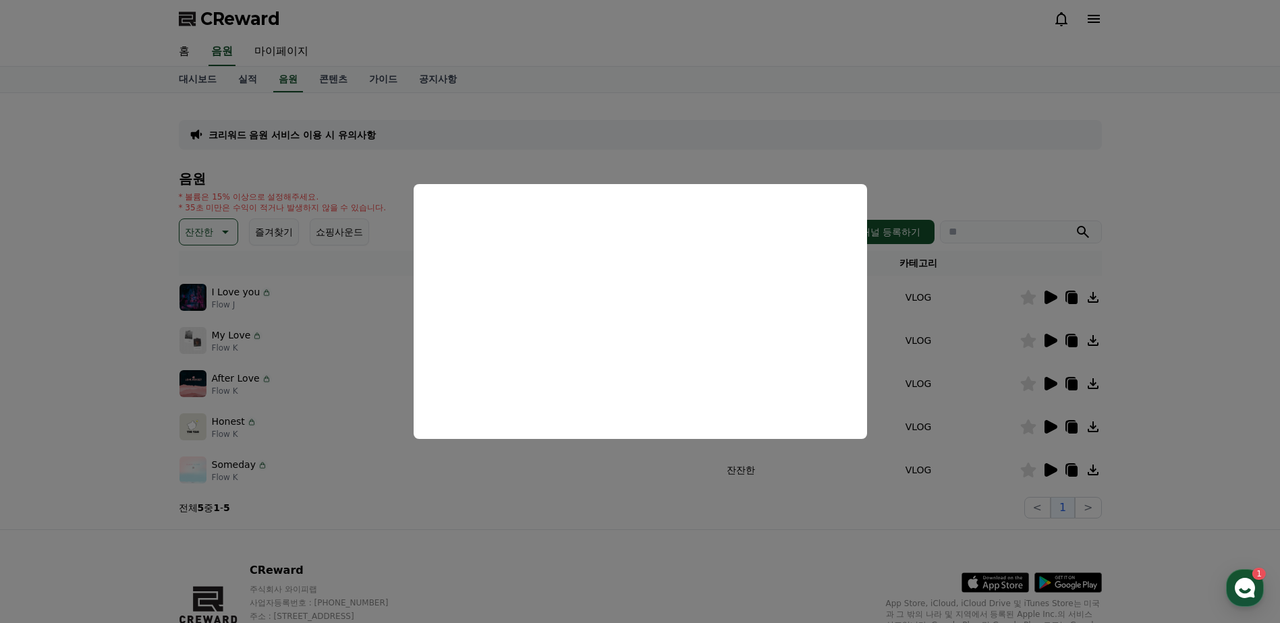
click at [944, 343] on button "close modal" at bounding box center [640, 311] width 1280 height 623
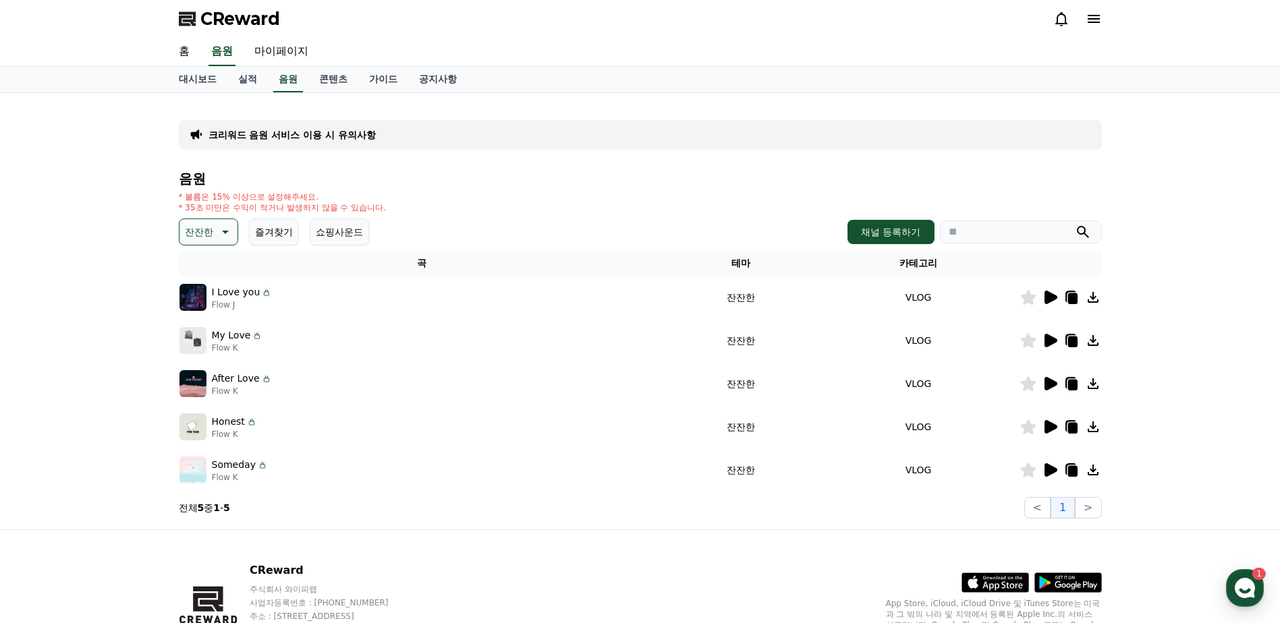
click at [1049, 428] on icon at bounding box center [1050, 426] width 13 height 13
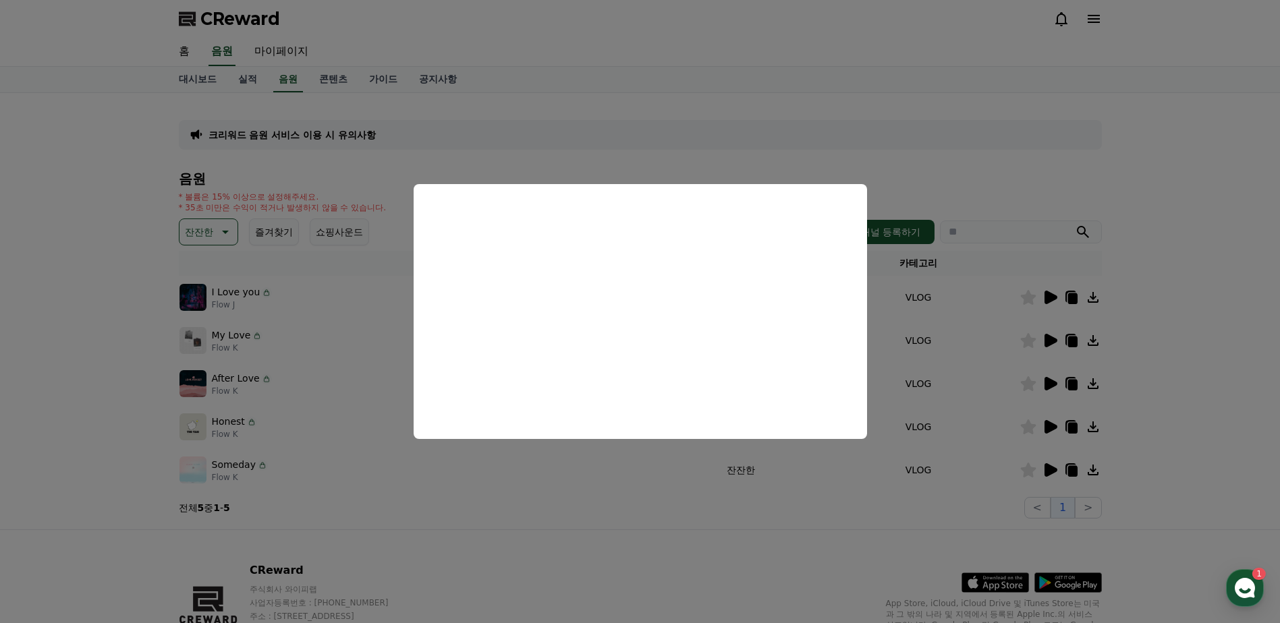
click at [955, 388] on button "close modal" at bounding box center [640, 311] width 1280 height 623
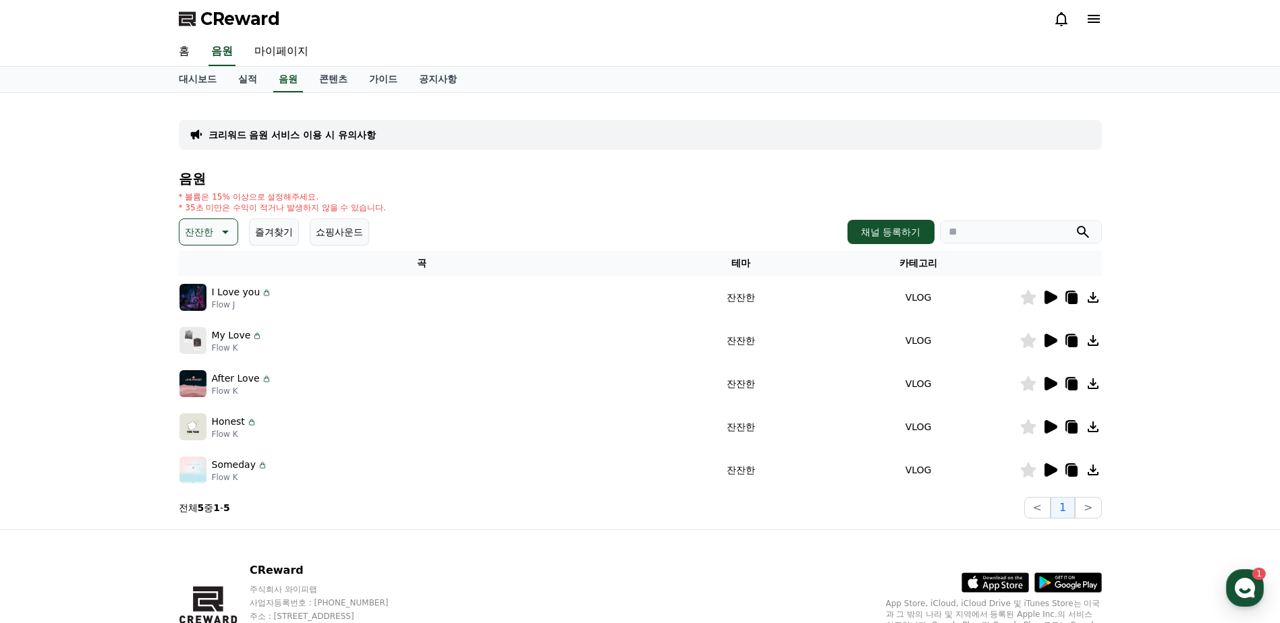
click at [1052, 469] on icon at bounding box center [1050, 469] width 13 height 13
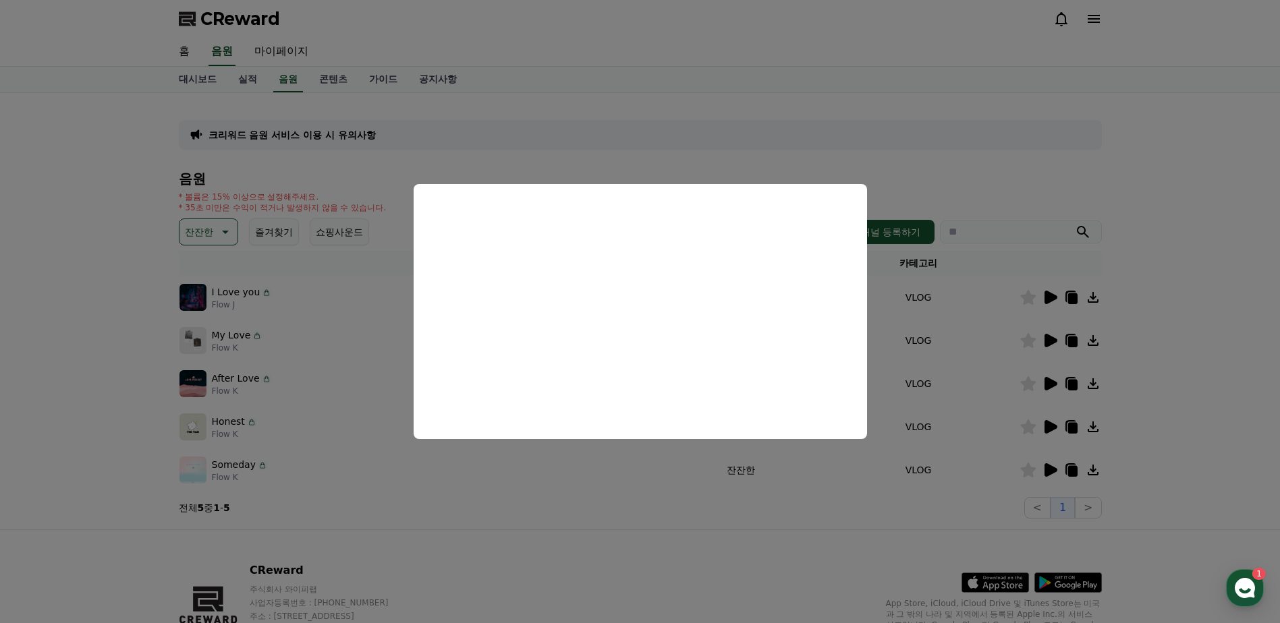
click at [900, 384] on button "close modal" at bounding box center [640, 311] width 1280 height 623
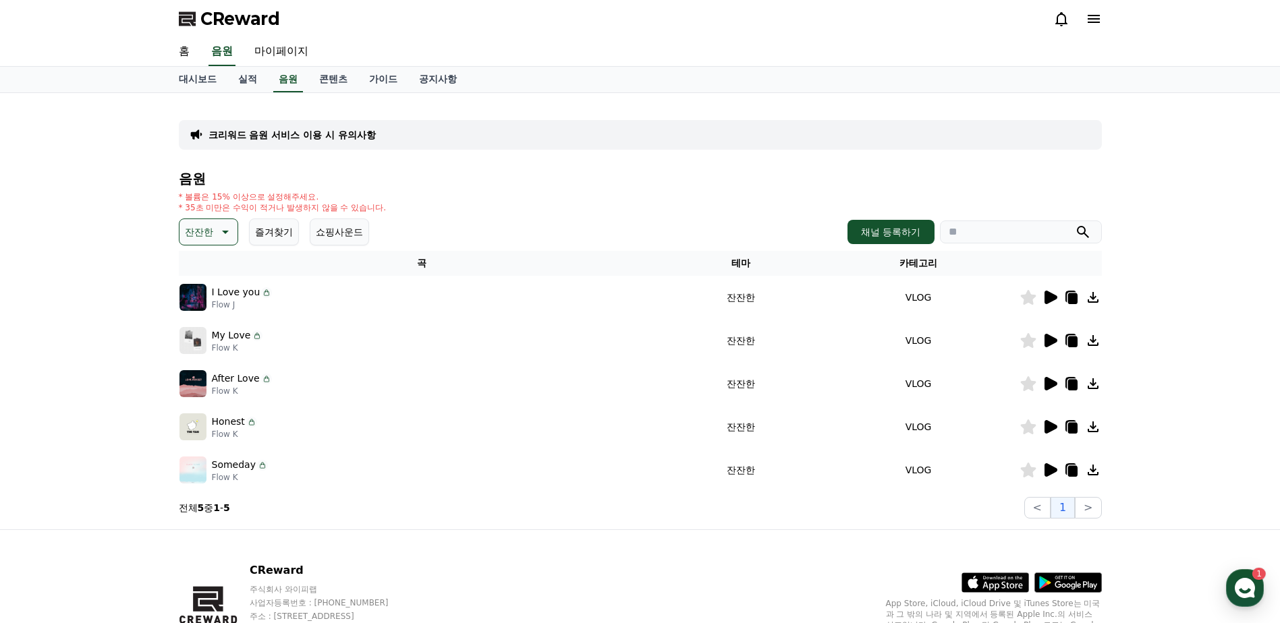
click at [204, 228] on p "잔잔한" at bounding box center [199, 232] width 28 height 19
click at [1029, 464] on icon at bounding box center [1028, 470] width 16 height 15
click at [196, 350] on button "긴장되는" at bounding box center [205, 343] width 49 height 30
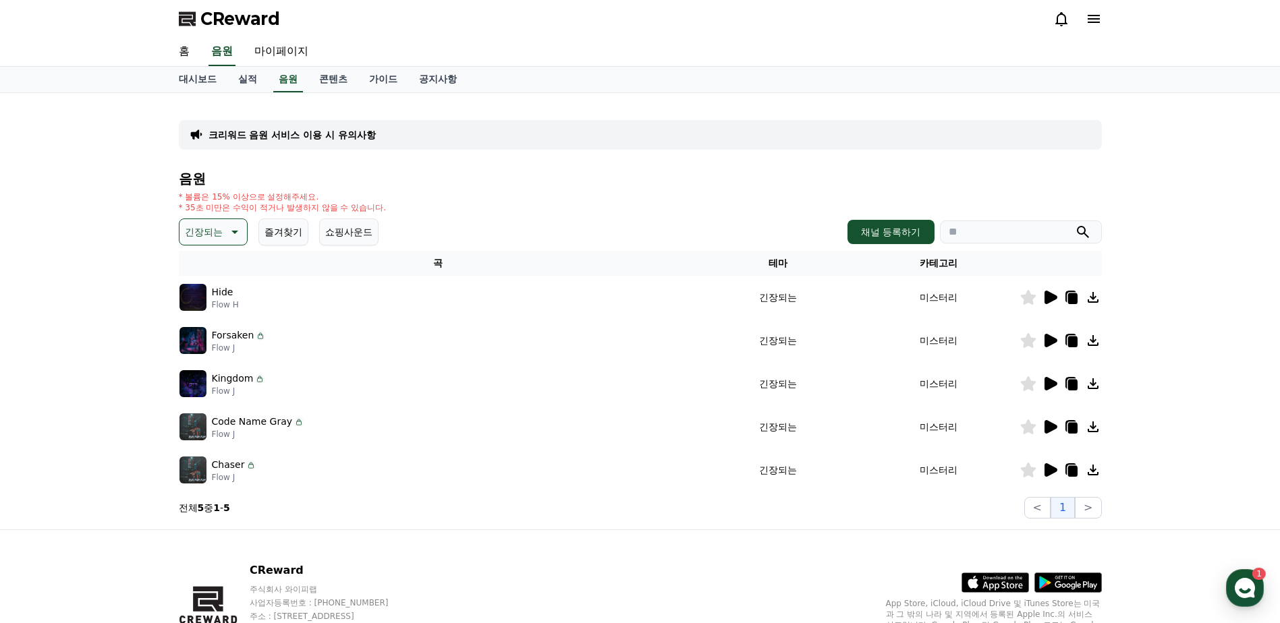
click at [1054, 300] on icon at bounding box center [1050, 297] width 13 height 13
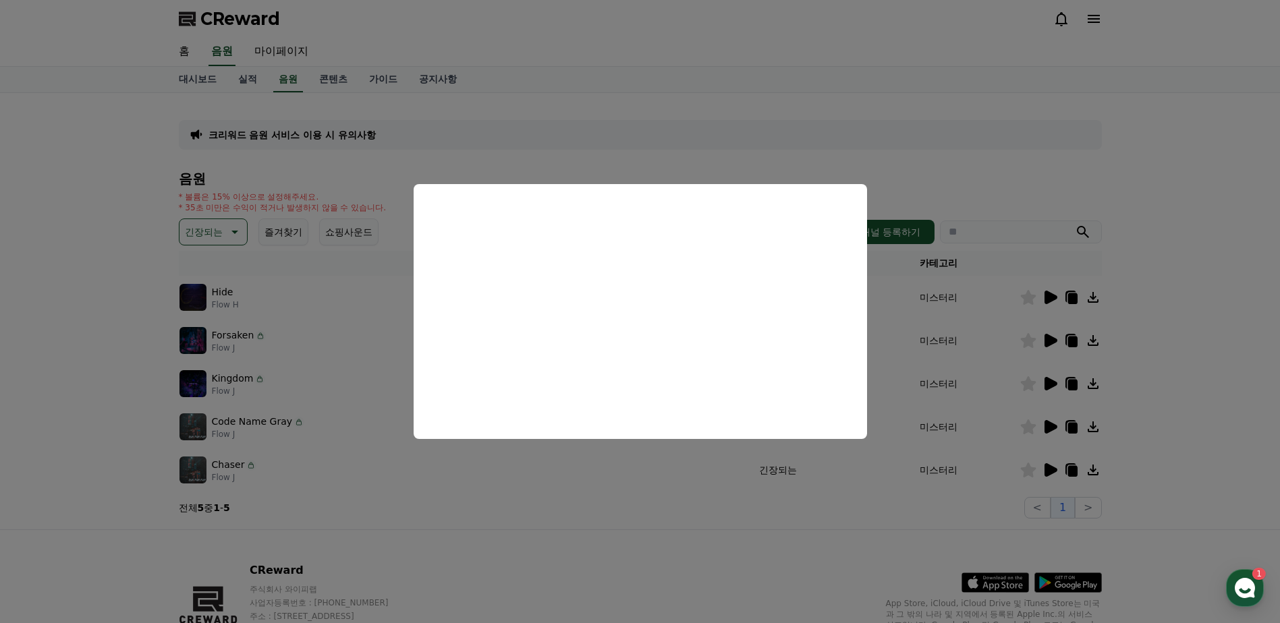
click at [255, 290] on button "close modal" at bounding box center [640, 311] width 1280 height 623
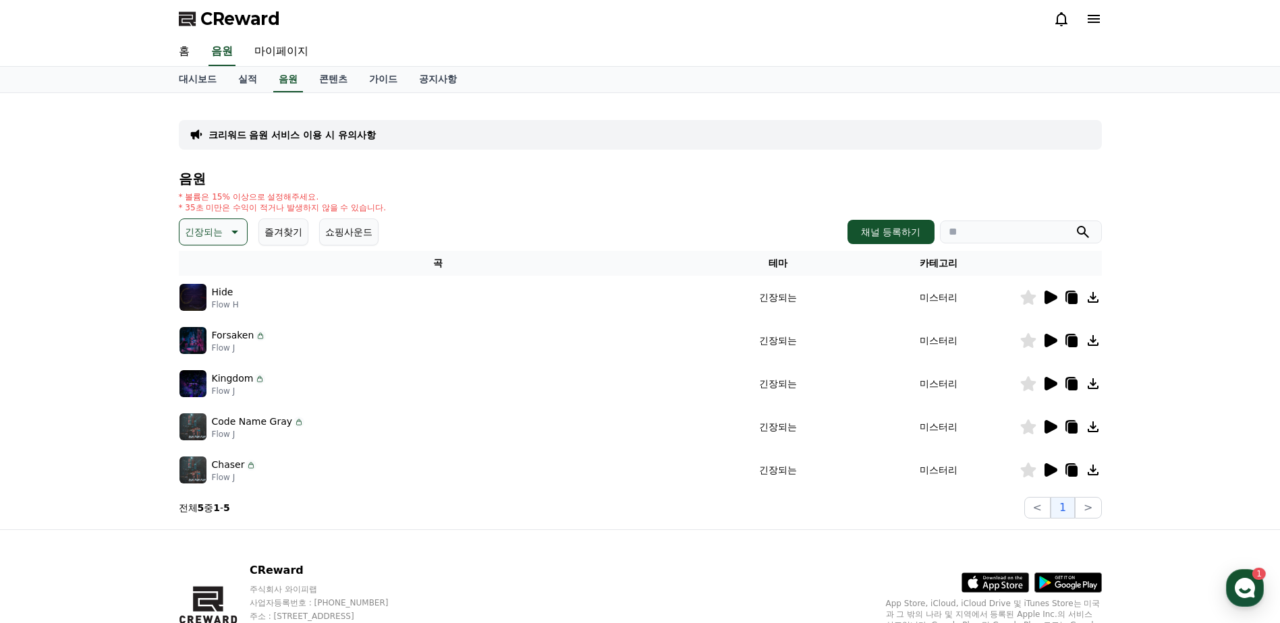
click at [1051, 341] on icon at bounding box center [1050, 340] width 13 height 13
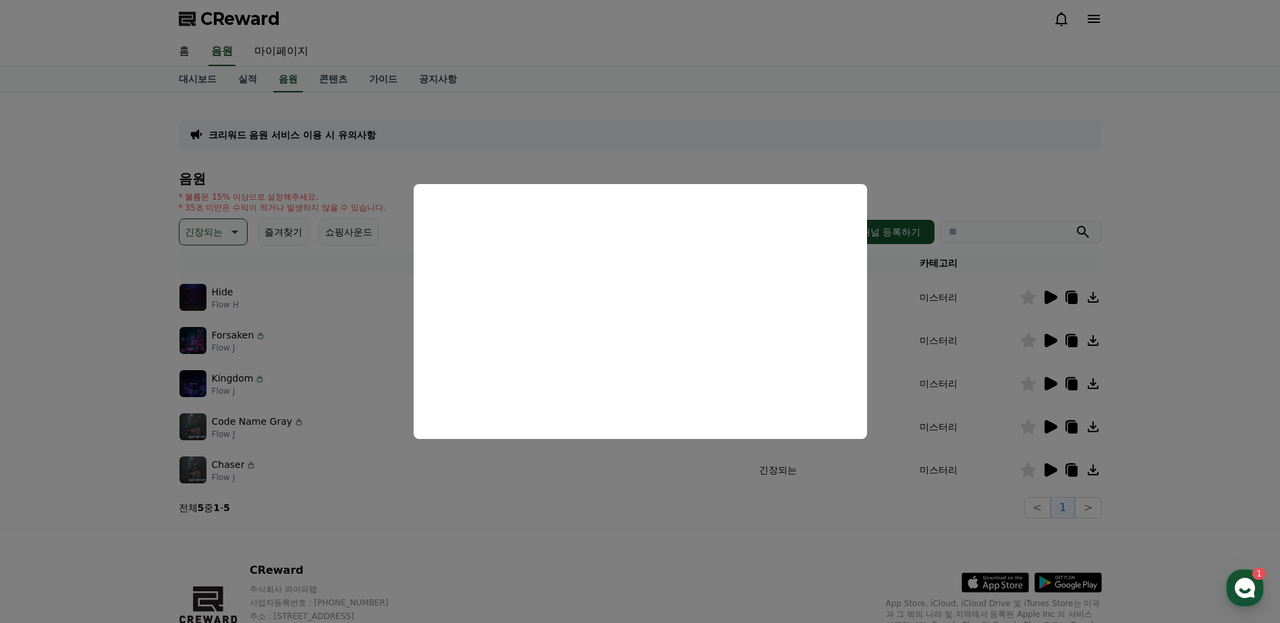
click at [270, 357] on button "close modal" at bounding box center [640, 311] width 1280 height 623
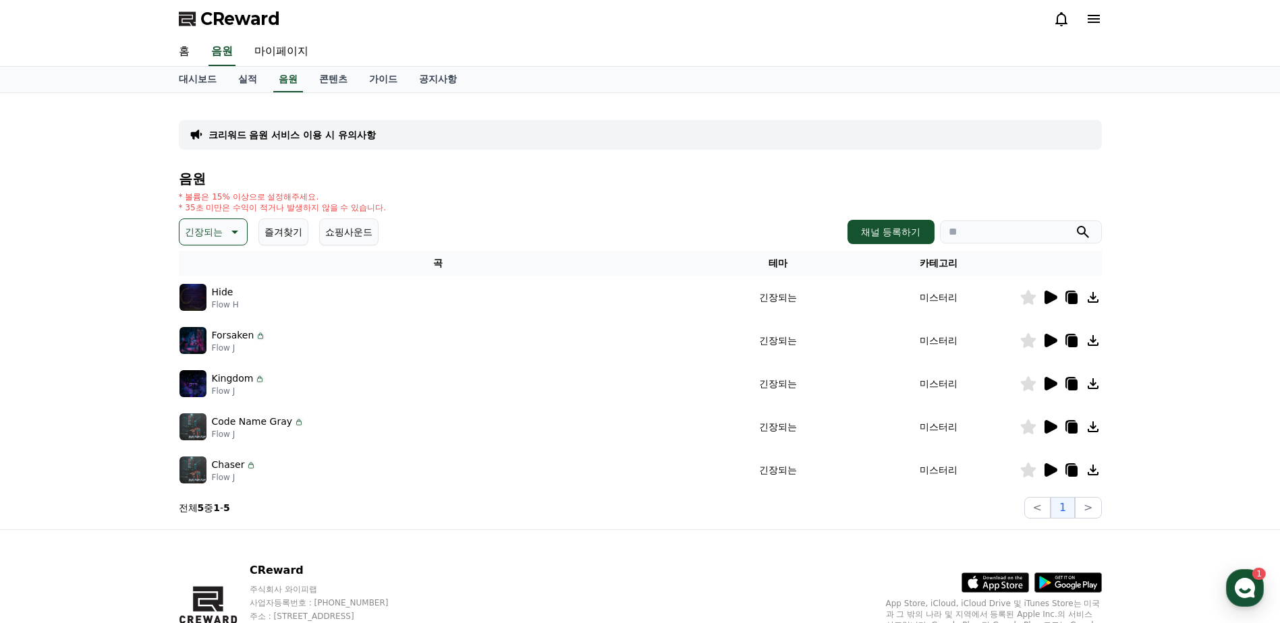
click at [1055, 384] on icon at bounding box center [1050, 383] width 13 height 13
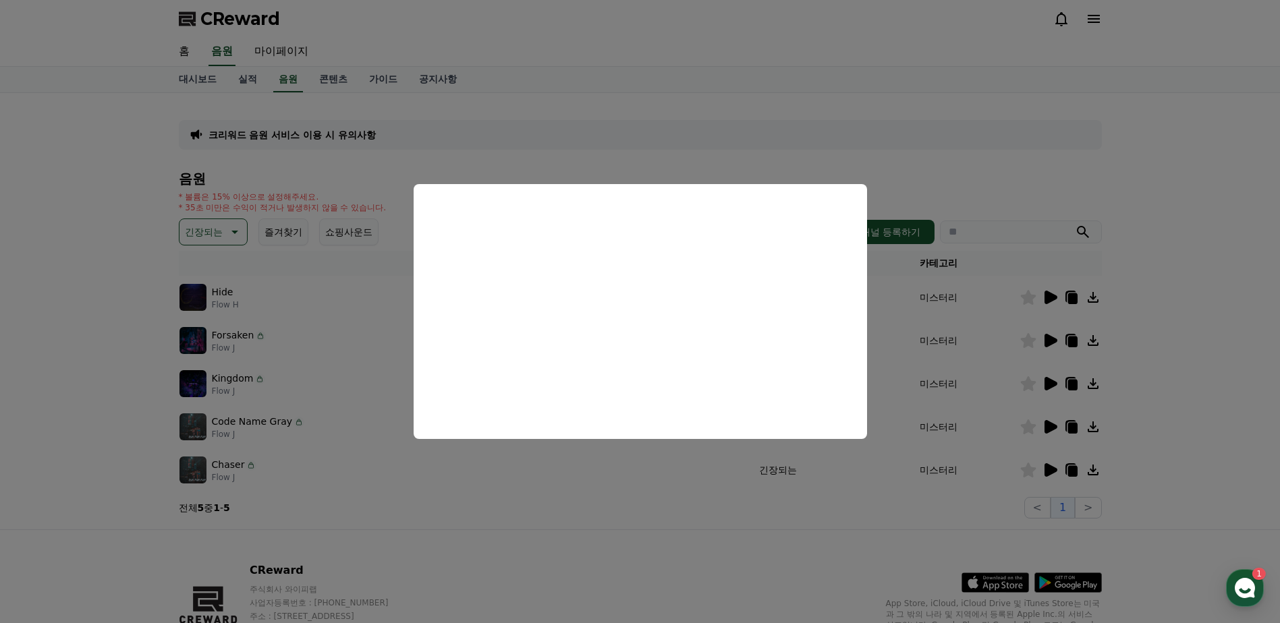
click at [885, 320] on button "close modal" at bounding box center [640, 311] width 1280 height 623
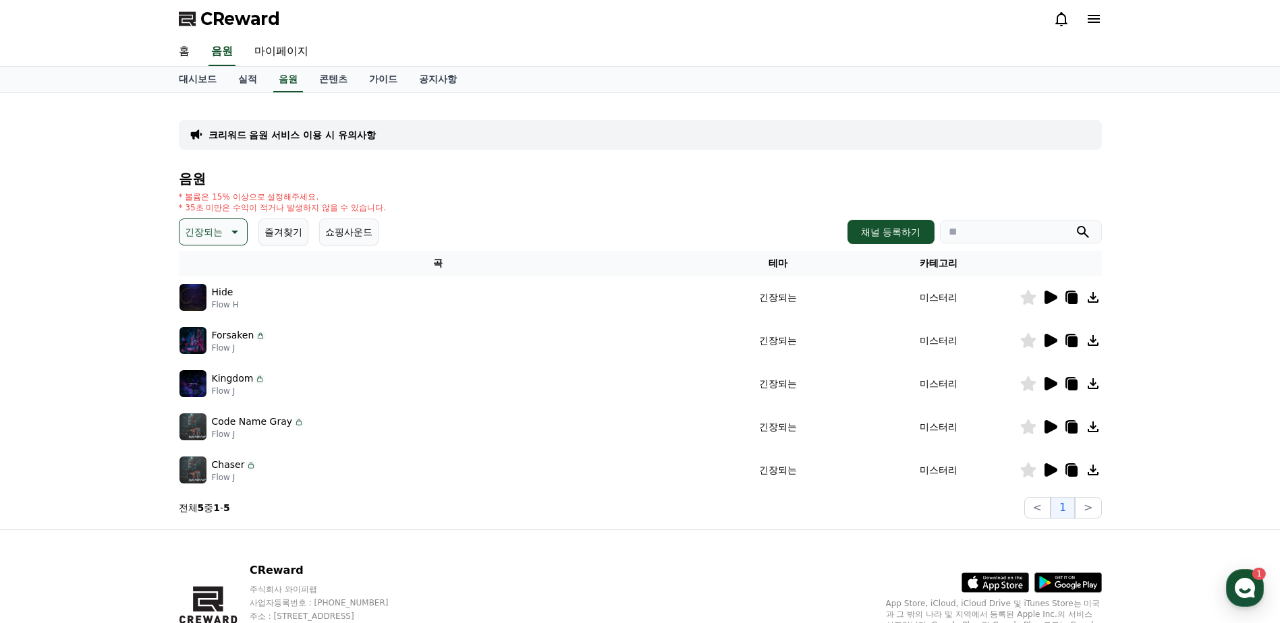
click at [1050, 424] on icon at bounding box center [1050, 426] width 13 height 13
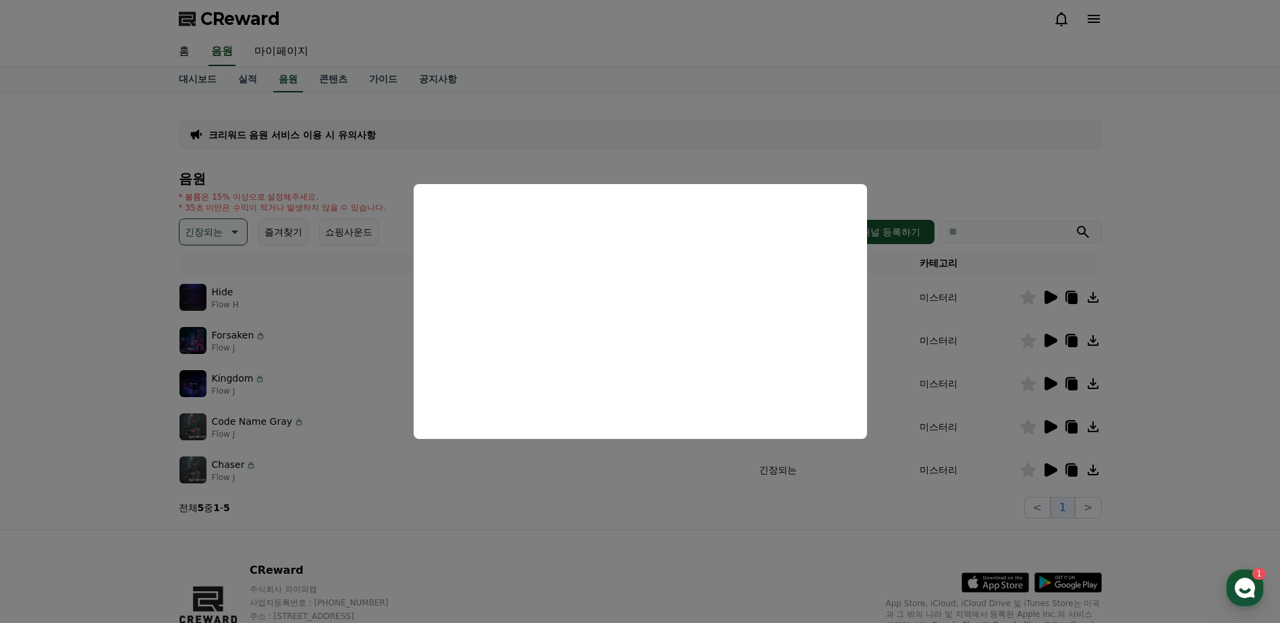
drag, startPoint x: 985, startPoint y: 434, endPoint x: 994, endPoint y: 438, distance: 9.7
click at [985, 434] on button "close modal" at bounding box center [640, 311] width 1280 height 623
click at [1049, 464] on icon at bounding box center [1049, 470] width 16 height 16
click at [927, 397] on button "close modal" at bounding box center [640, 311] width 1280 height 623
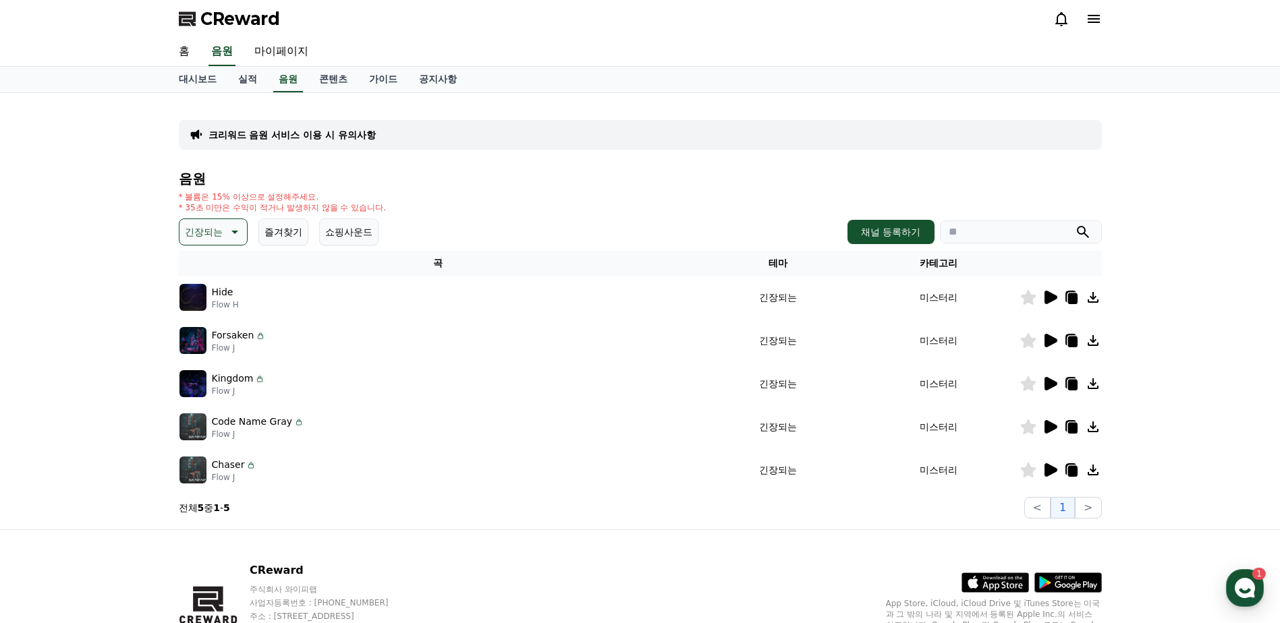
click at [217, 235] on p "긴장되는" at bounding box center [204, 232] width 38 height 19
click at [208, 338] on button "슬픈" at bounding box center [196, 338] width 30 height 30
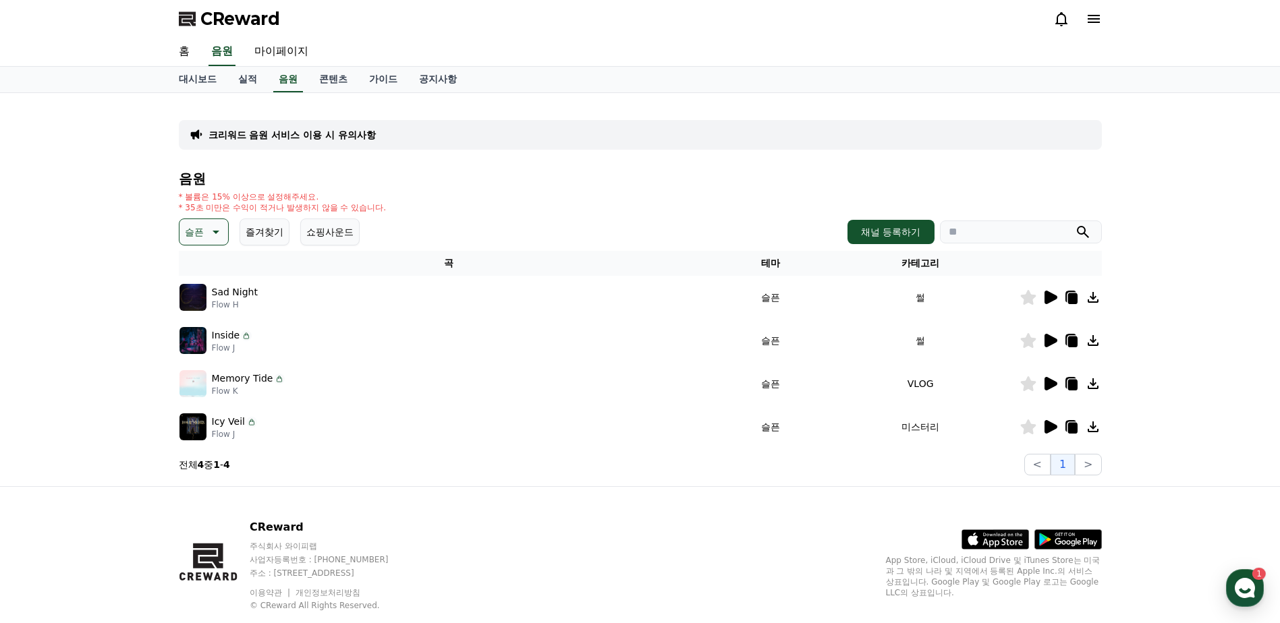
click at [1054, 421] on icon at bounding box center [1049, 427] width 16 height 16
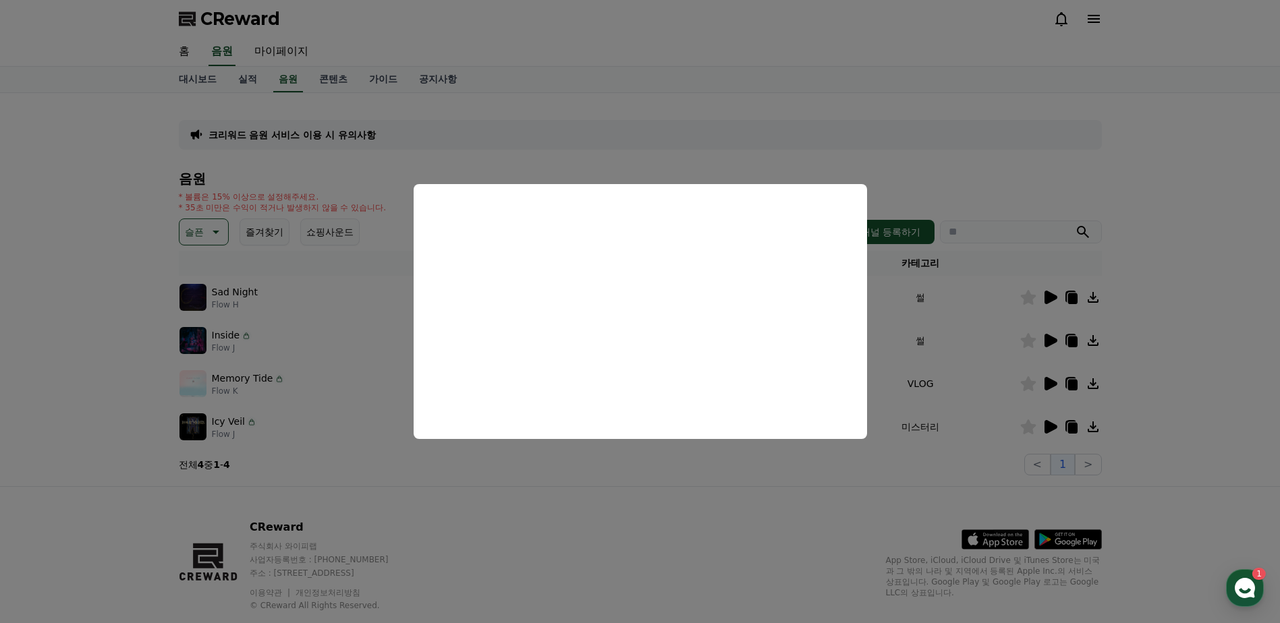
click at [1062, 401] on button "close modal" at bounding box center [640, 311] width 1280 height 623
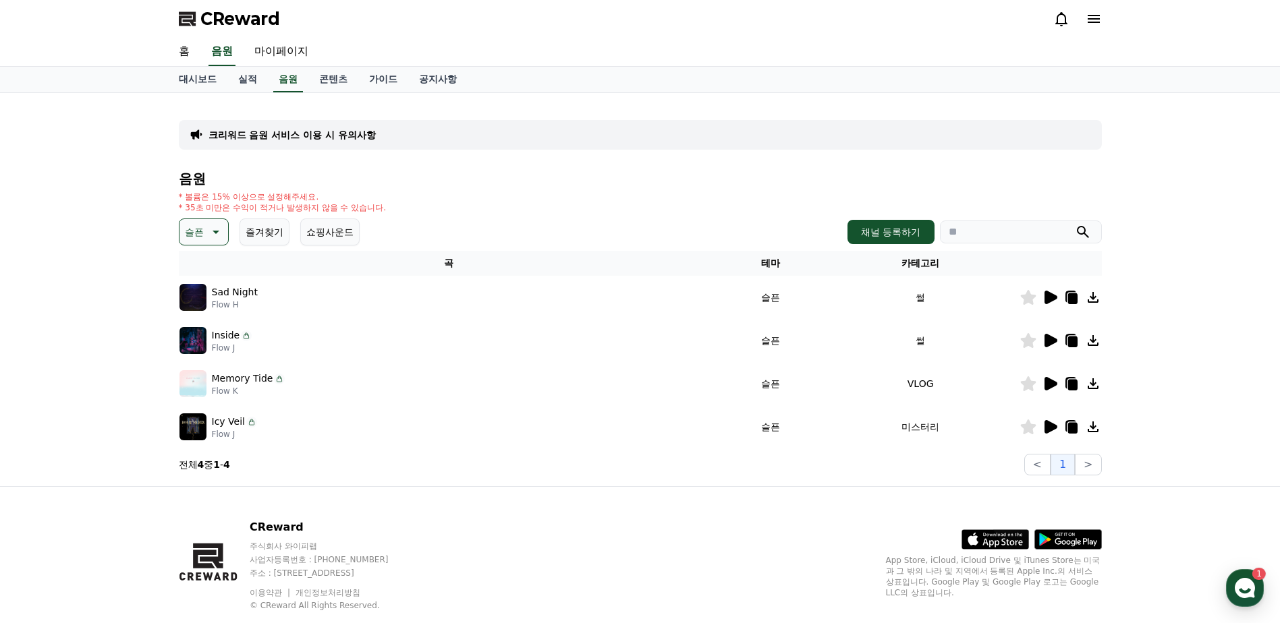
click at [1051, 385] on icon at bounding box center [1050, 383] width 13 height 13
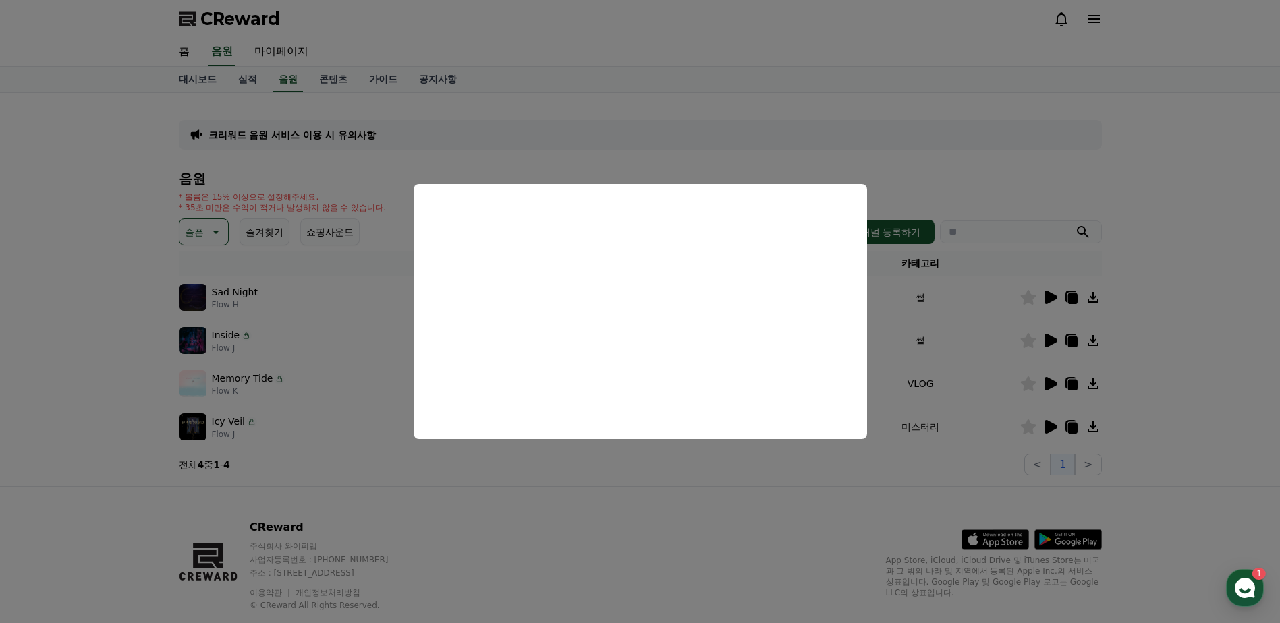
click at [1030, 312] on button "close modal" at bounding box center [640, 311] width 1280 height 623
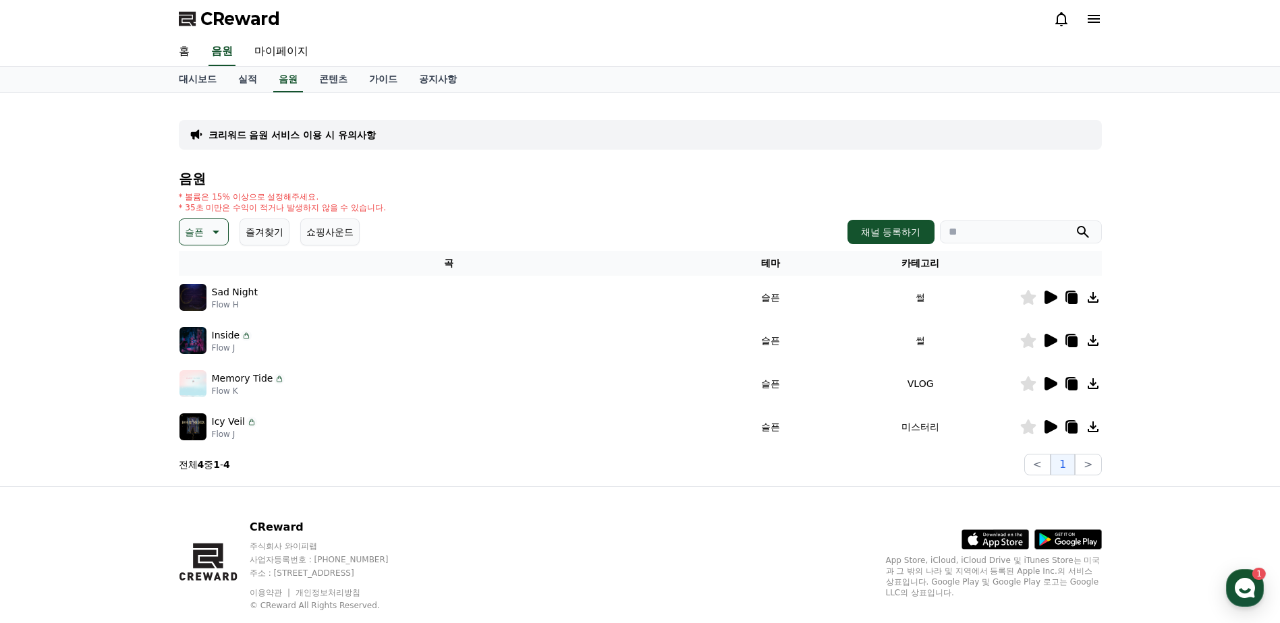
click at [1058, 347] on div at bounding box center [1060, 341] width 81 height 16
click at [1053, 341] on icon at bounding box center [1050, 340] width 13 height 13
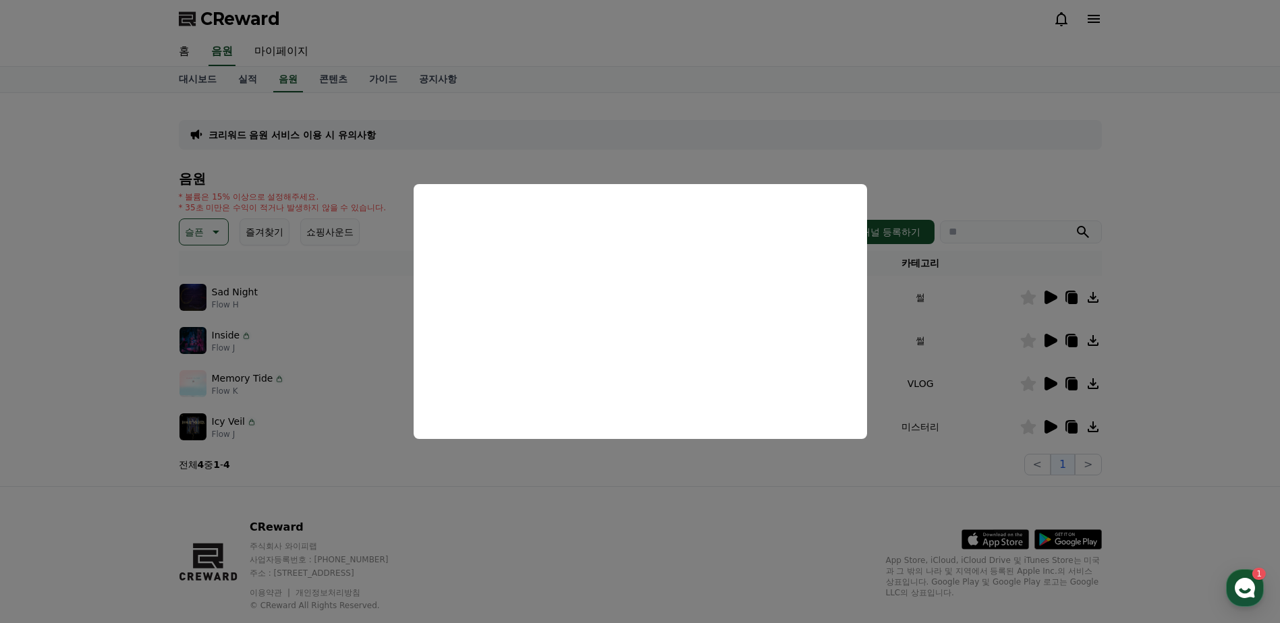
click at [1078, 328] on button "close modal" at bounding box center [640, 311] width 1280 height 623
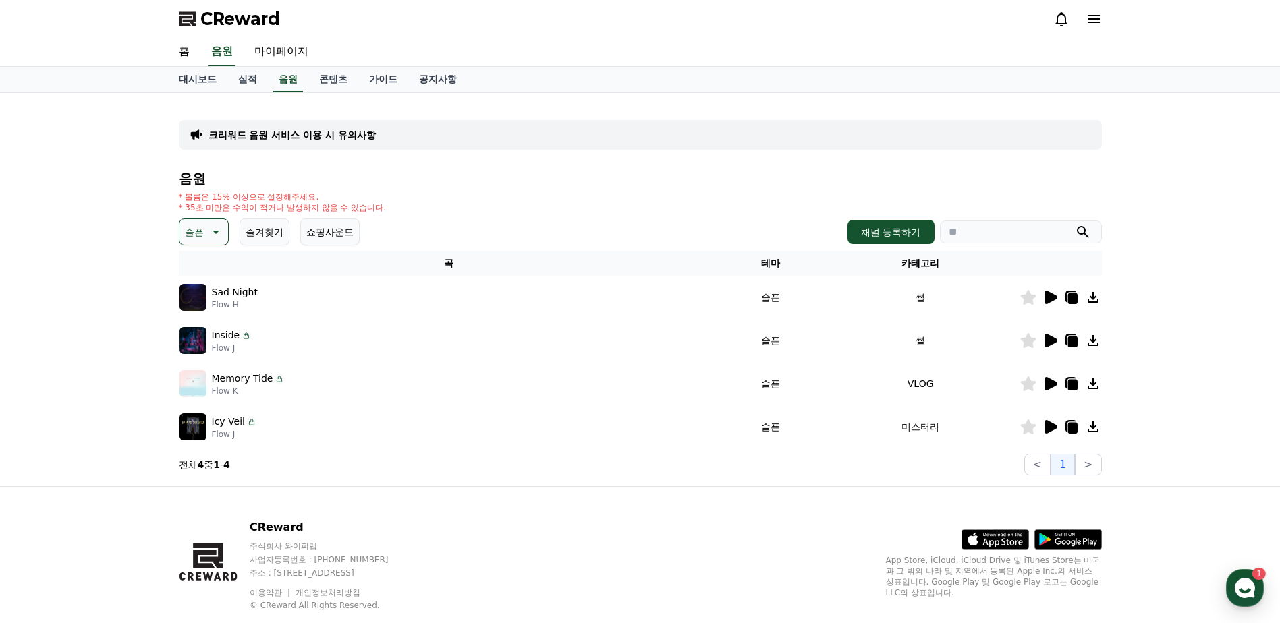
click at [1050, 298] on icon at bounding box center [1050, 297] width 13 height 13
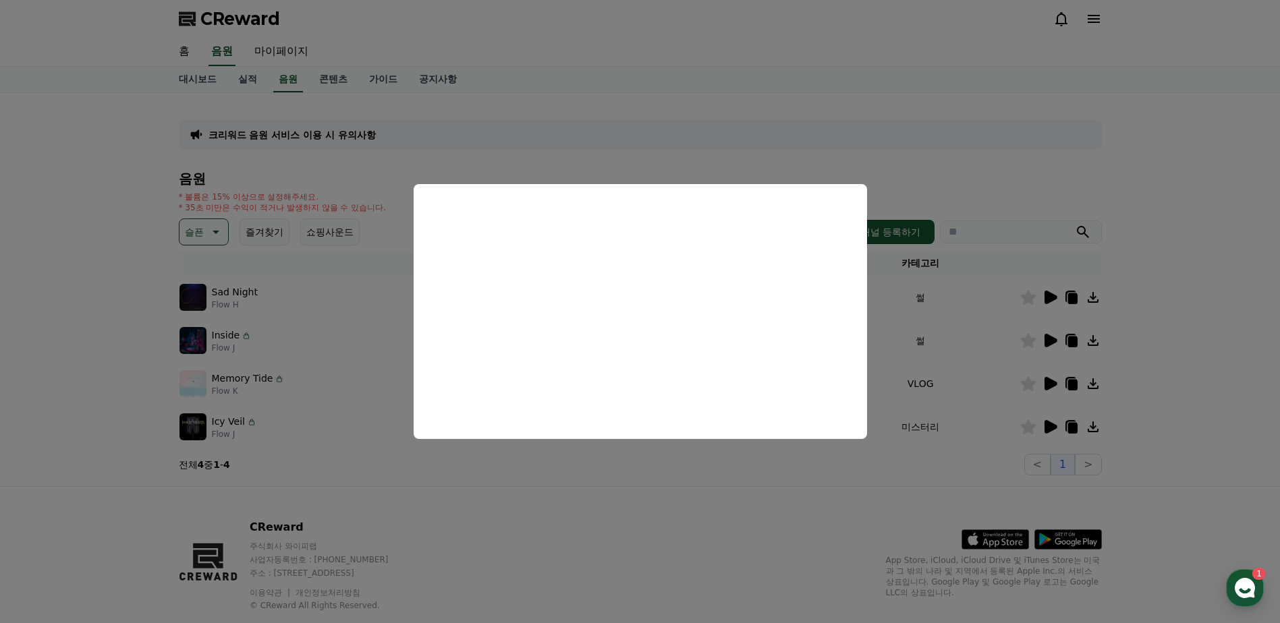
click at [967, 308] on button "close modal" at bounding box center [640, 311] width 1280 height 623
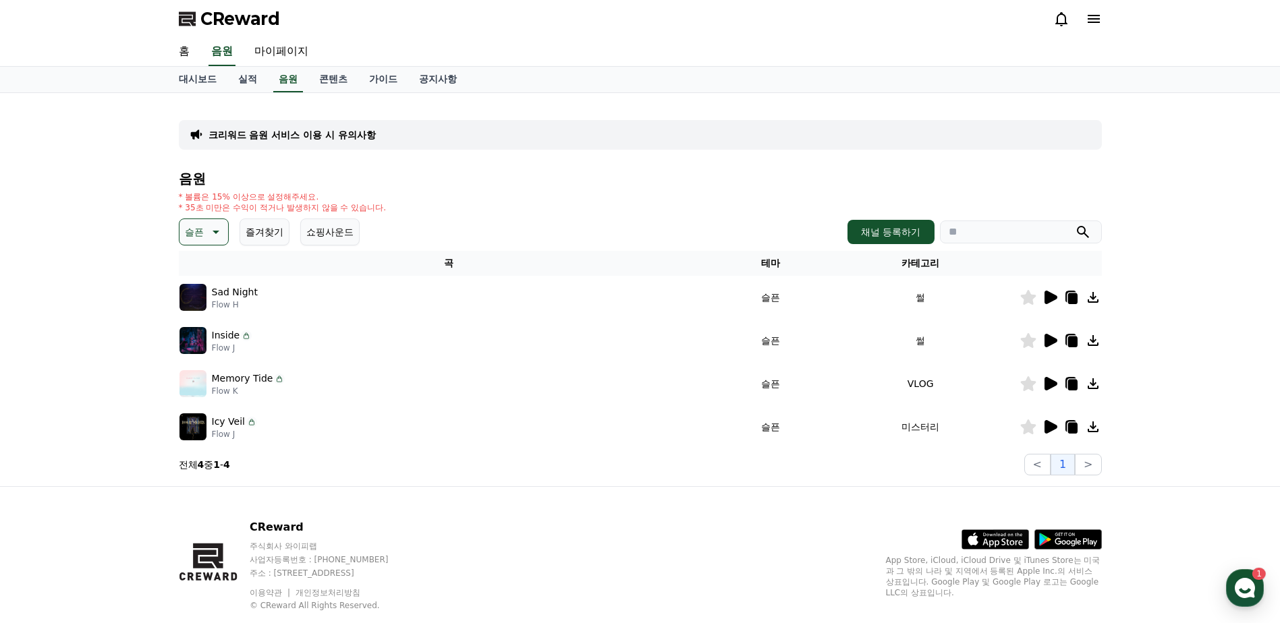
click at [211, 240] on button "슬픈" at bounding box center [204, 232] width 50 height 27
click at [209, 309] on button "환상적인" at bounding box center [205, 303] width 49 height 30
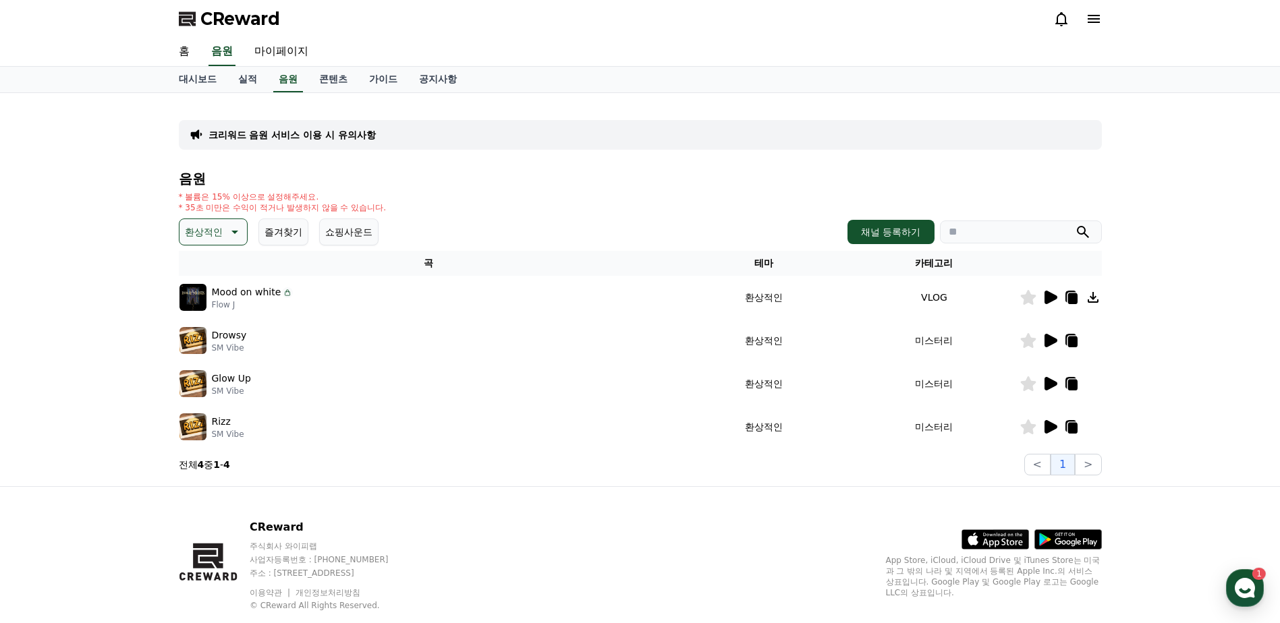
click at [202, 231] on p "환상적인" at bounding box center [204, 232] width 38 height 19
click at [206, 327] on button "호기심" at bounding box center [200, 338] width 39 height 30
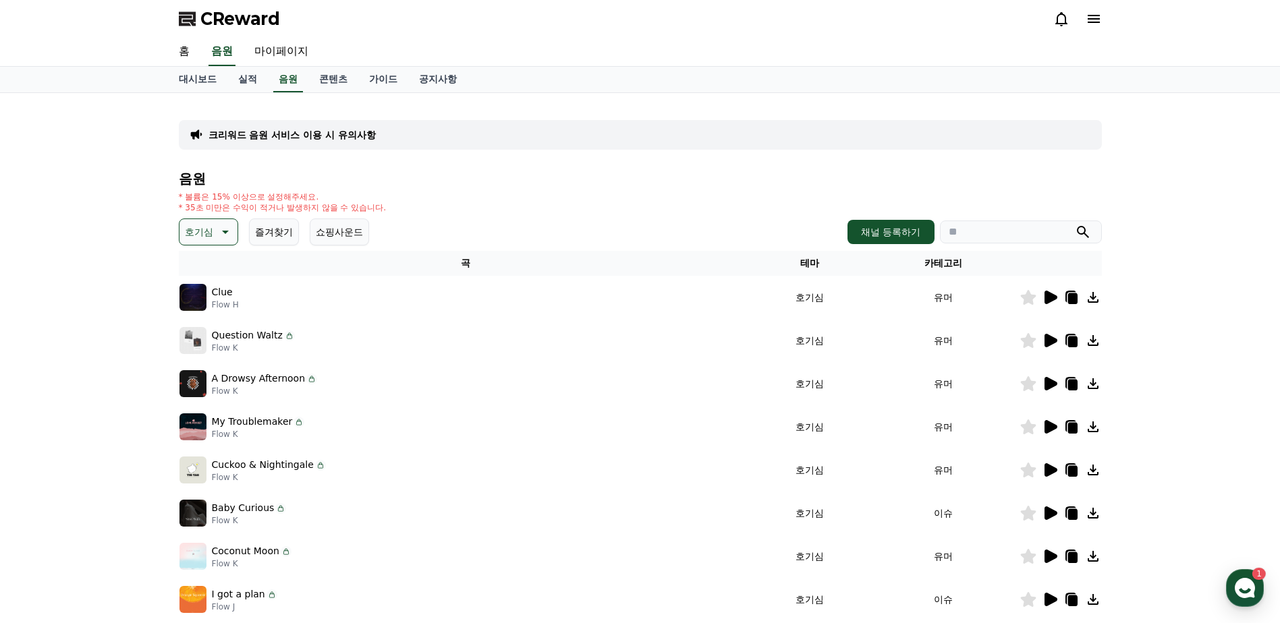
click at [1046, 300] on icon at bounding box center [1050, 297] width 13 height 13
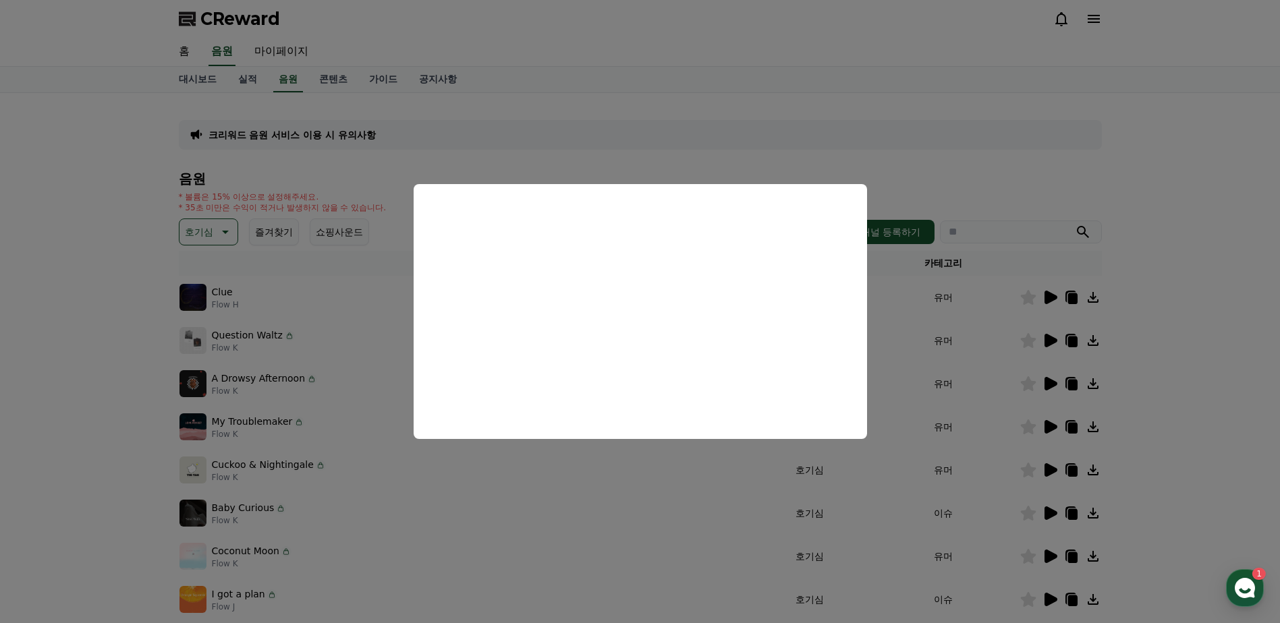
click at [975, 320] on button "close modal" at bounding box center [640, 311] width 1280 height 623
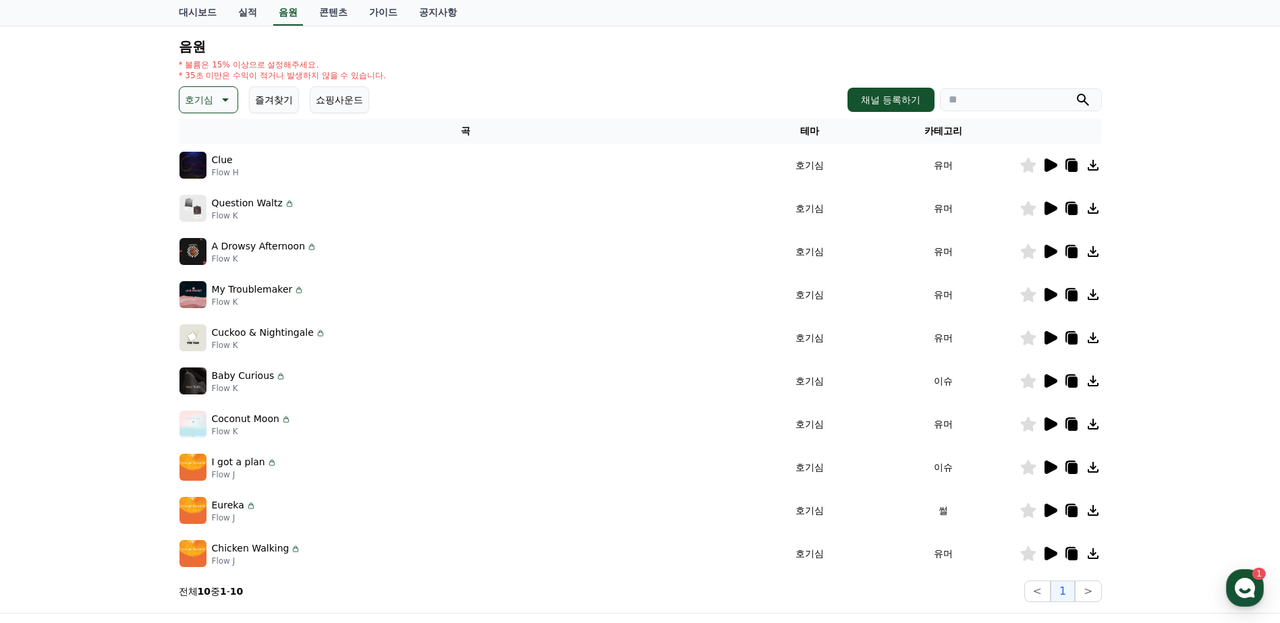
scroll to position [135, 0]
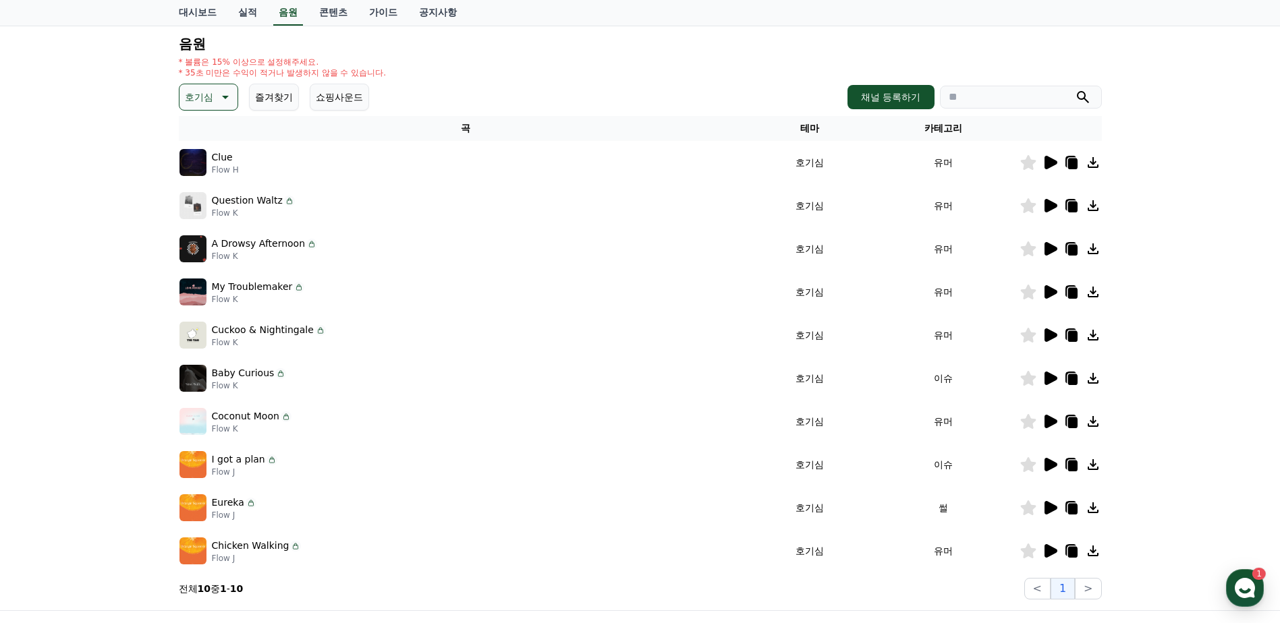
click at [1049, 202] on icon at bounding box center [1050, 205] width 13 height 13
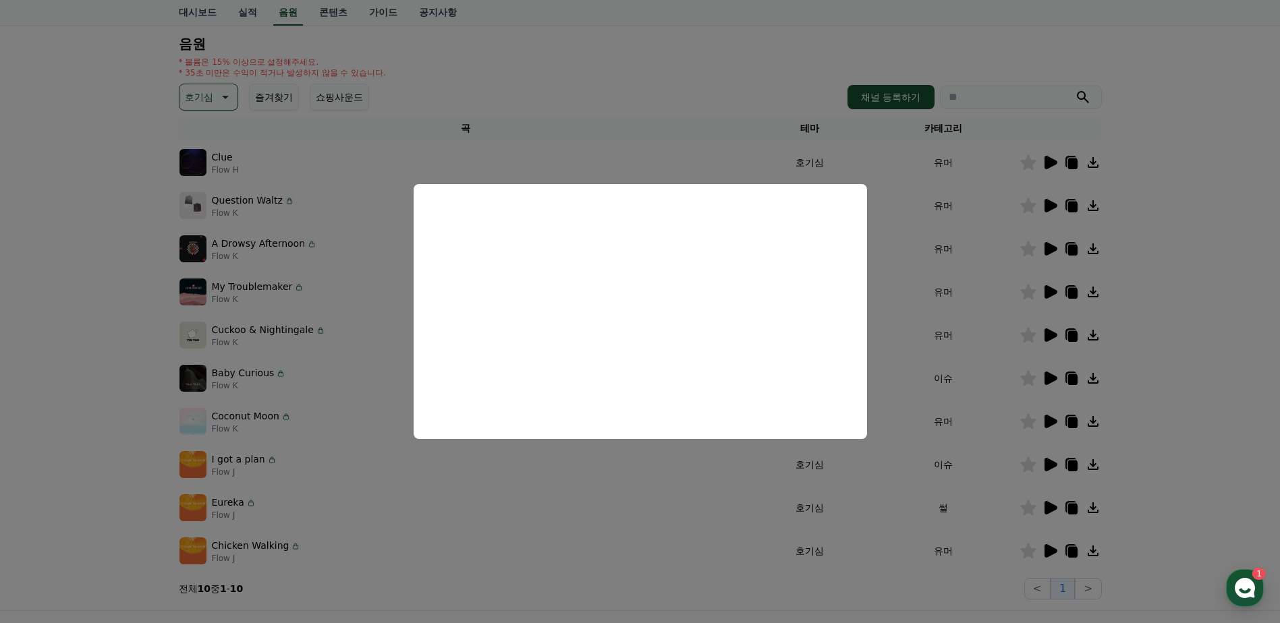
click at [979, 289] on button "close modal" at bounding box center [640, 311] width 1280 height 623
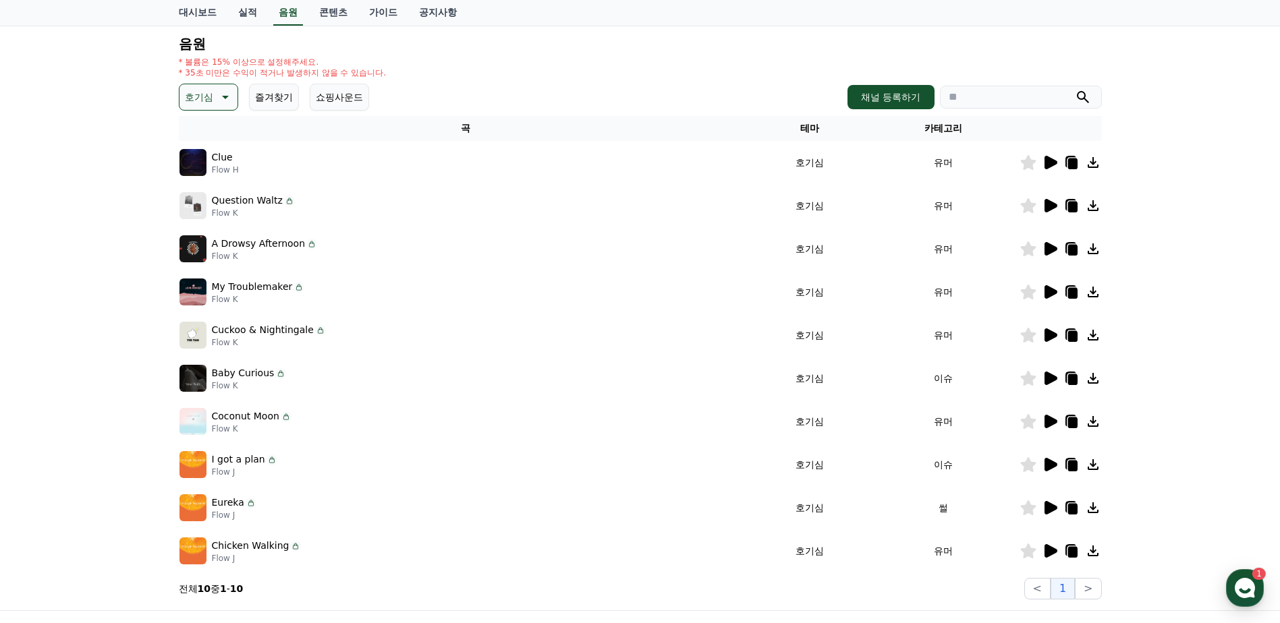
click at [1048, 207] on icon at bounding box center [1050, 205] width 13 height 13
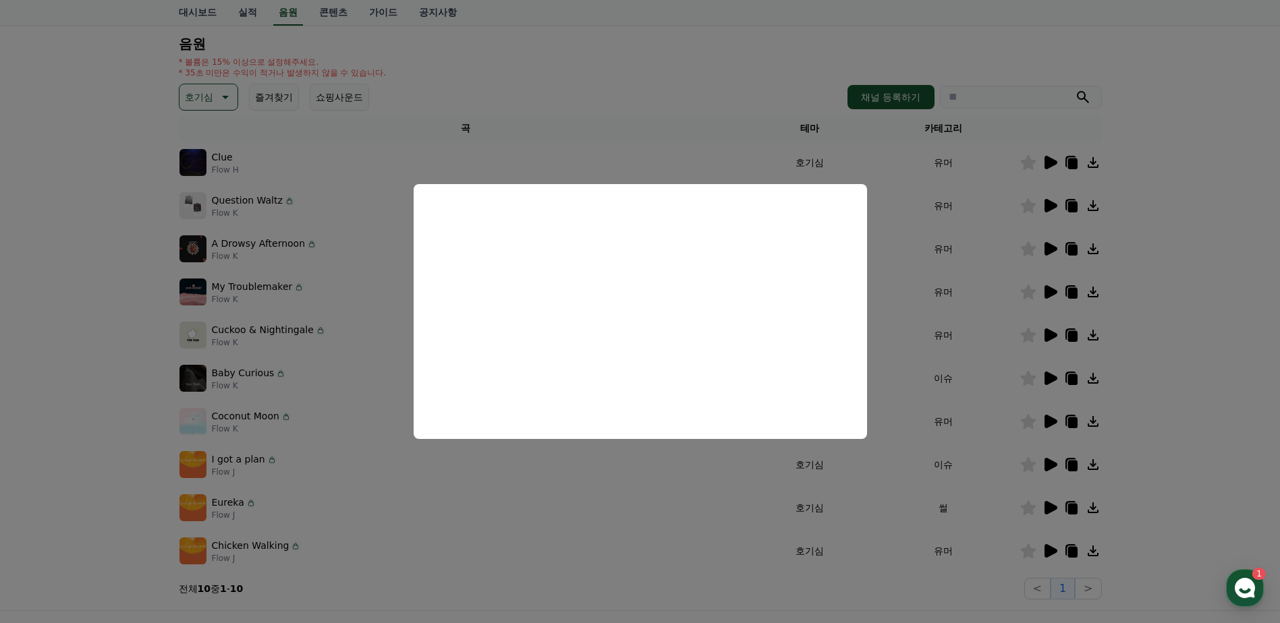
drag, startPoint x: 932, startPoint y: 273, endPoint x: 967, endPoint y: 231, distance: 54.1
click at [934, 270] on button "close modal" at bounding box center [640, 311] width 1280 height 623
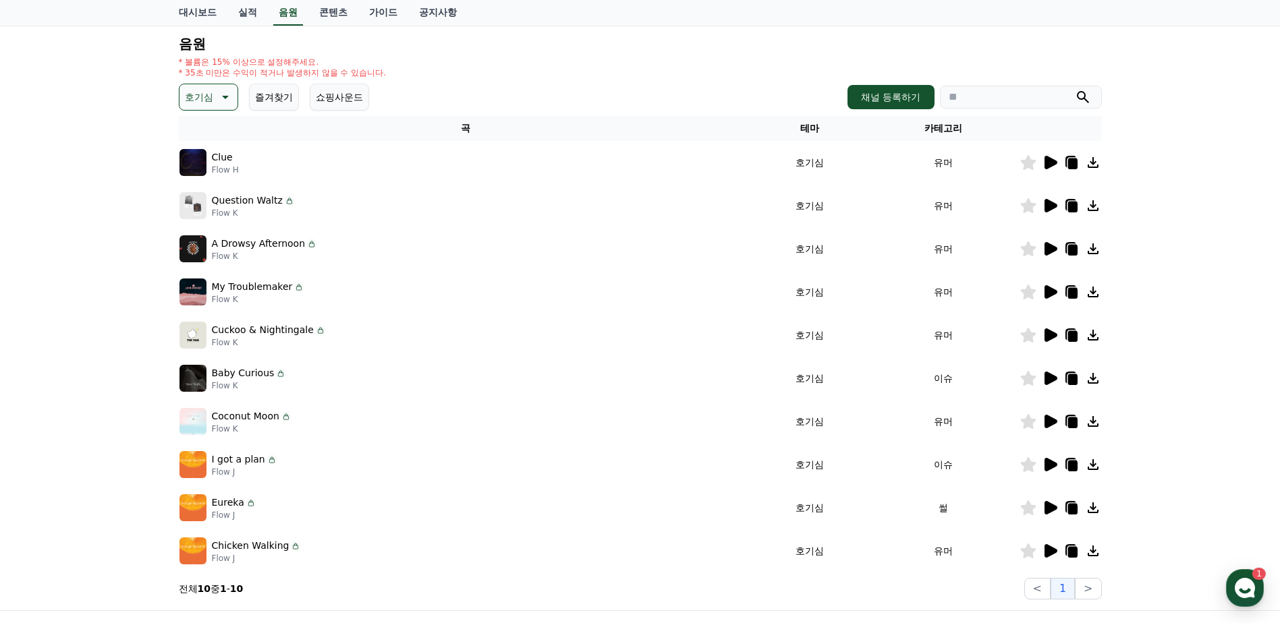
click at [1026, 203] on icon at bounding box center [1028, 205] width 16 height 15
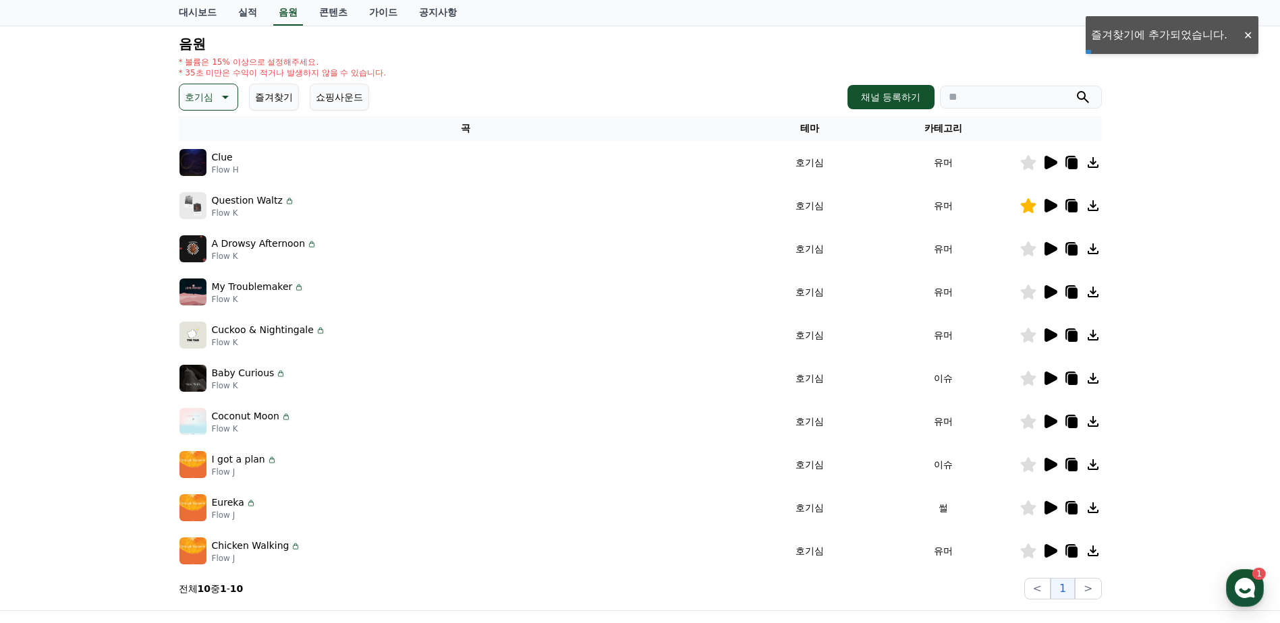
click at [1050, 248] on icon at bounding box center [1050, 248] width 13 height 13
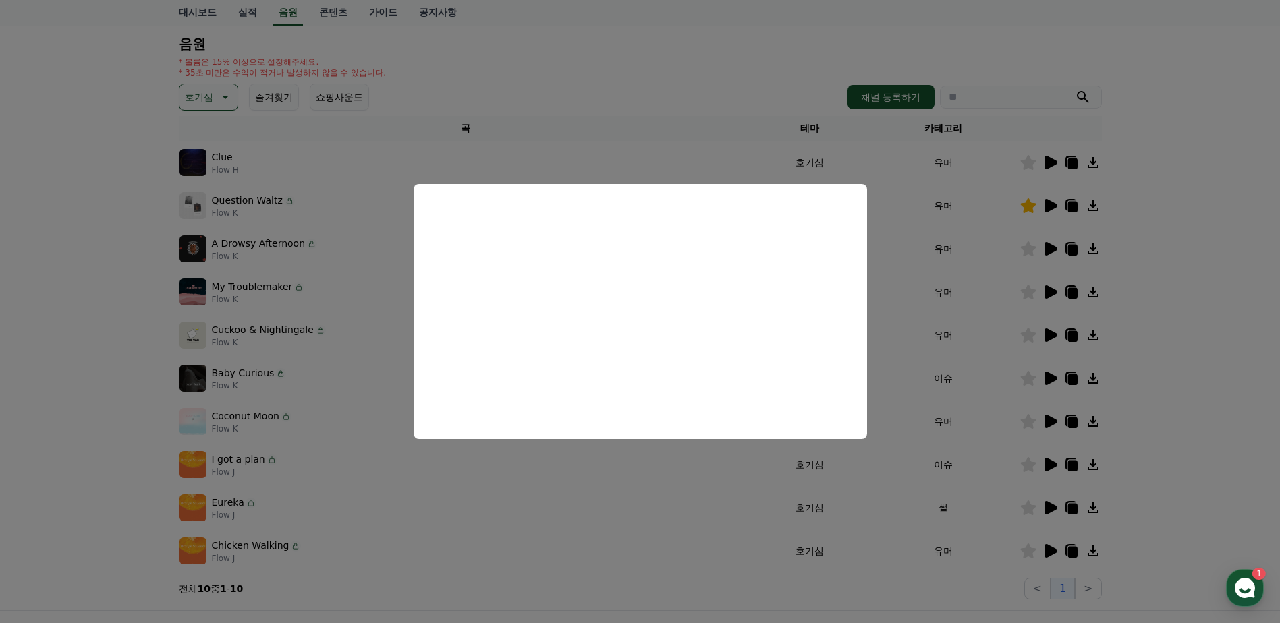
click at [1042, 338] on button "close modal" at bounding box center [640, 311] width 1280 height 623
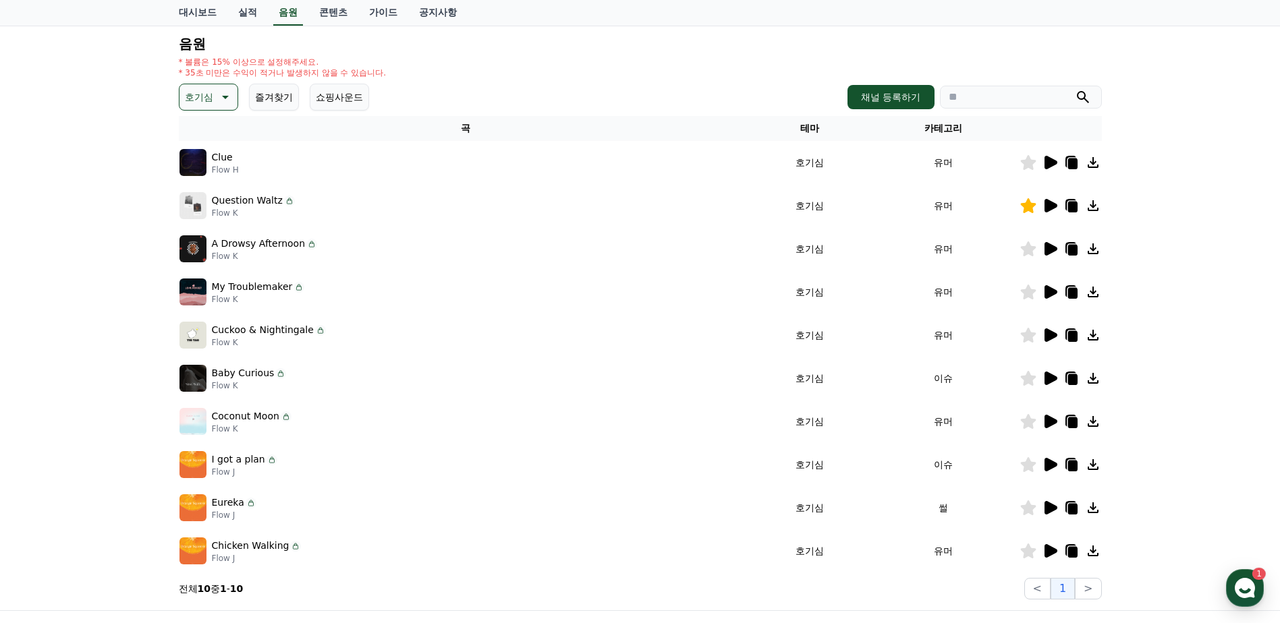
click at [1050, 291] on icon at bounding box center [1050, 291] width 13 height 13
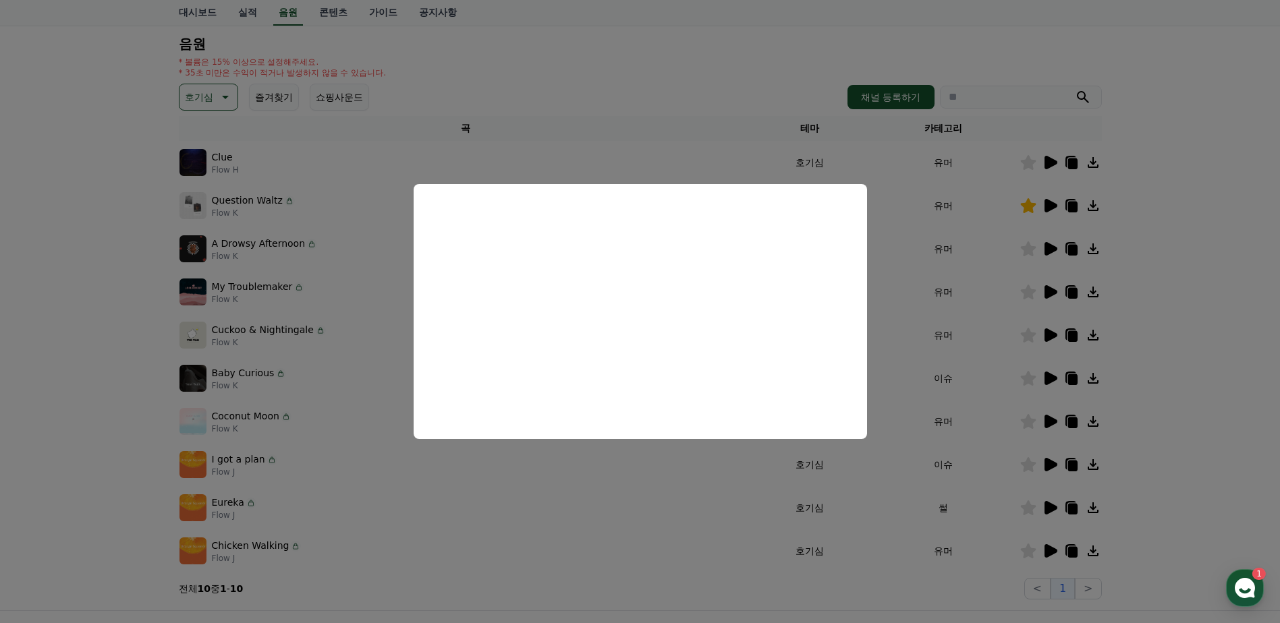
click at [963, 406] on button "close modal" at bounding box center [640, 311] width 1280 height 623
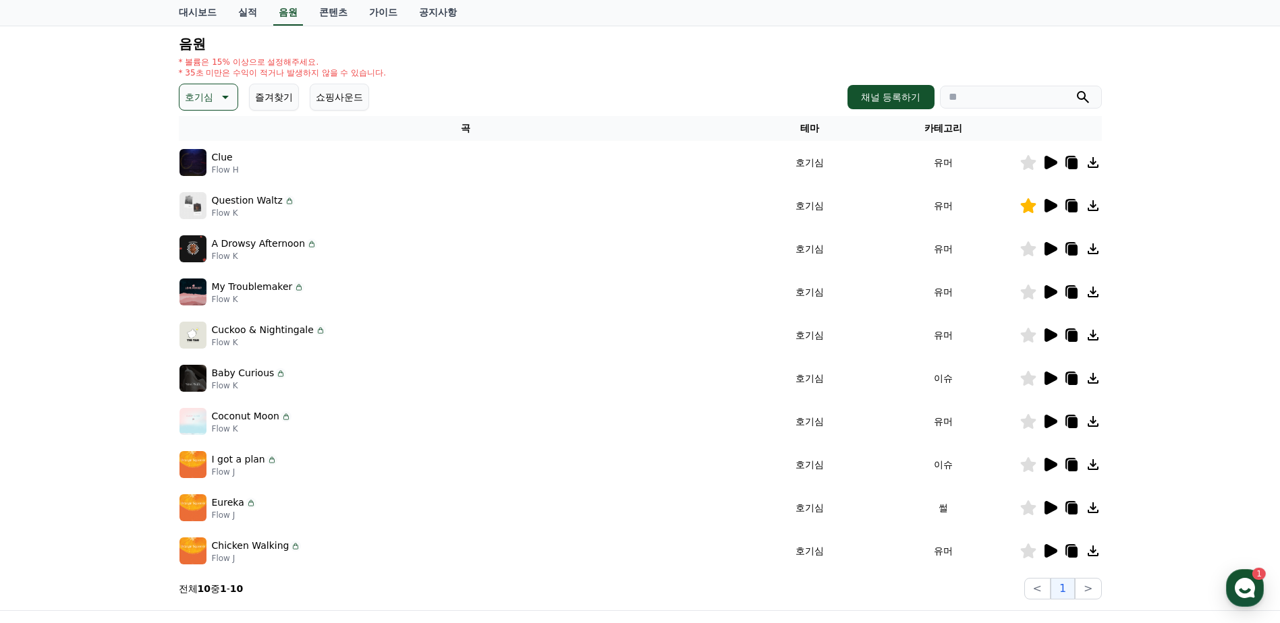
click at [1046, 335] on icon at bounding box center [1050, 334] width 13 height 13
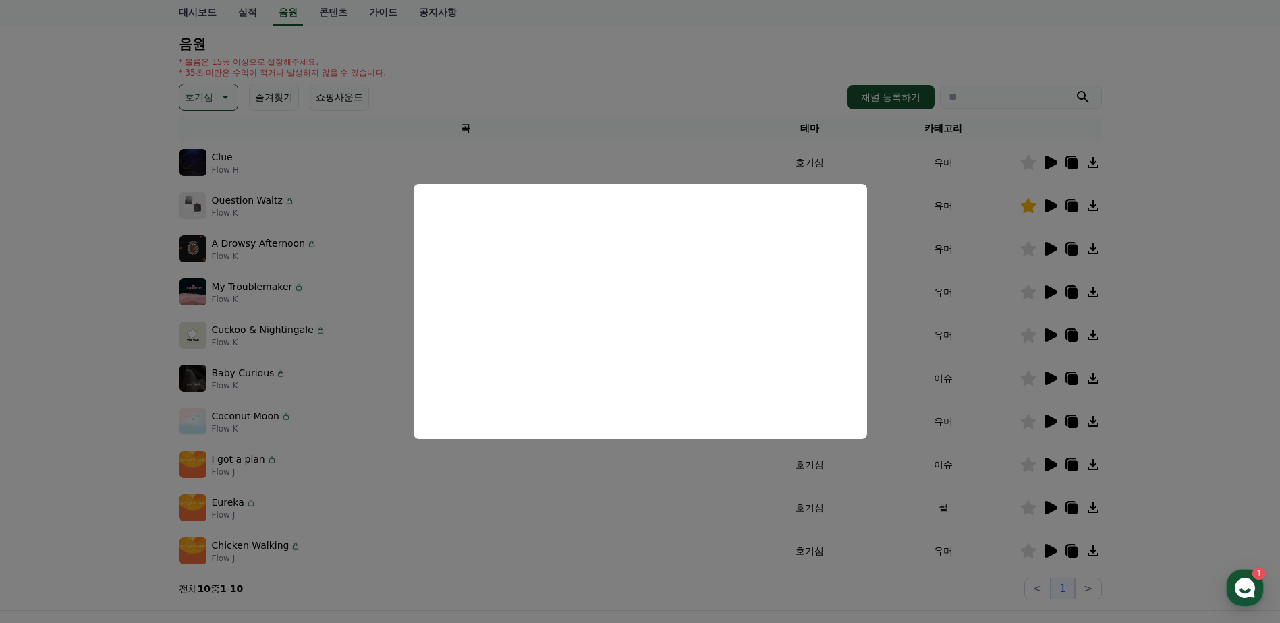
click at [115, 367] on button "close modal" at bounding box center [640, 311] width 1280 height 623
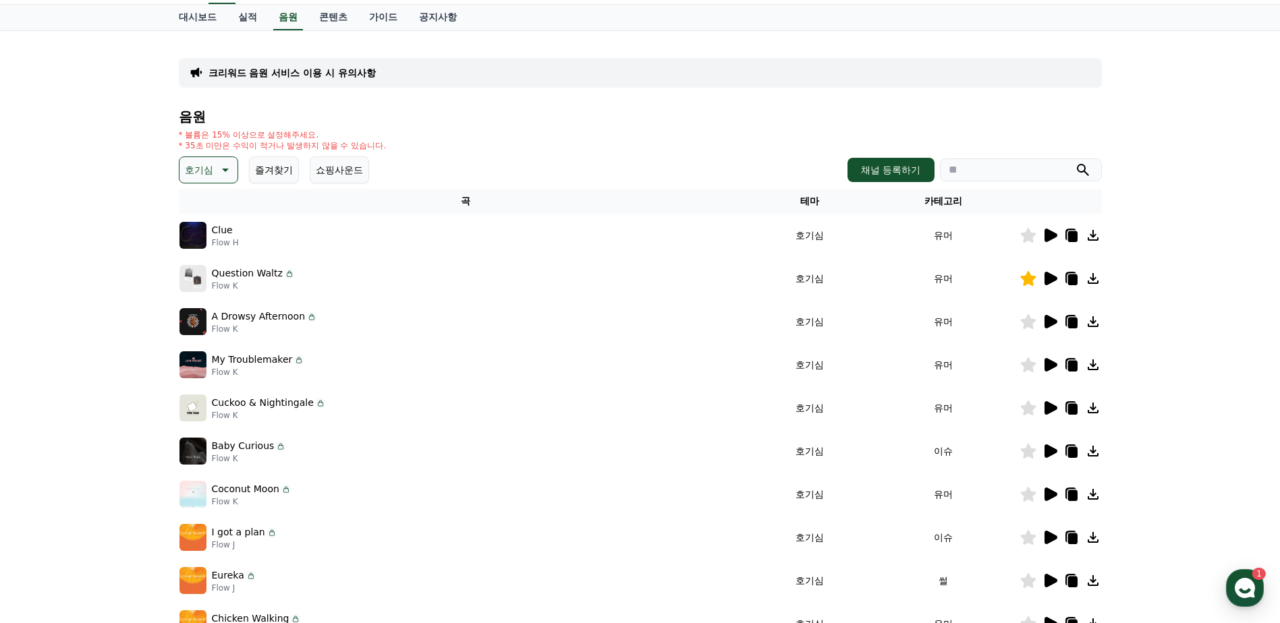
scroll to position [0, 0]
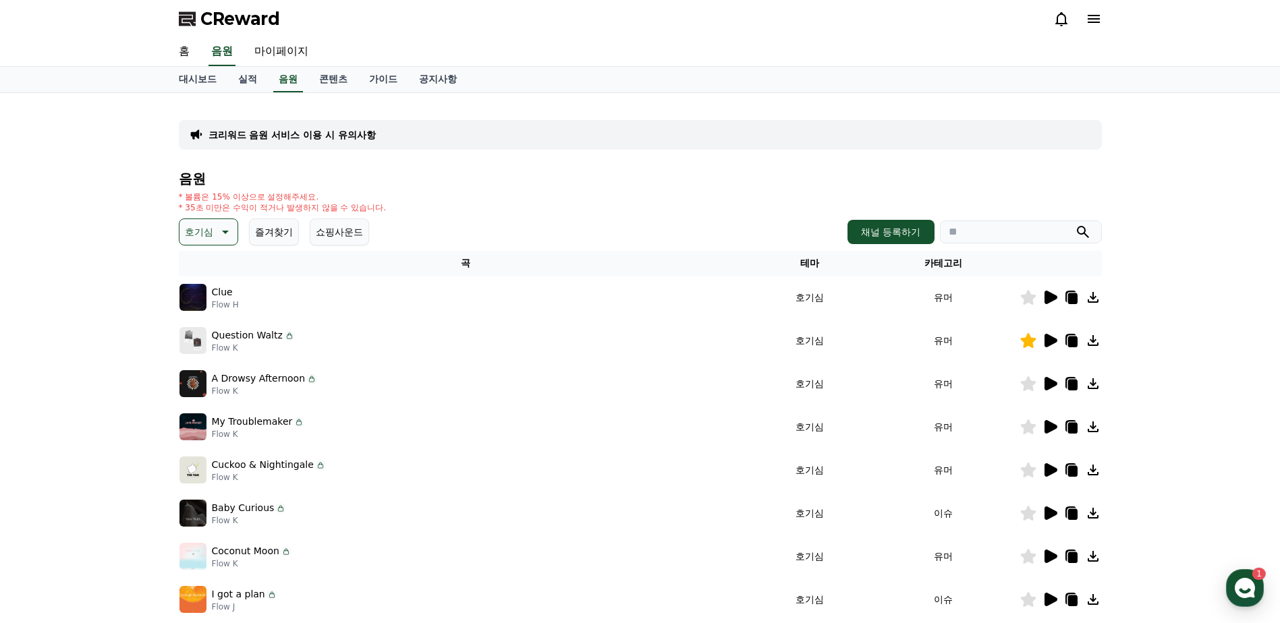
click at [195, 243] on button "호기심" at bounding box center [208, 232] width 59 height 27
click at [205, 308] on button "어두운" at bounding box center [200, 306] width 39 height 30
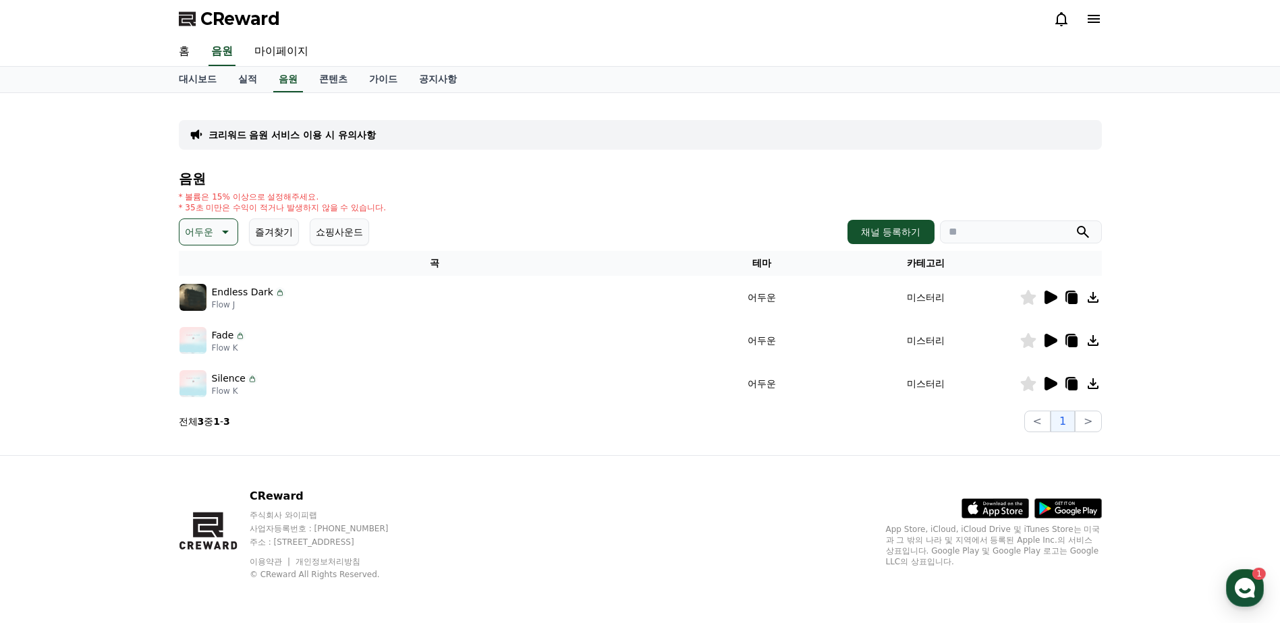
click at [1056, 382] on icon at bounding box center [1049, 384] width 16 height 16
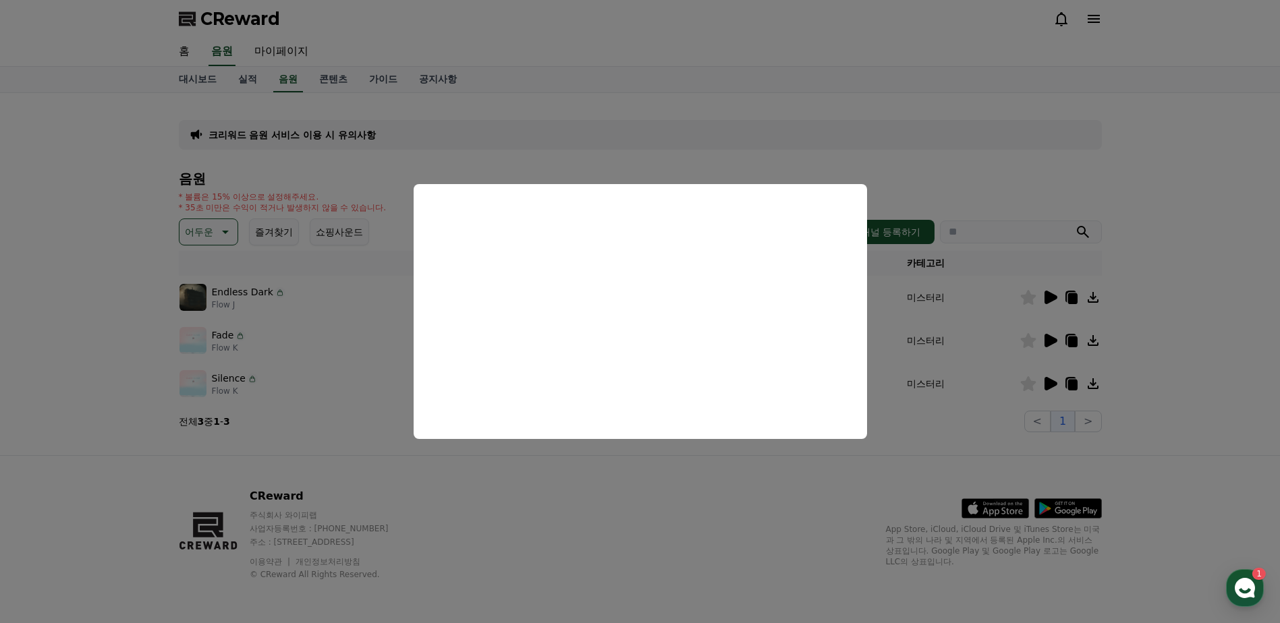
drag, startPoint x: 803, startPoint y: 488, endPoint x: 814, endPoint y: 488, distance: 11.5
click at [804, 488] on button "close modal" at bounding box center [640, 311] width 1280 height 623
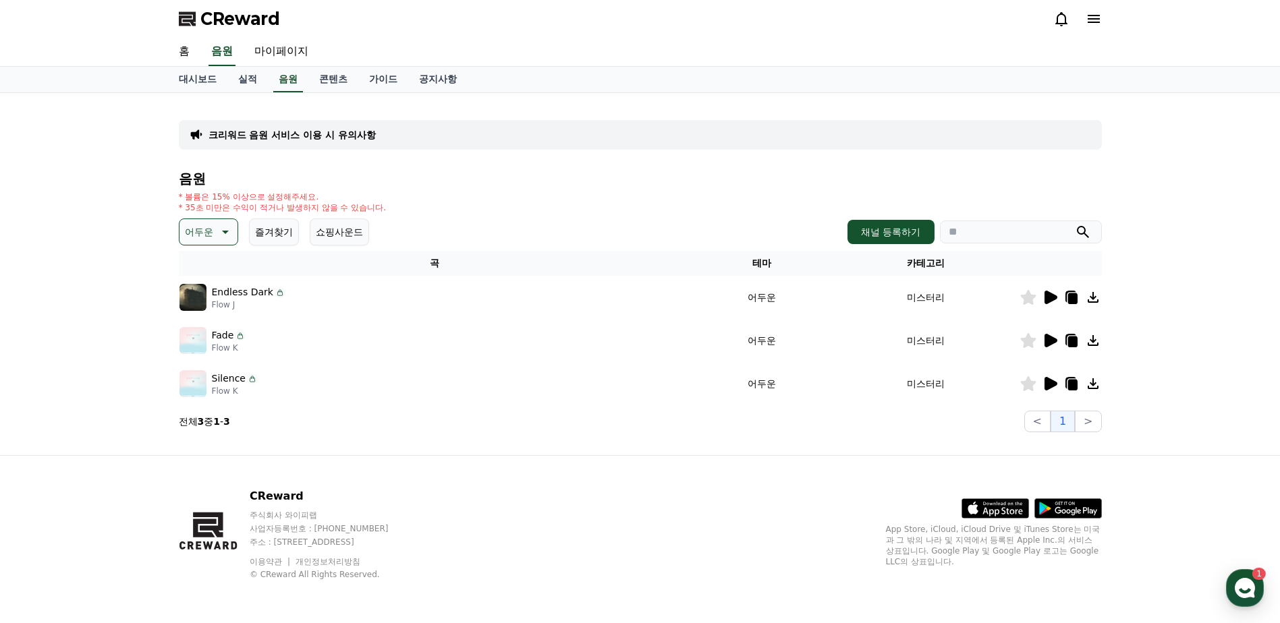
click at [208, 223] on p "어두운" at bounding box center [199, 232] width 28 height 19
click at [210, 313] on button "반전" at bounding box center [196, 311] width 30 height 30
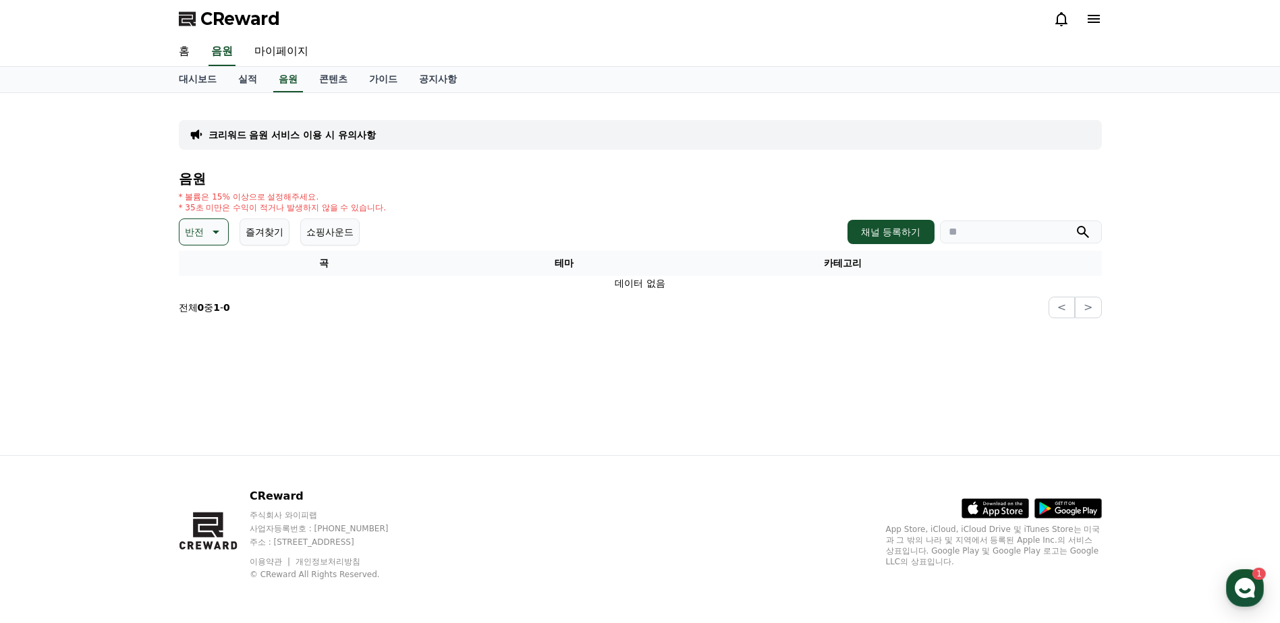
click at [220, 235] on icon at bounding box center [214, 232] width 16 height 16
click at [208, 275] on button "웅장한" at bounding box center [200, 279] width 39 height 30
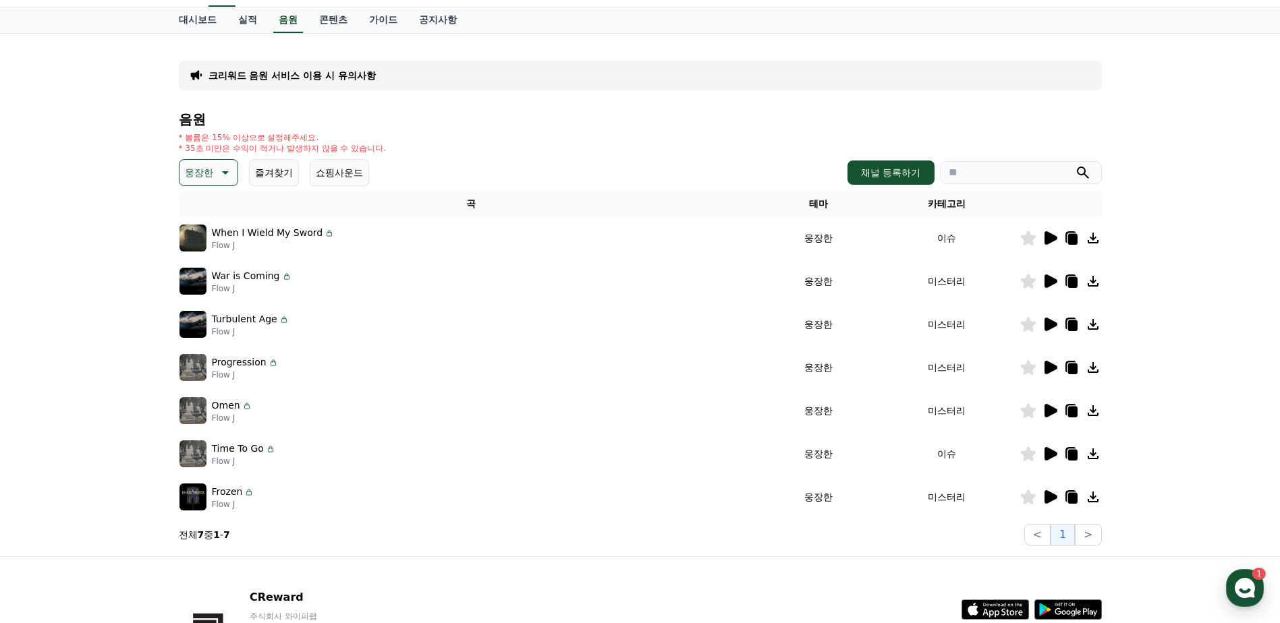
scroll to position [135, 0]
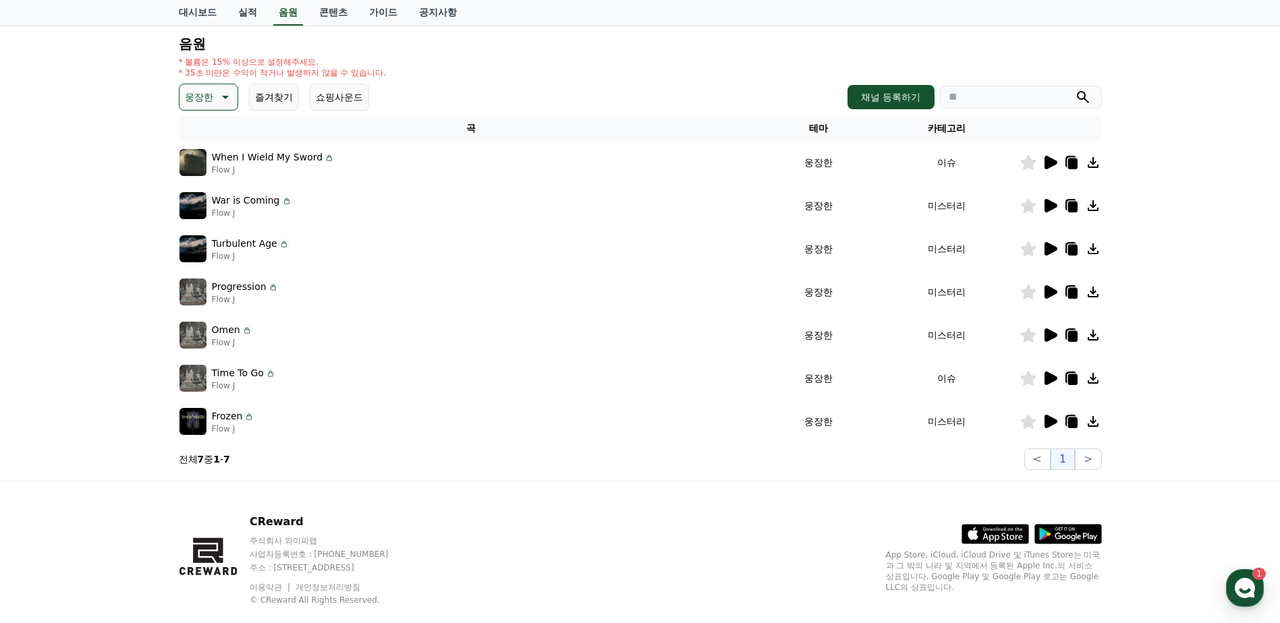
click at [1051, 203] on icon at bounding box center [1050, 205] width 13 height 13
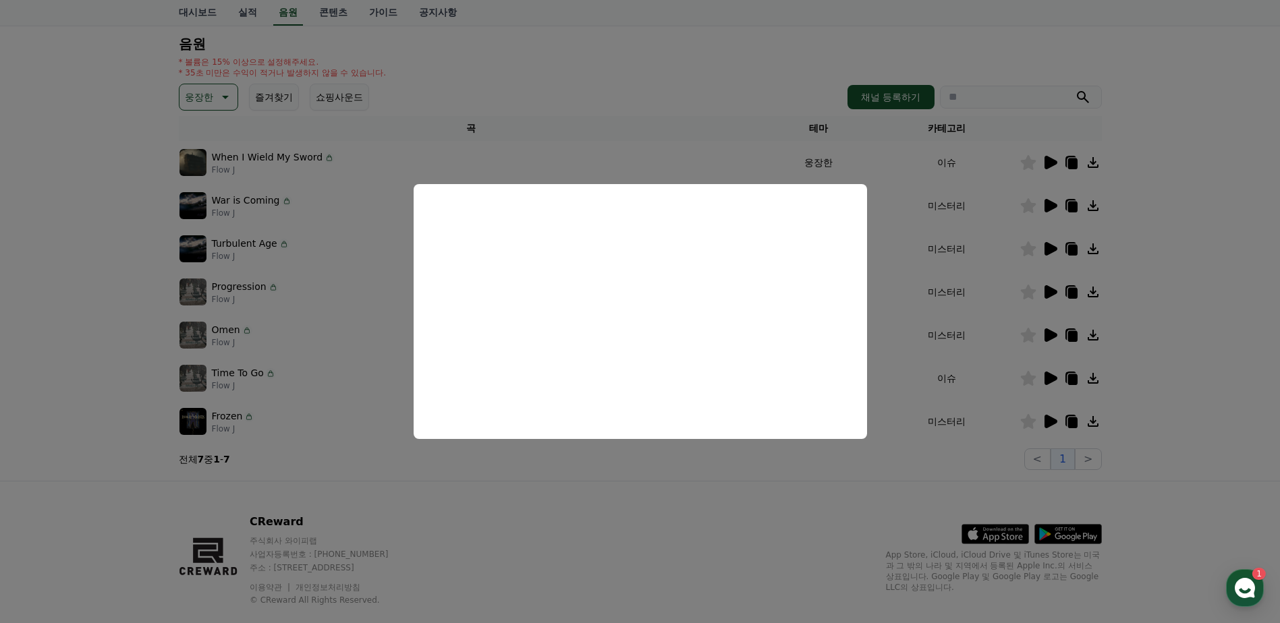
click at [997, 179] on button "close modal" at bounding box center [640, 311] width 1280 height 623
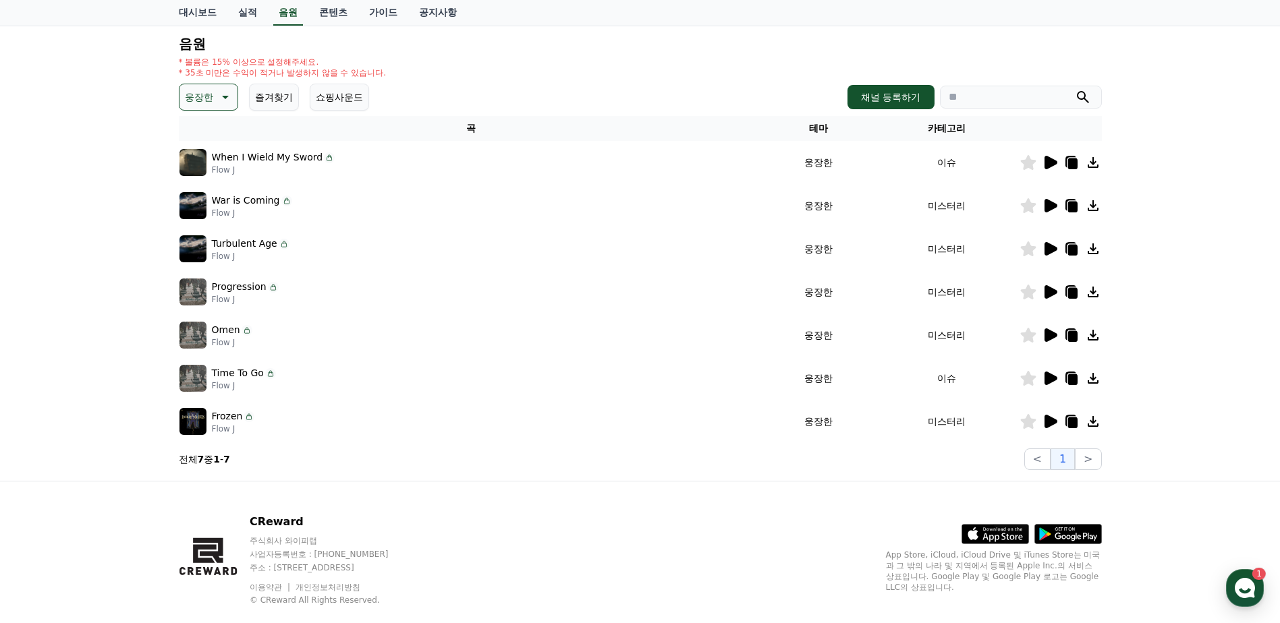
click at [1044, 158] on icon at bounding box center [1050, 162] width 13 height 13
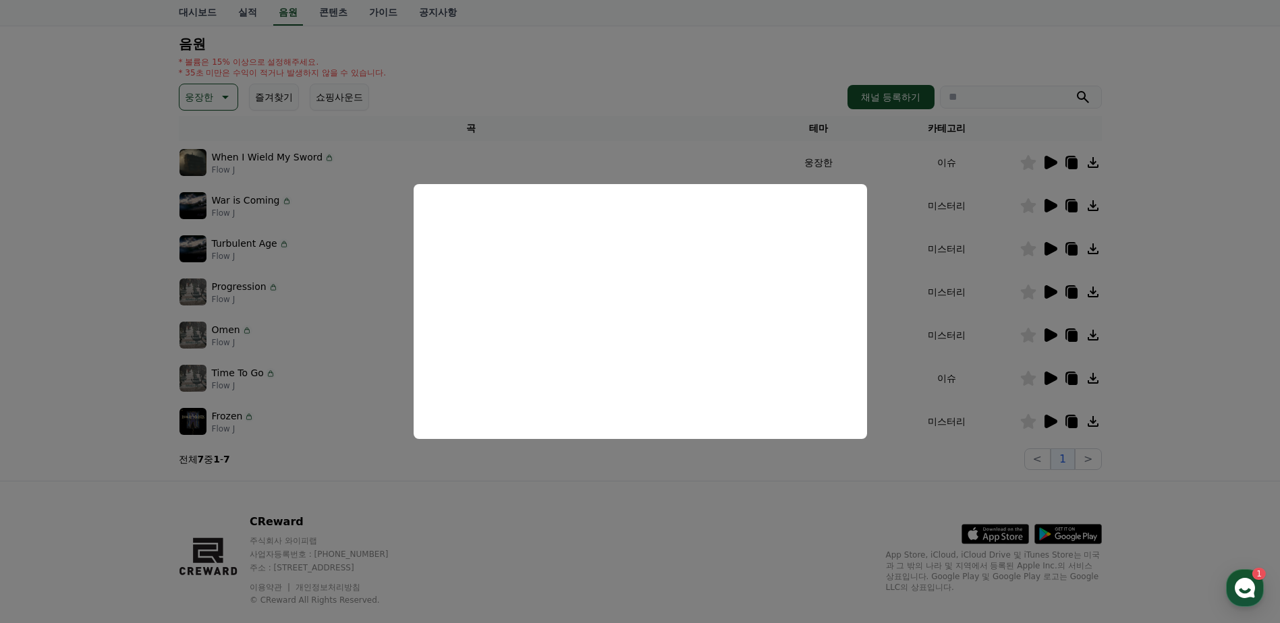
click at [972, 278] on button "close modal" at bounding box center [640, 311] width 1280 height 623
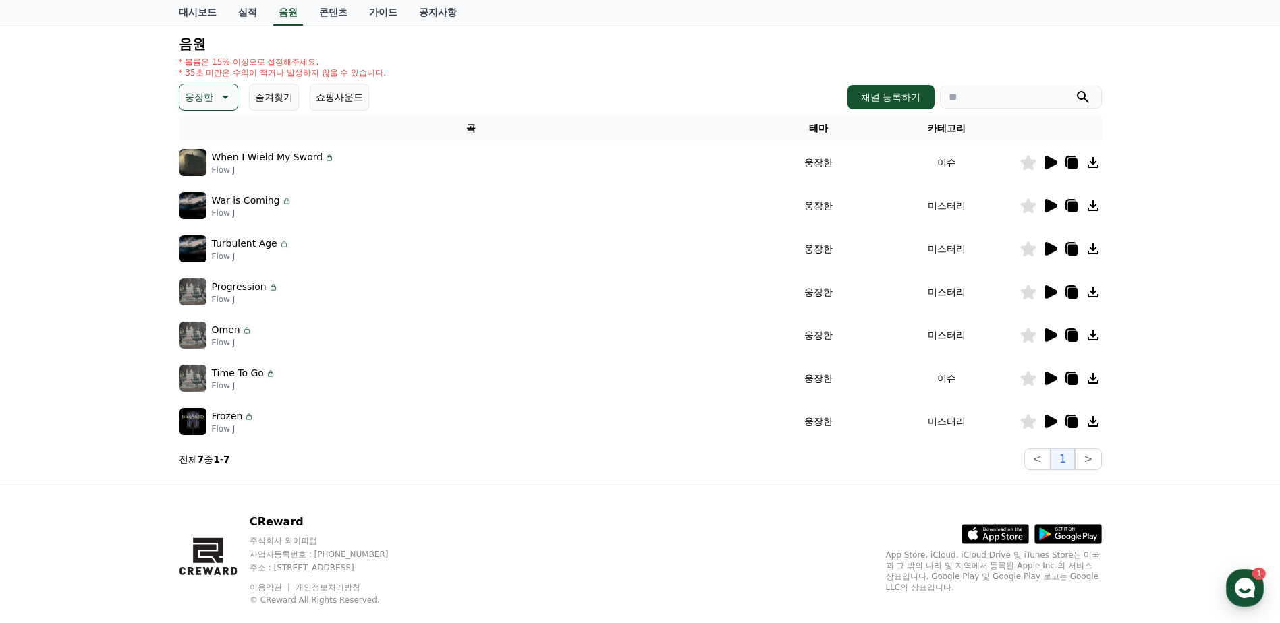
click at [1048, 208] on icon at bounding box center [1050, 205] width 13 height 13
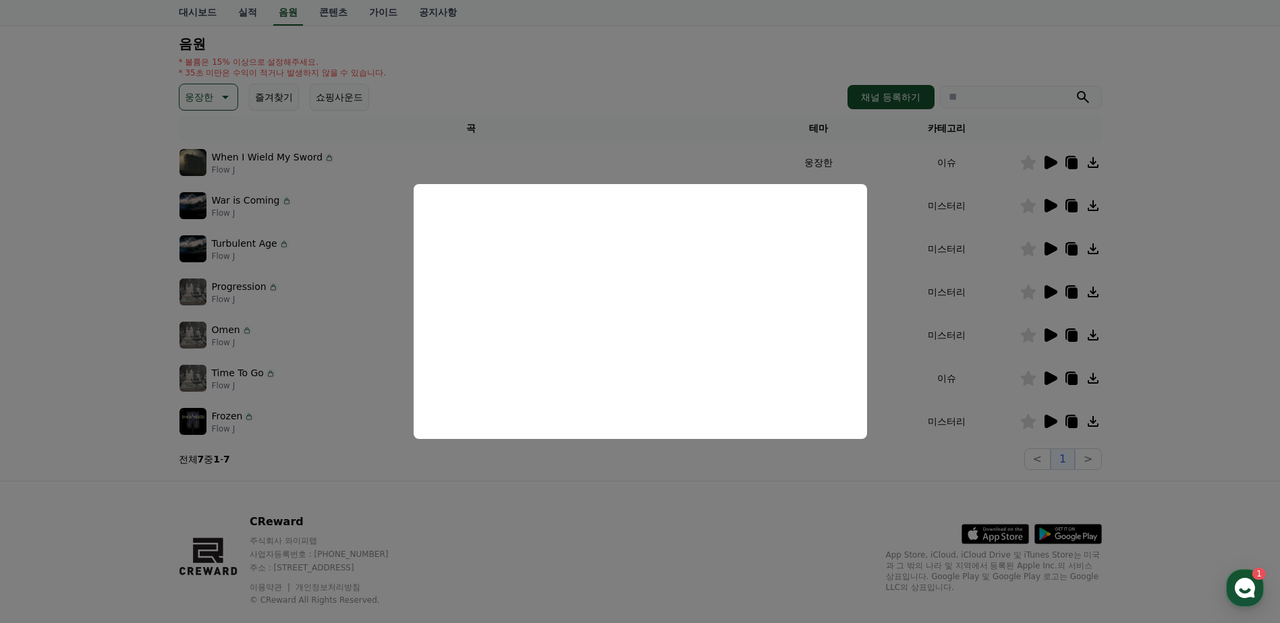
click at [924, 301] on button "close modal" at bounding box center [640, 311] width 1280 height 623
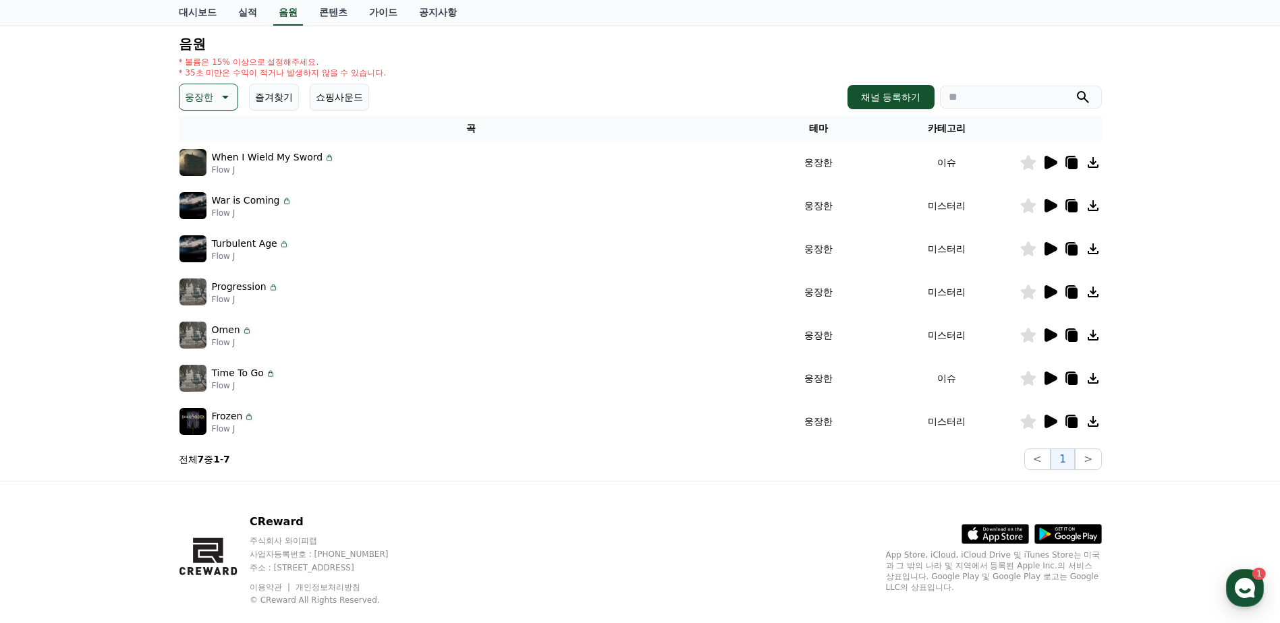
click at [1049, 249] on icon at bounding box center [1050, 248] width 13 height 13
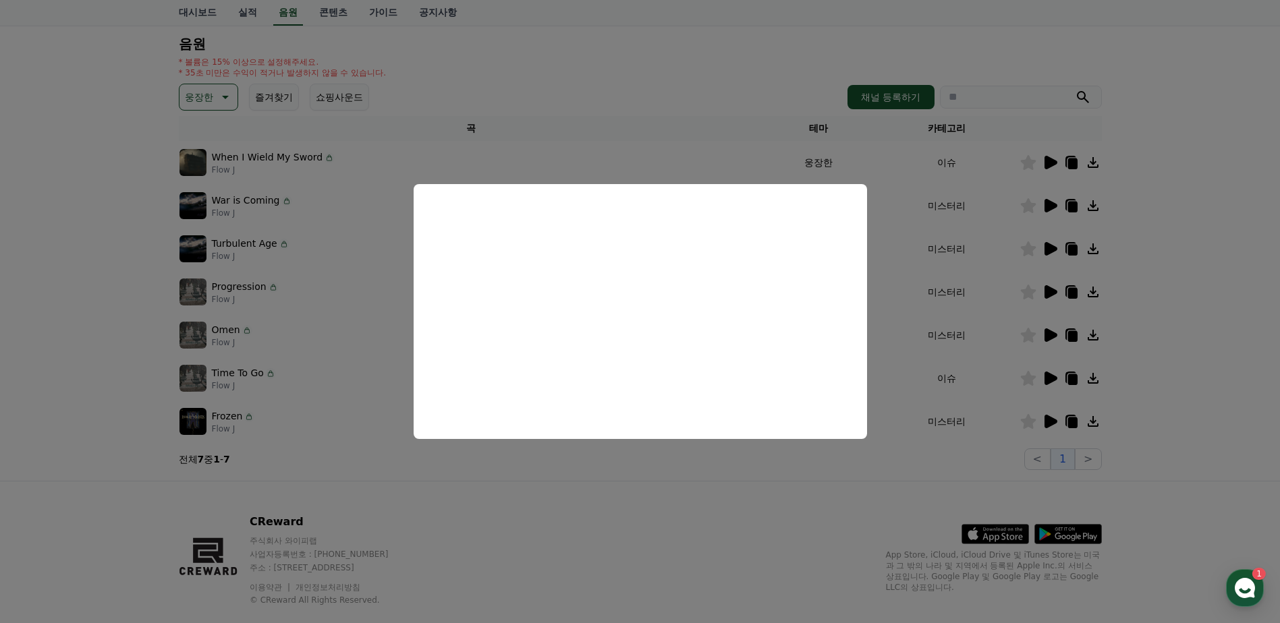
click at [916, 229] on button "close modal" at bounding box center [640, 311] width 1280 height 623
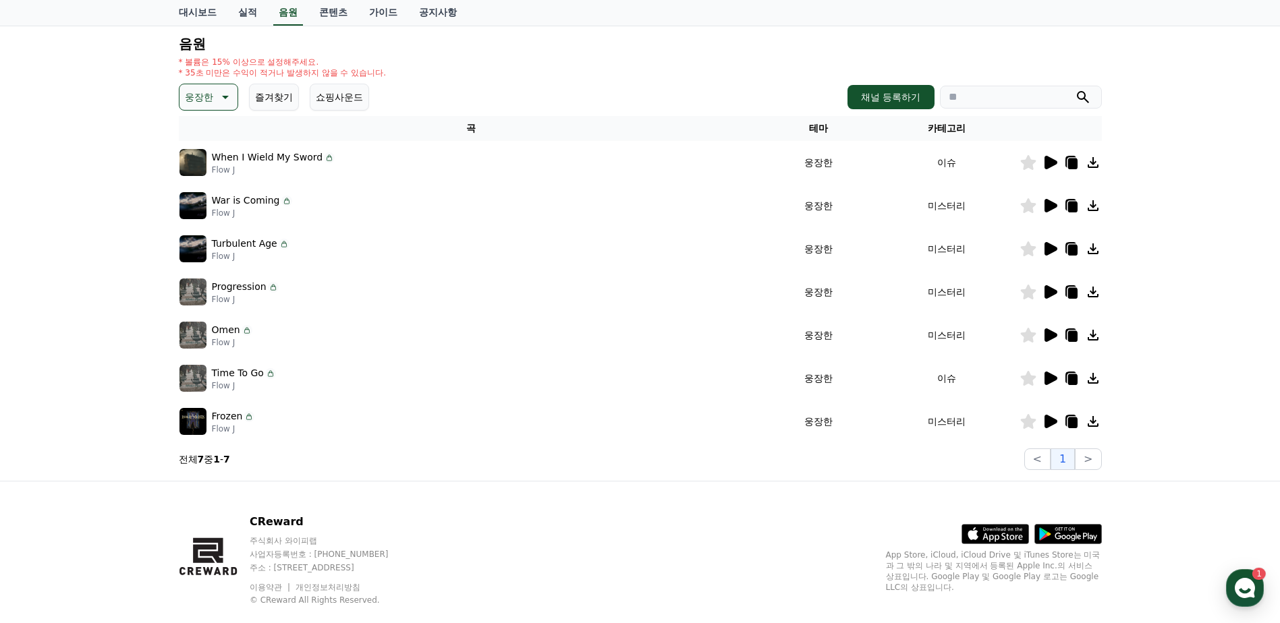
click at [1028, 248] on icon at bounding box center [1028, 248] width 16 height 15
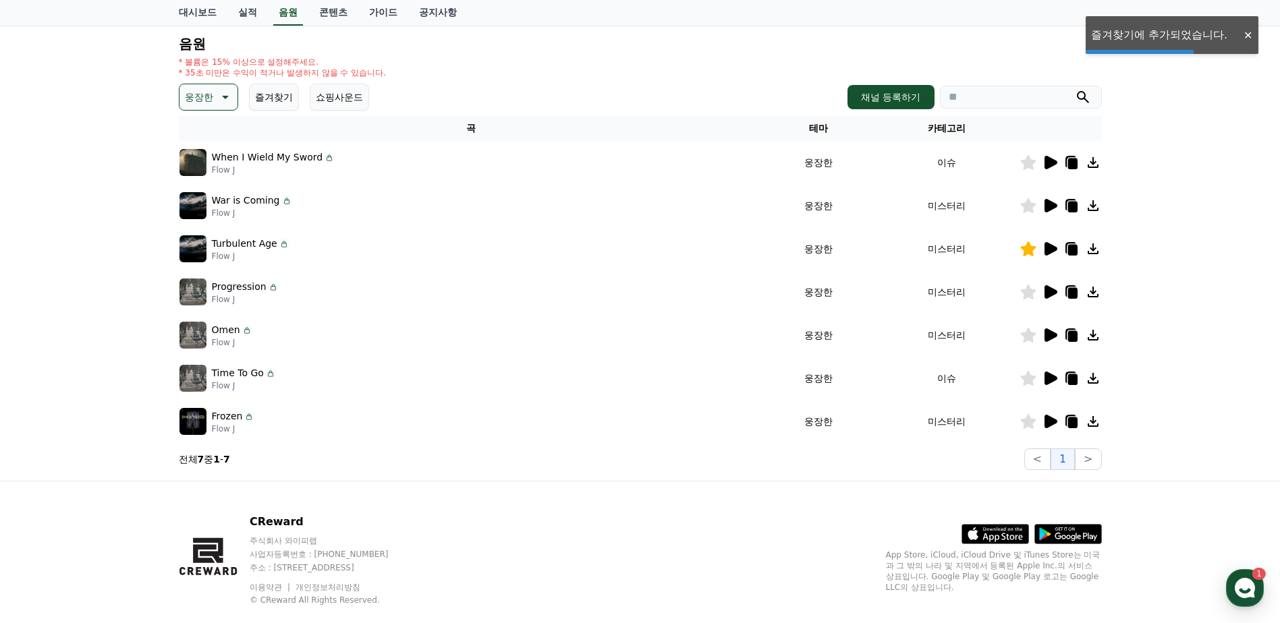
click at [1050, 295] on icon at bounding box center [1050, 291] width 13 height 13
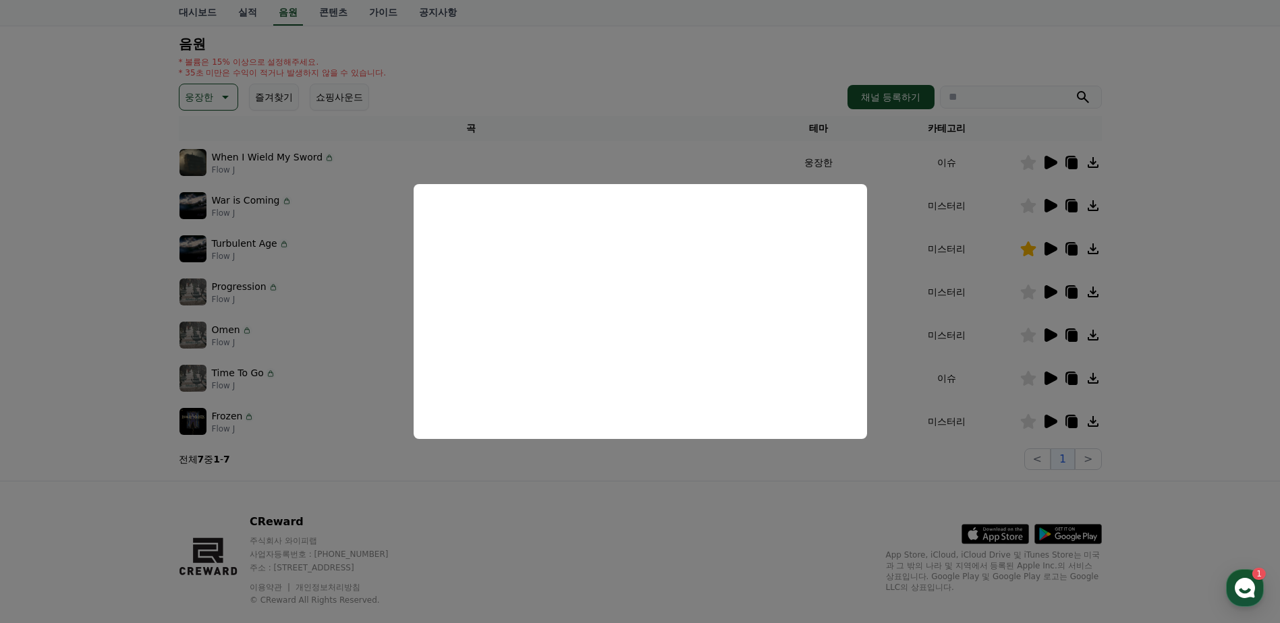
click at [946, 337] on button "close modal" at bounding box center [640, 311] width 1280 height 623
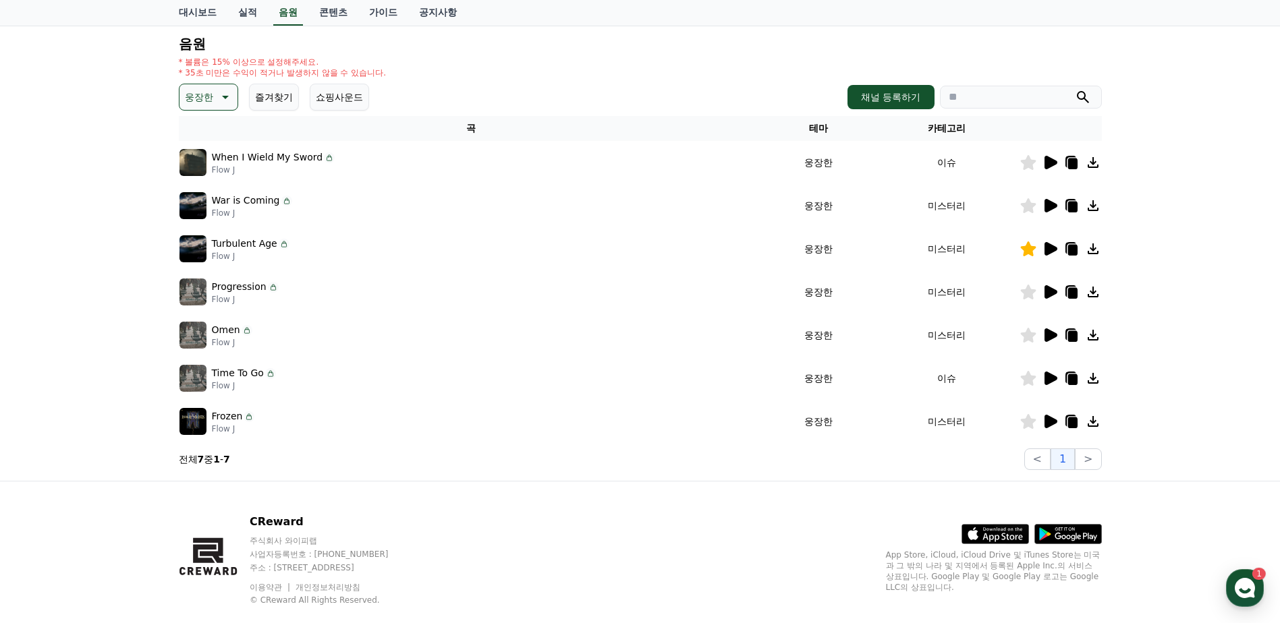
click at [1028, 295] on icon at bounding box center [1028, 292] width 16 height 15
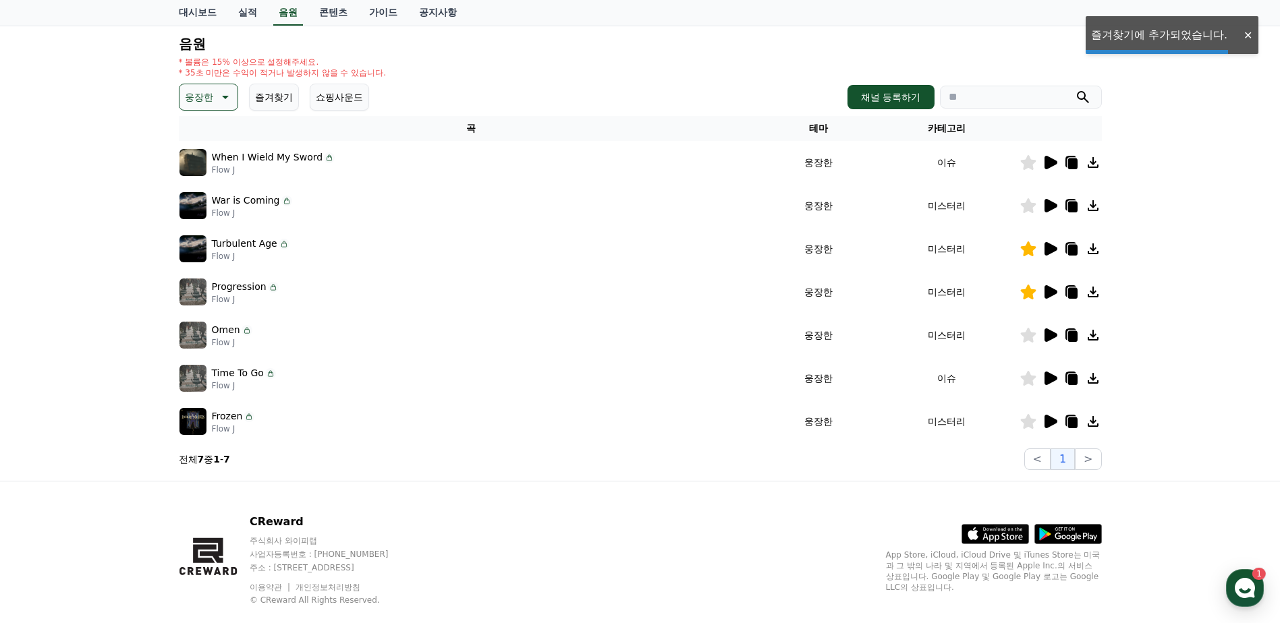
click at [1052, 336] on icon at bounding box center [1050, 334] width 13 height 13
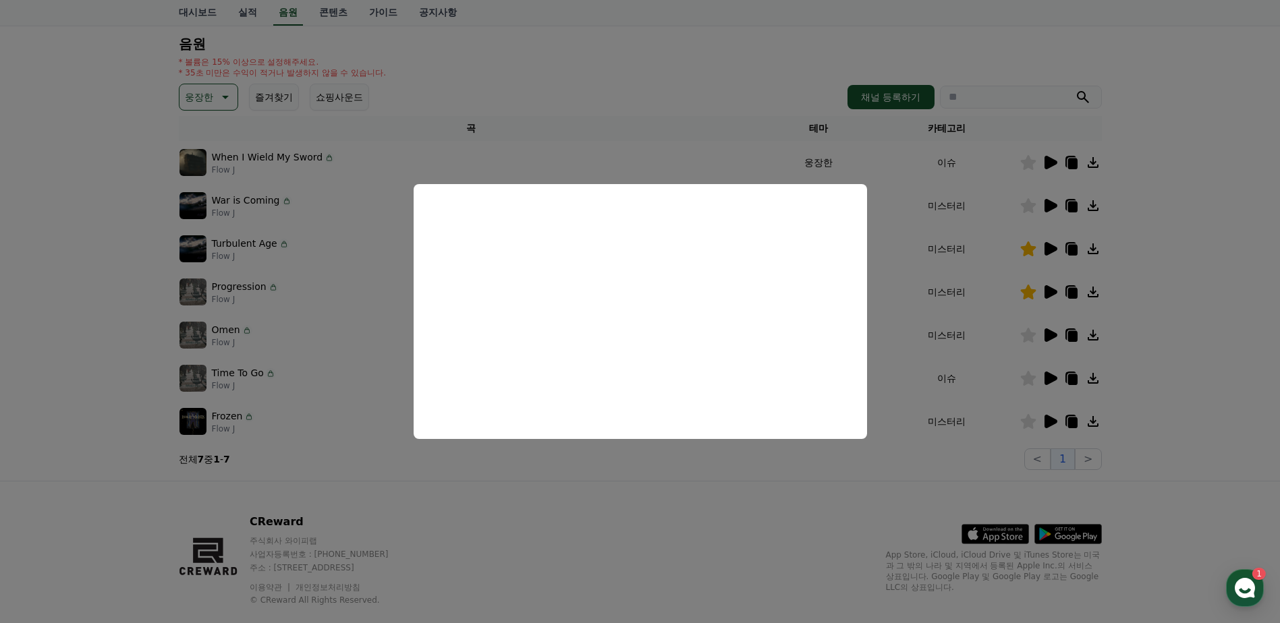
drag, startPoint x: 929, startPoint y: 345, endPoint x: 940, endPoint y: 343, distance: 10.9
click at [933, 343] on button "close modal" at bounding box center [640, 311] width 1280 height 623
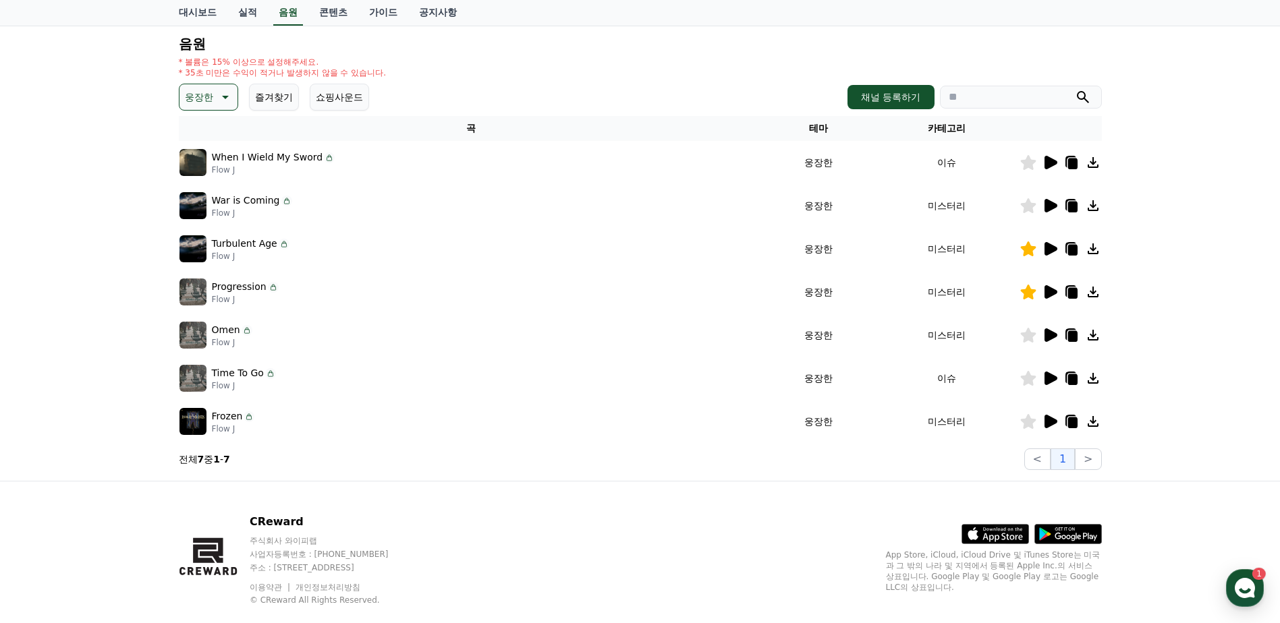
click at [1046, 381] on icon at bounding box center [1050, 378] width 13 height 13
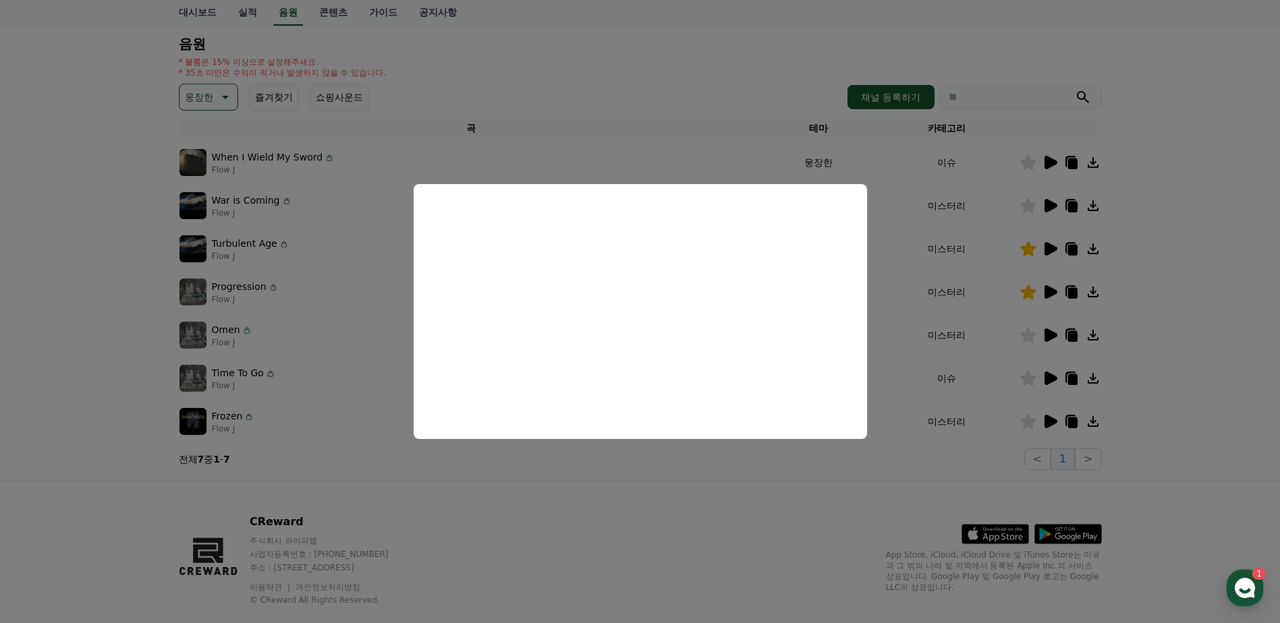
click at [1018, 317] on button "close modal" at bounding box center [640, 311] width 1280 height 623
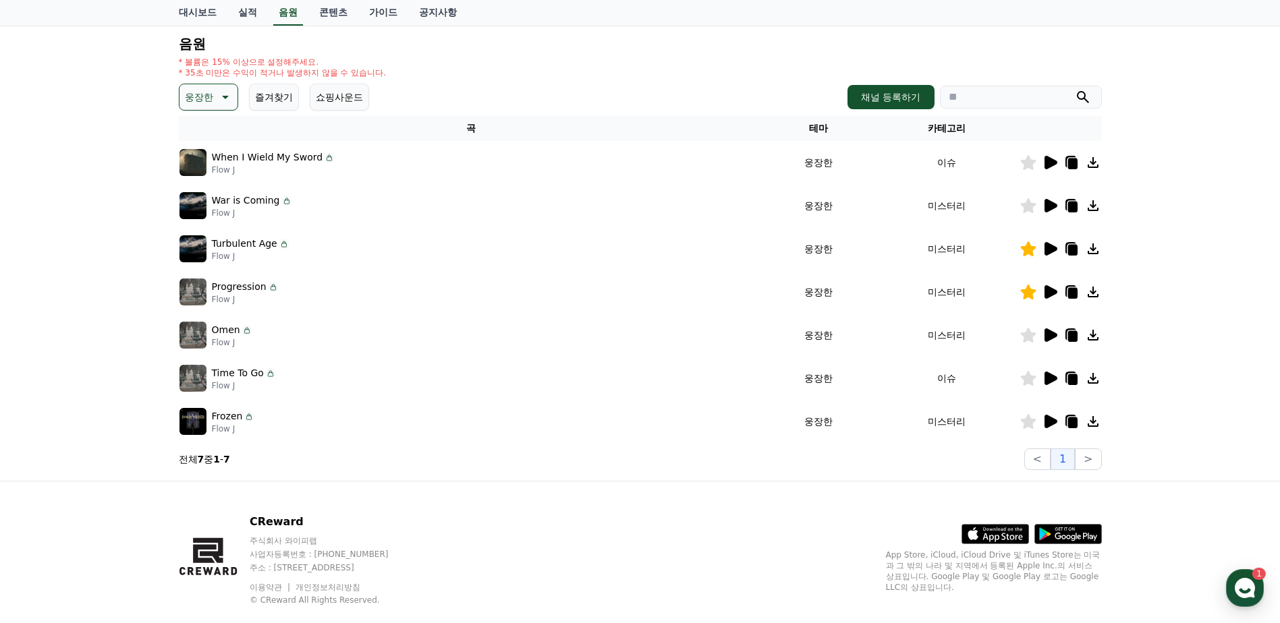
click at [1044, 421] on icon at bounding box center [1050, 421] width 13 height 13
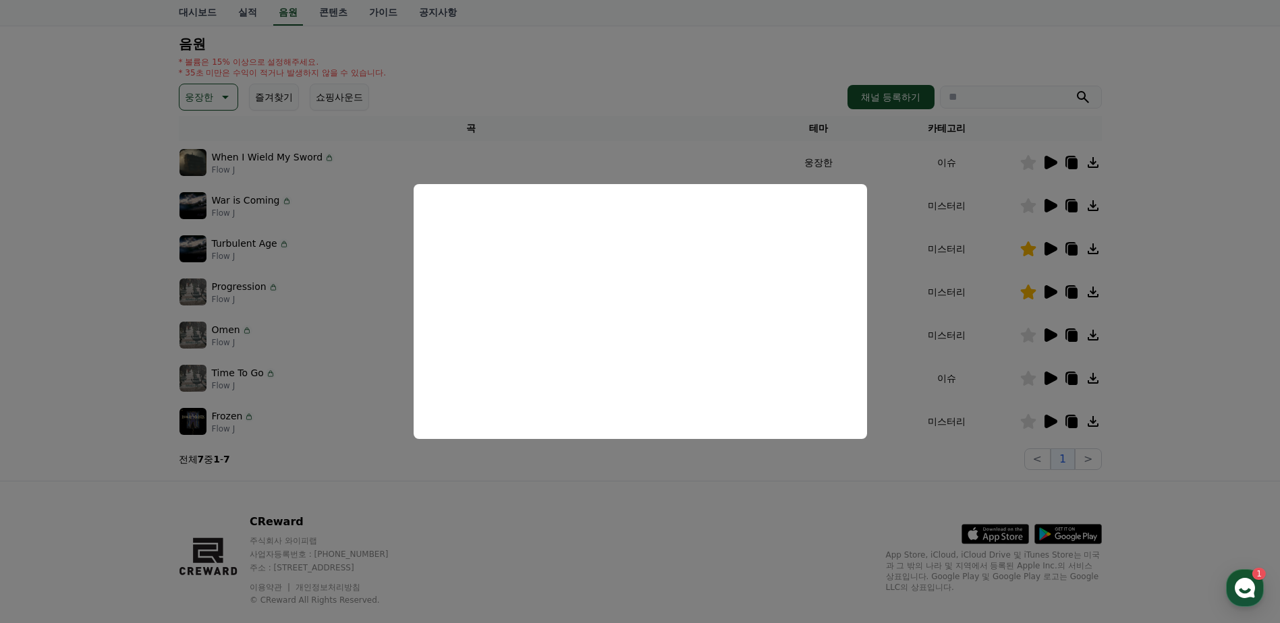
click at [1189, 395] on button "close modal" at bounding box center [640, 311] width 1280 height 623
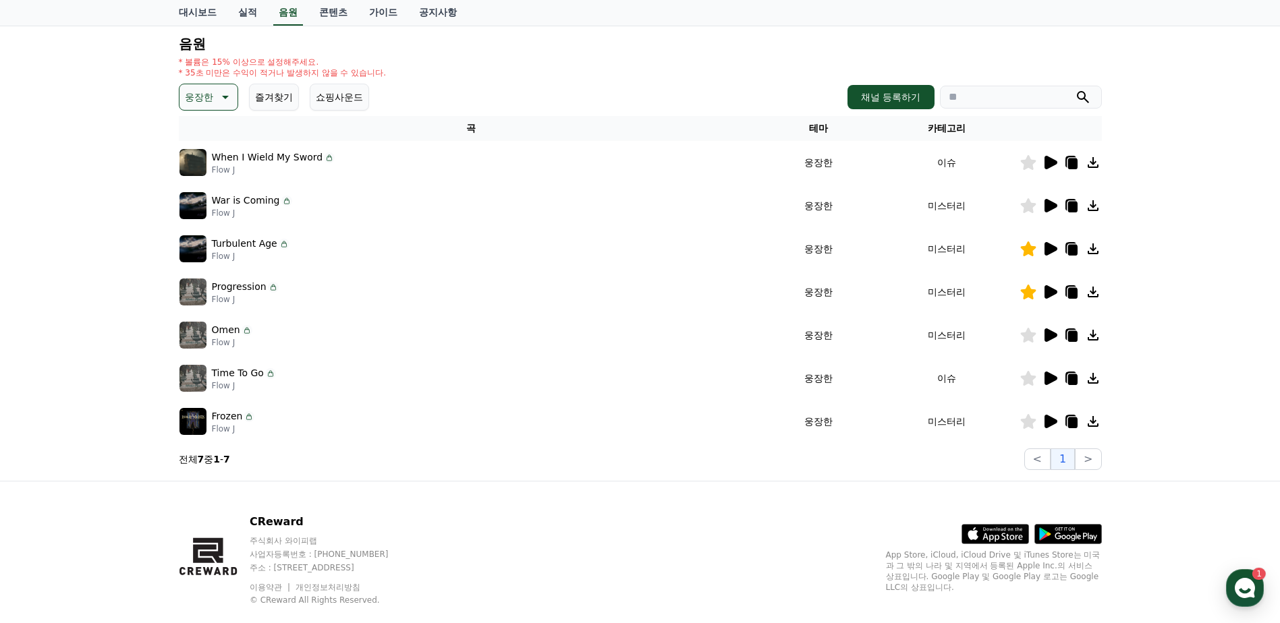
click at [221, 99] on icon at bounding box center [224, 97] width 16 height 16
click at [57, 207] on div "크리워드 음원 서비스 이용 시 유의사항 음원 * 볼륨은 15% 이상으로 설정해주세요. * 35초 미만은 수익이 적거나 발생하지 않을 수 있습니…" at bounding box center [640, 219] width 1280 height 523
